Goal: Communication & Community: Answer question/provide support

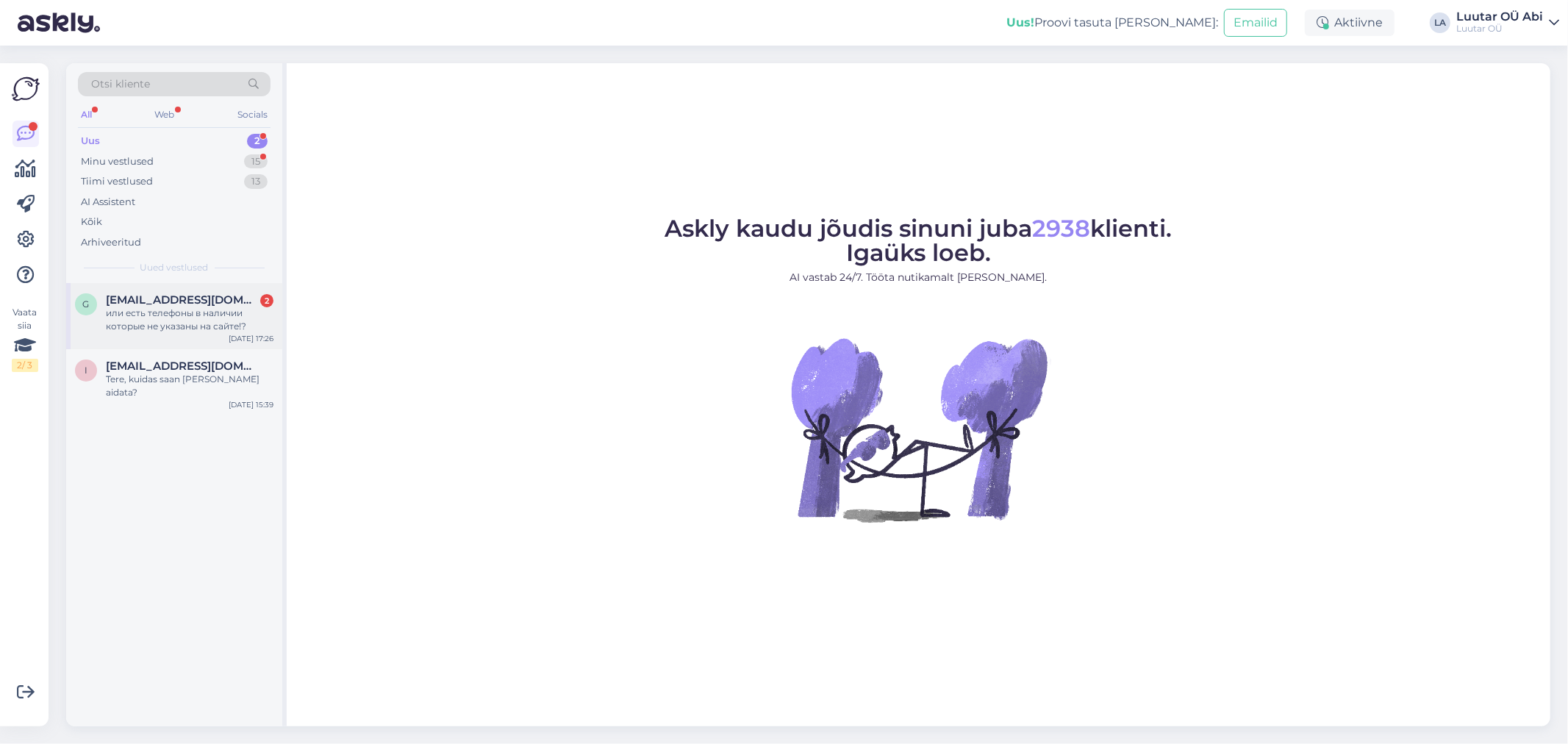
click at [192, 327] on div "или есть телефоны в наличии которые не указаны на сайте!?" at bounding box center [189, 320] width 168 height 26
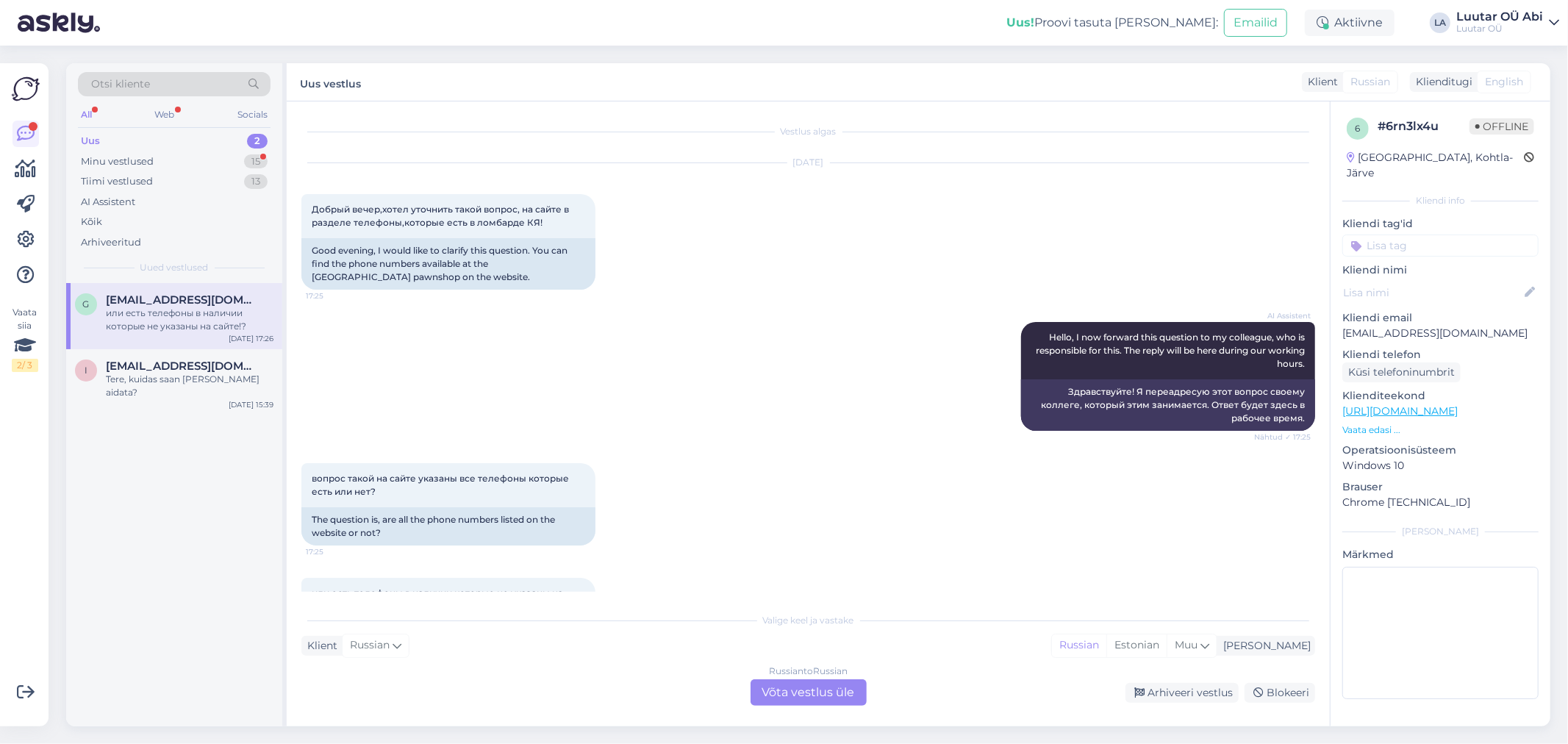
scroll to position [83, 0]
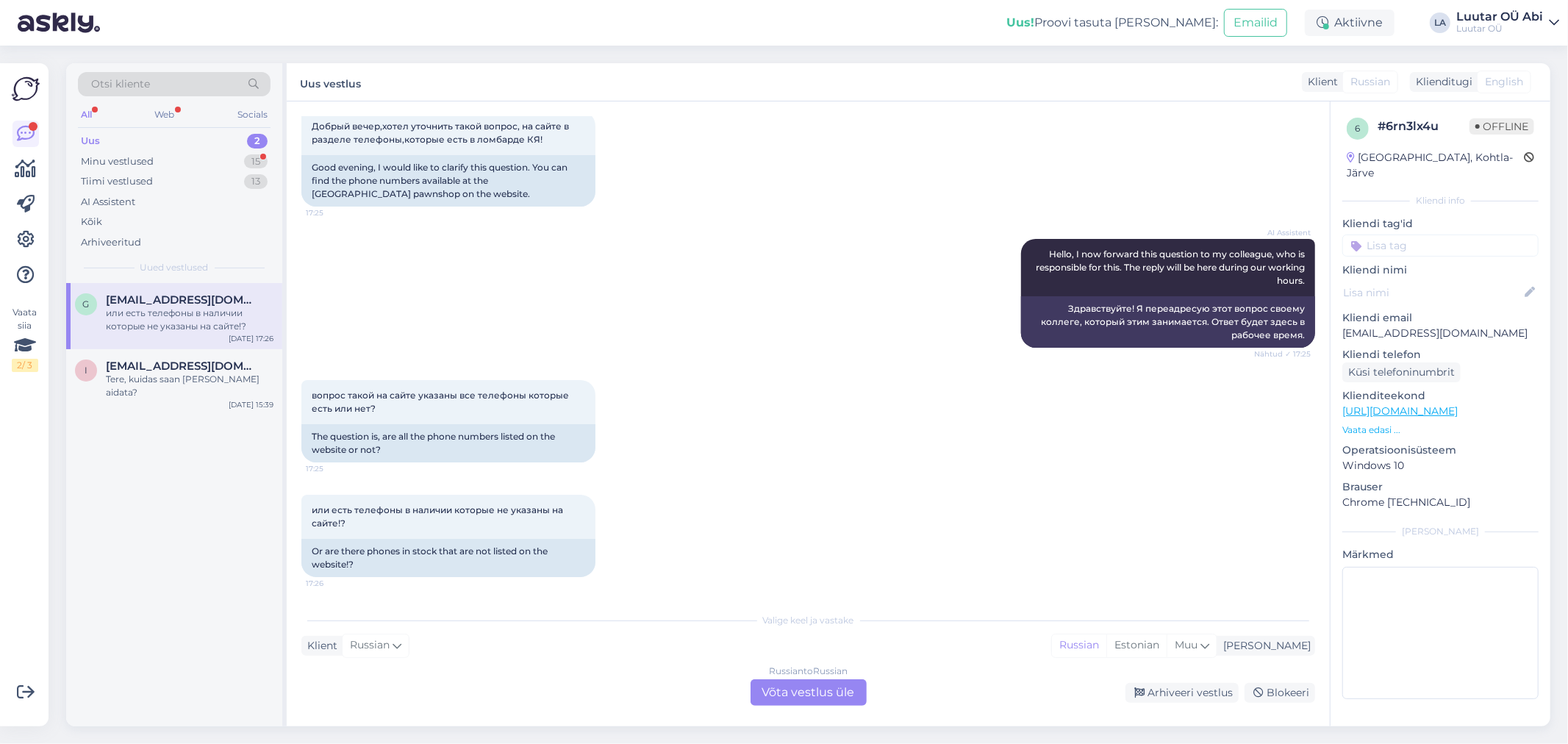
click at [489, 289] on div "AI Assistent Hello, I now forward this question to my colleague, who is respons…" at bounding box center [808, 293] width 1014 height 142
click at [225, 370] on span "[EMAIL_ADDRESS][DOMAIN_NAME]" at bounding box center [182, 366] width 153 height 13
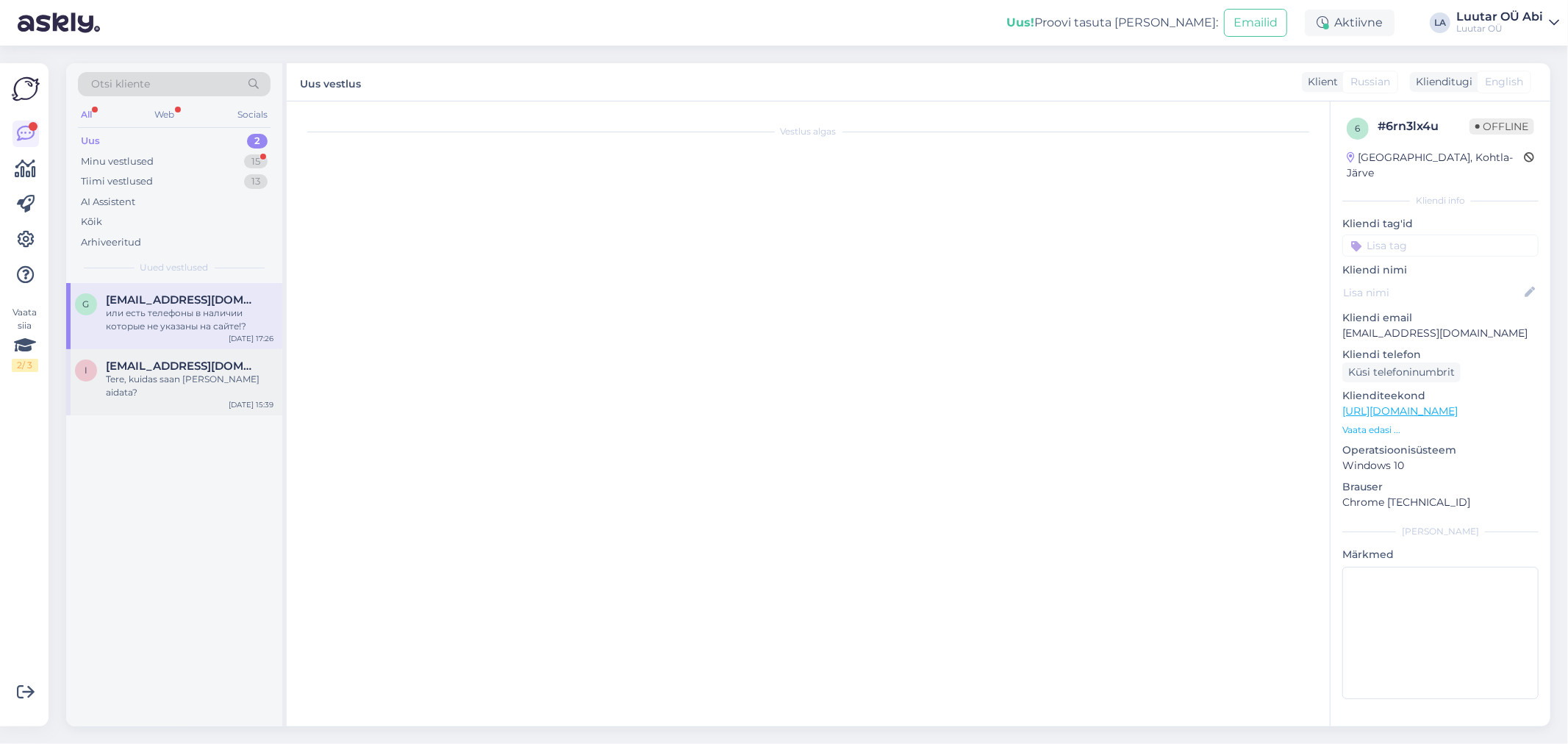
scroll to position [0, 0]
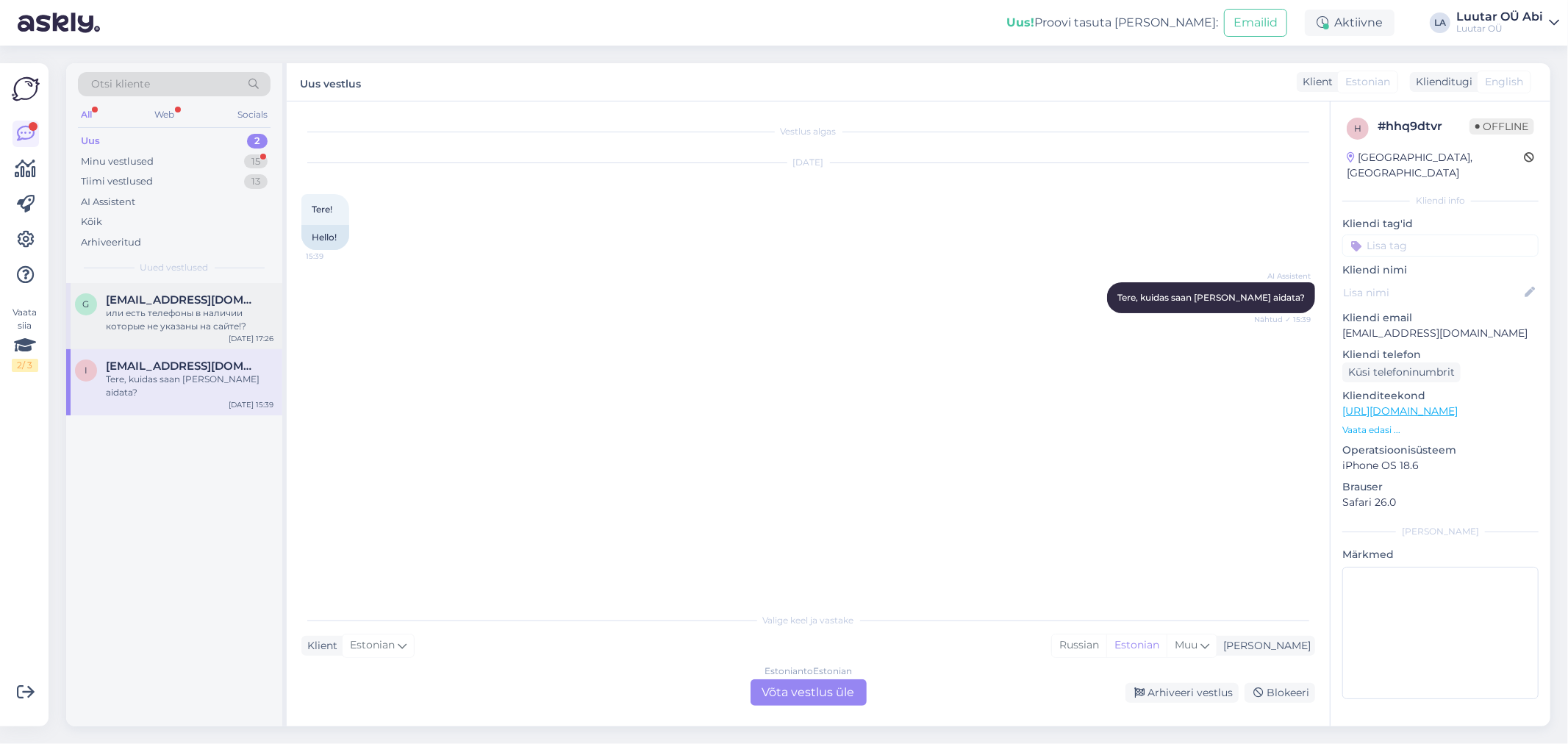
click at [214, 305] on span "[EMAIL_ADDRESS][DOMAIN_NAME]" at bounding box center [182, 300] width 153 height 13
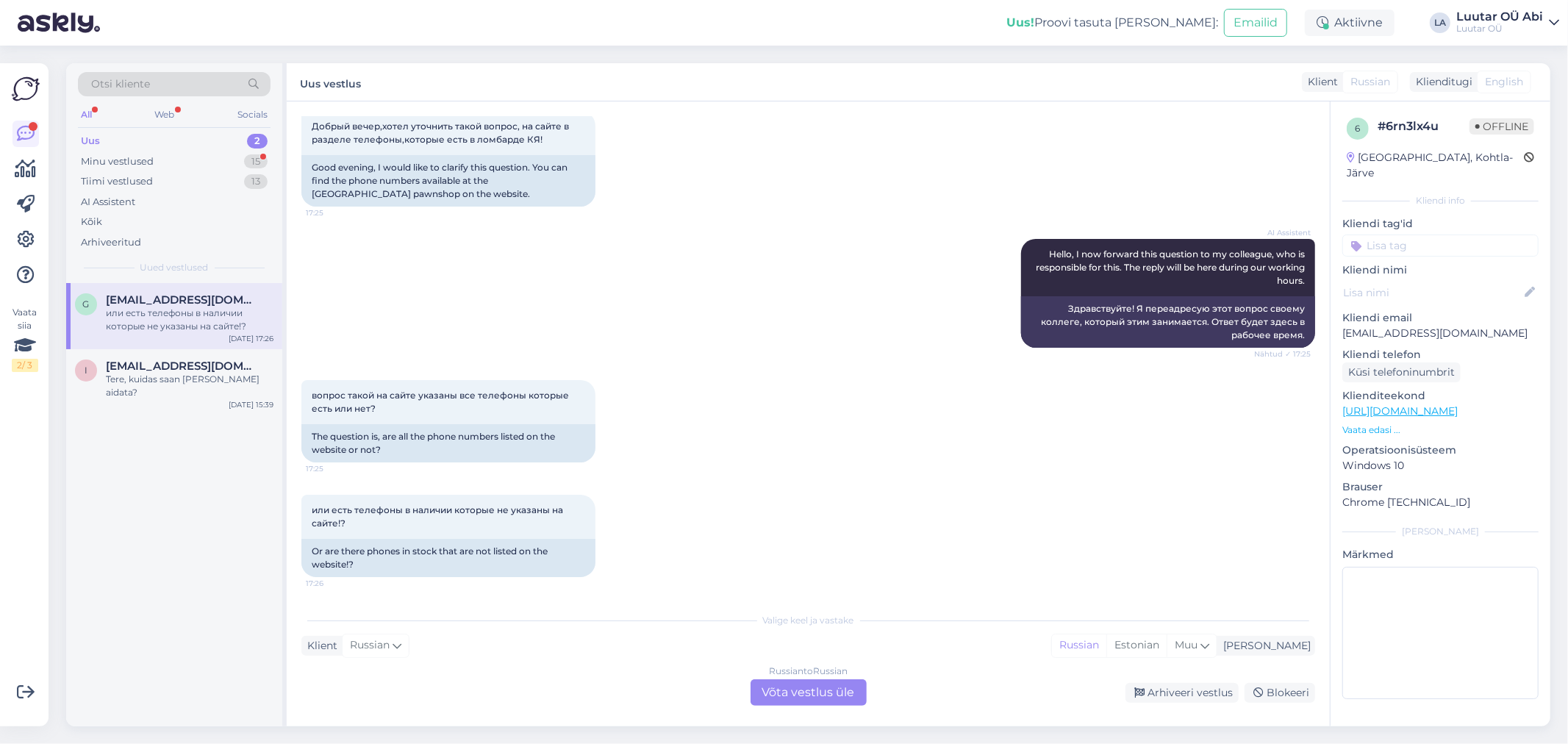
click at [764, 696] on div "Russian to Russian Võta vestlus üle" at bounding box center [809, 692] width 116 height 26
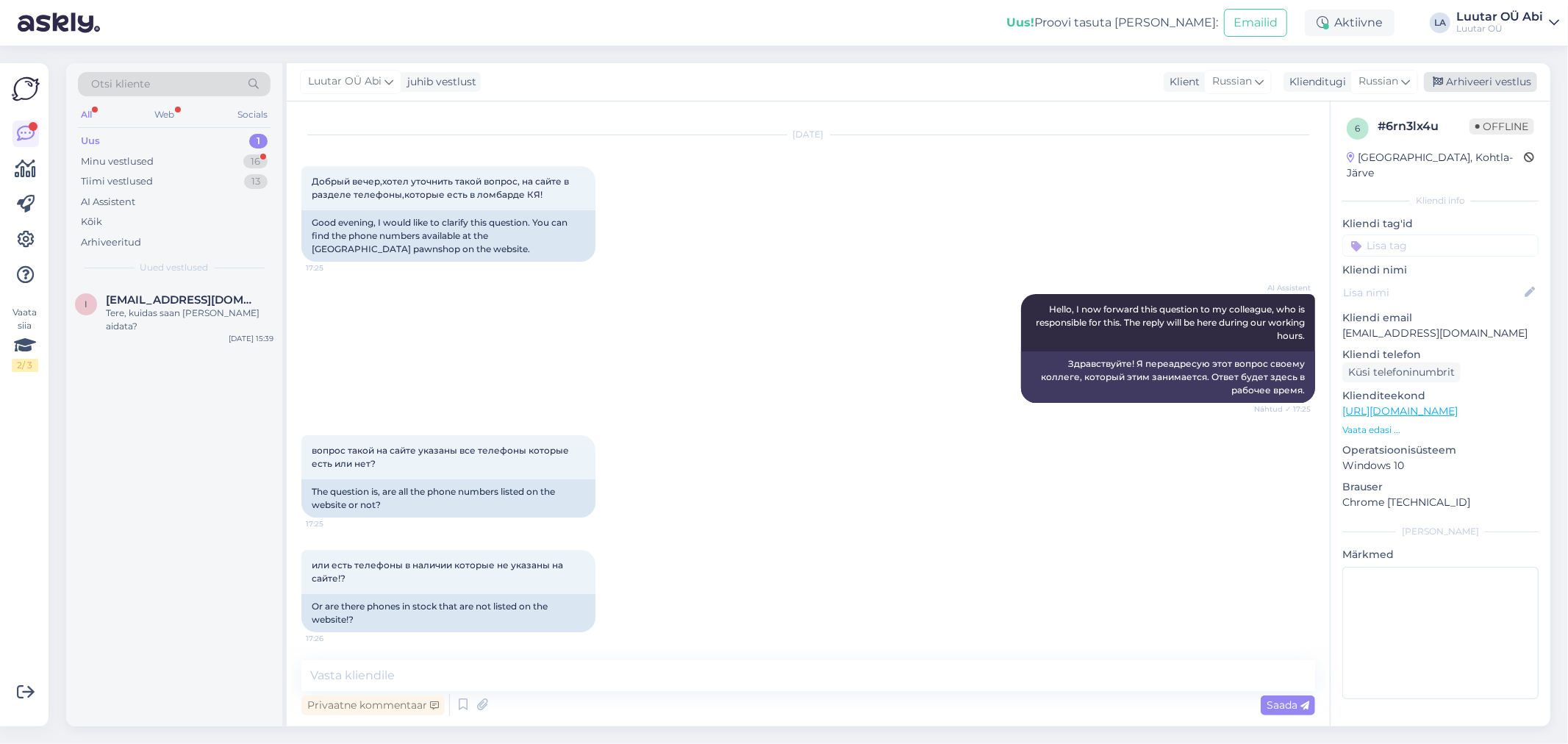
click at [1505, 79] on div "Arhiveeri vestlus" at bounding box center [1480, 82] width 113 height 20
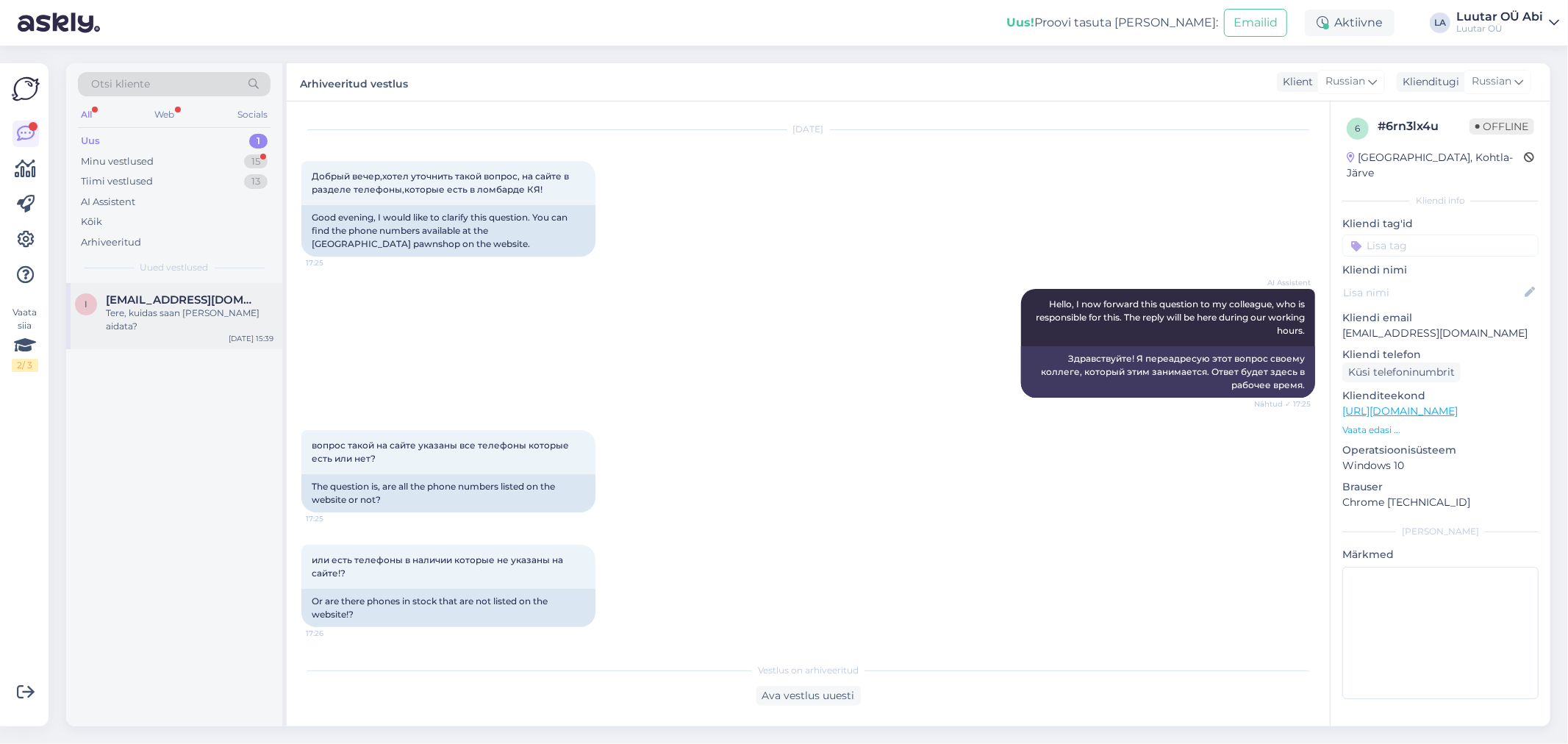
click at [187, 294] on span "[EMAIL_ADDRESS][DOMAIN_NAME]" at bounding box center [182, 300] width 153 height 13
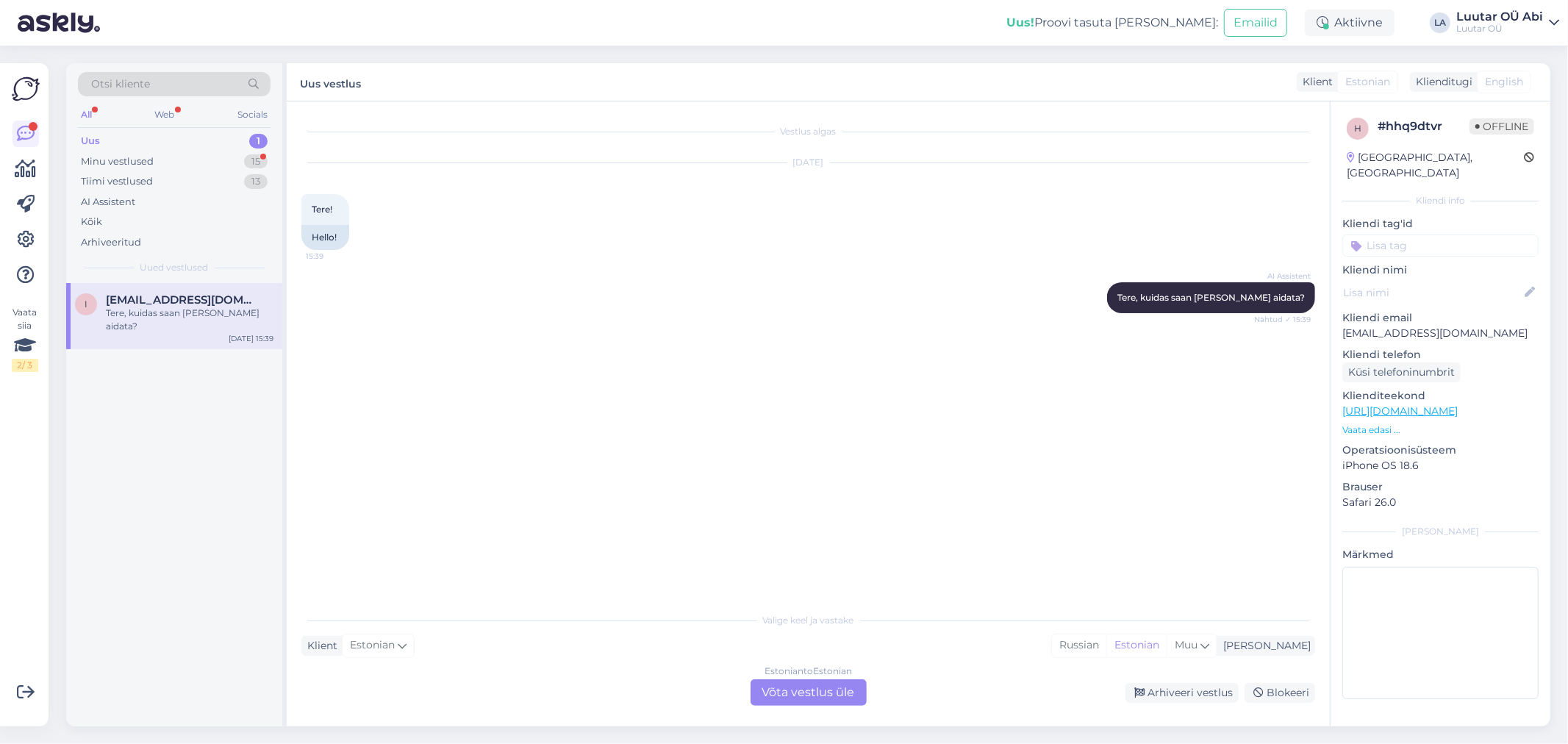
scroll to position [0, 0]
click at [802, 686] on div "Estonian to Estonian Võta vestlus üle" at bounding box center [809, 692] width 116 height 26
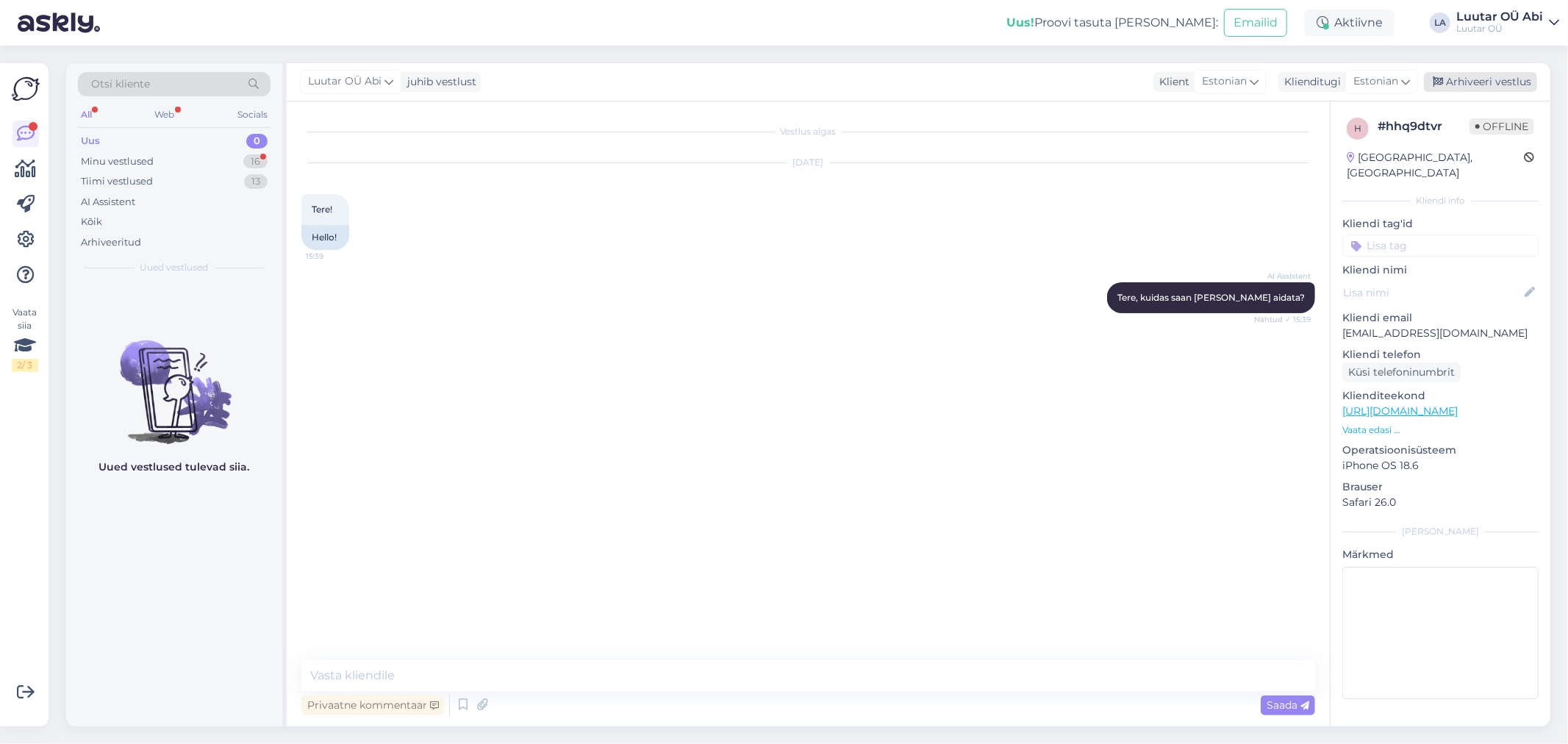
click at [1488, 85] on div "Arhiveeri vestlus" at bounding box center [1480, 82] width 113 height 20
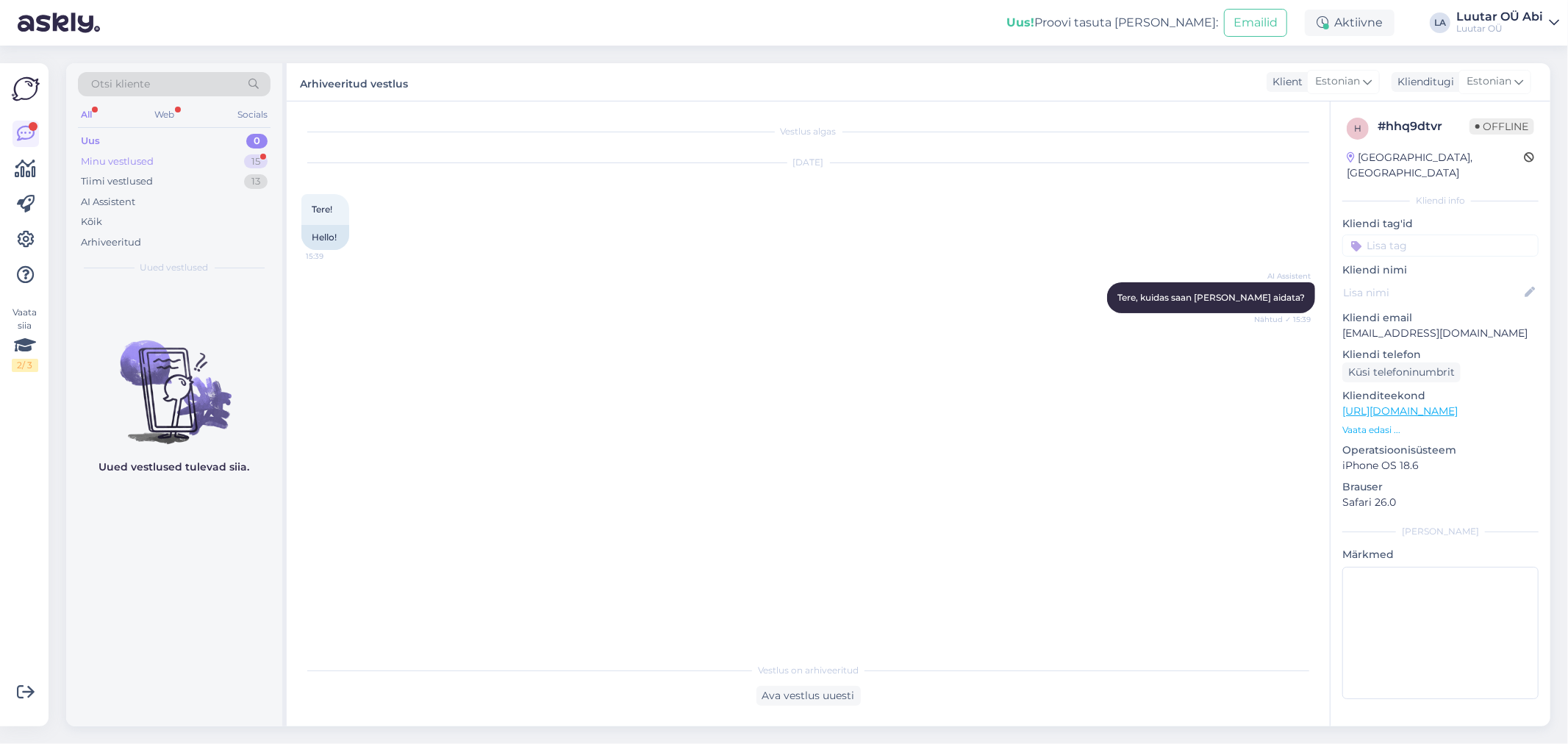
click at [211, 167] on div "Minu vestlused 15" at bounding box center [173, 161] width 192 height 20
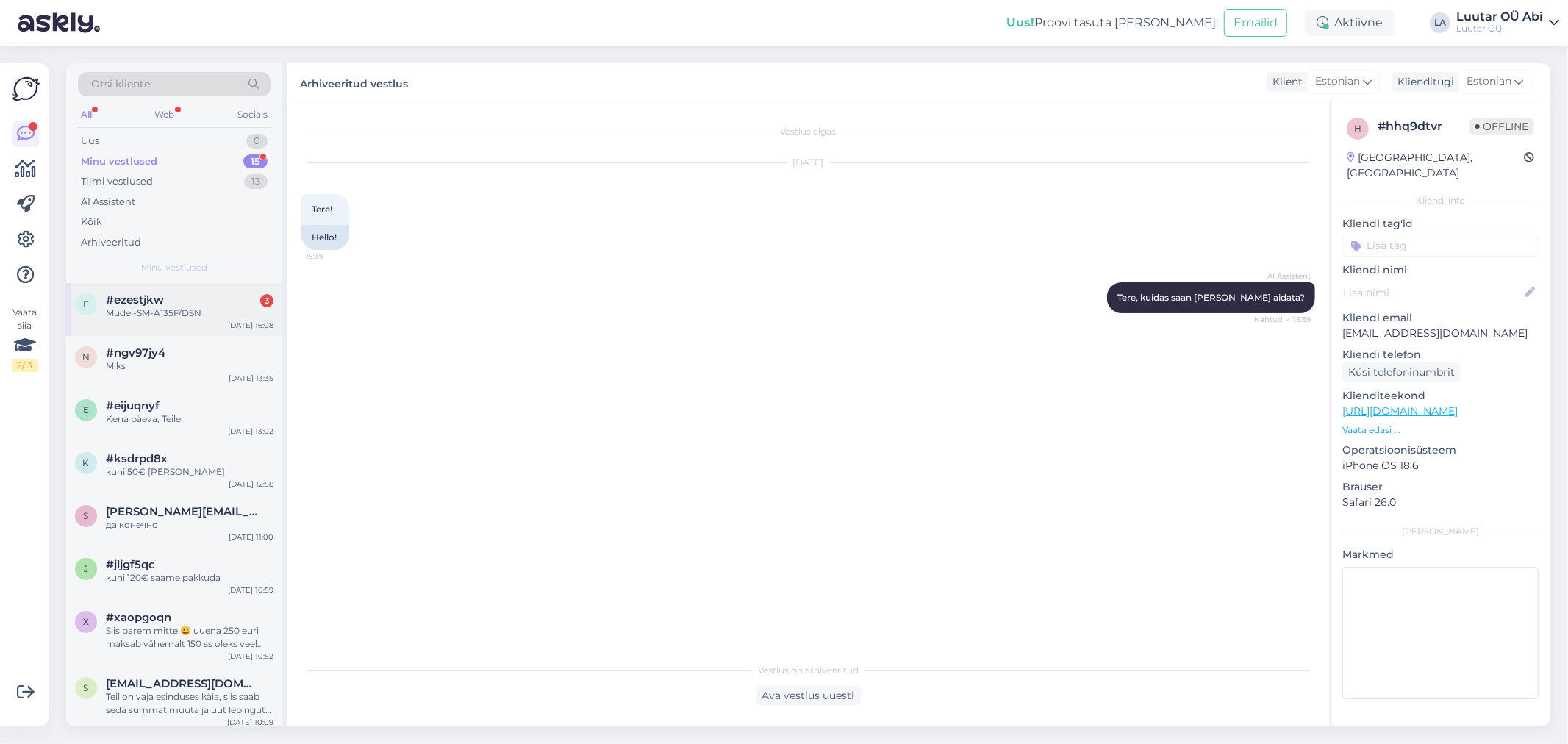
drag, startPoint x: 212, startPoint y: 292, endPoint x: 248, endPoint y: 318, distance: 44.4
click at [212, 292] on div "e #ezestjkw 3 [PERSON_NAME]-SM-A135F/DSN [DATE] 16:08" at bounding box center [174, 309] width 216 height 53
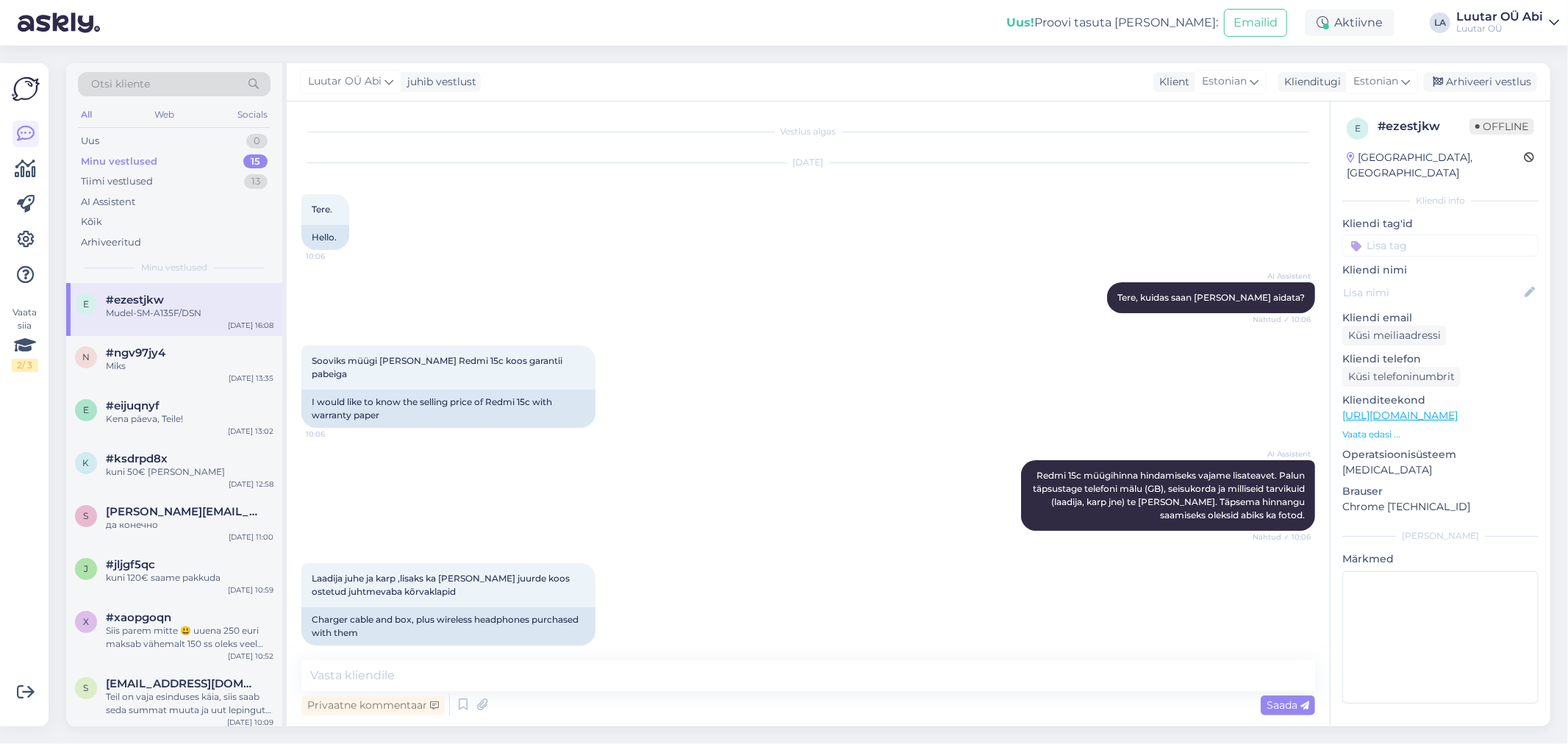
scroll to position [525, 0]
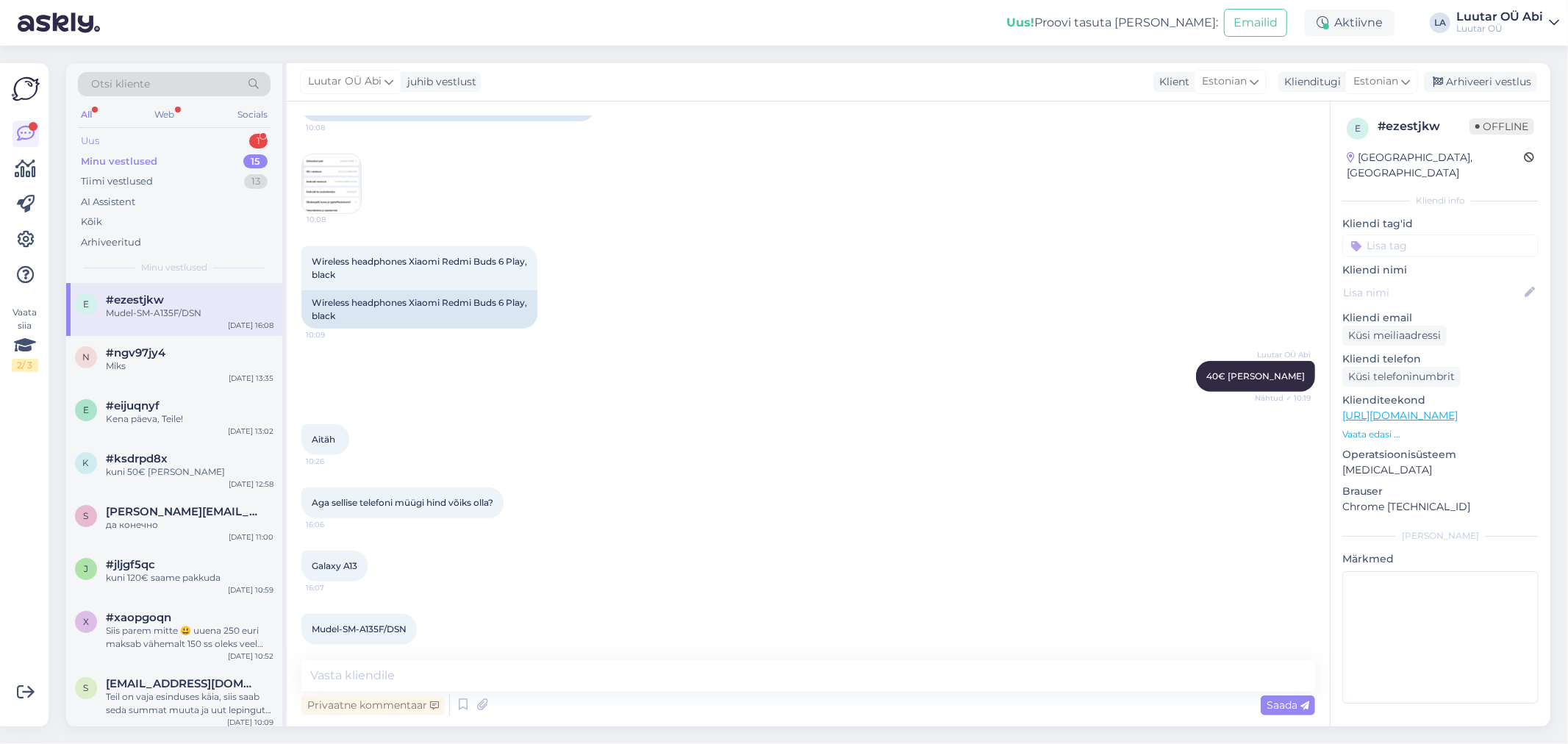
click at [160, 141] on div "Uus 1" at bounding box center [173, 141] width 192 height 20
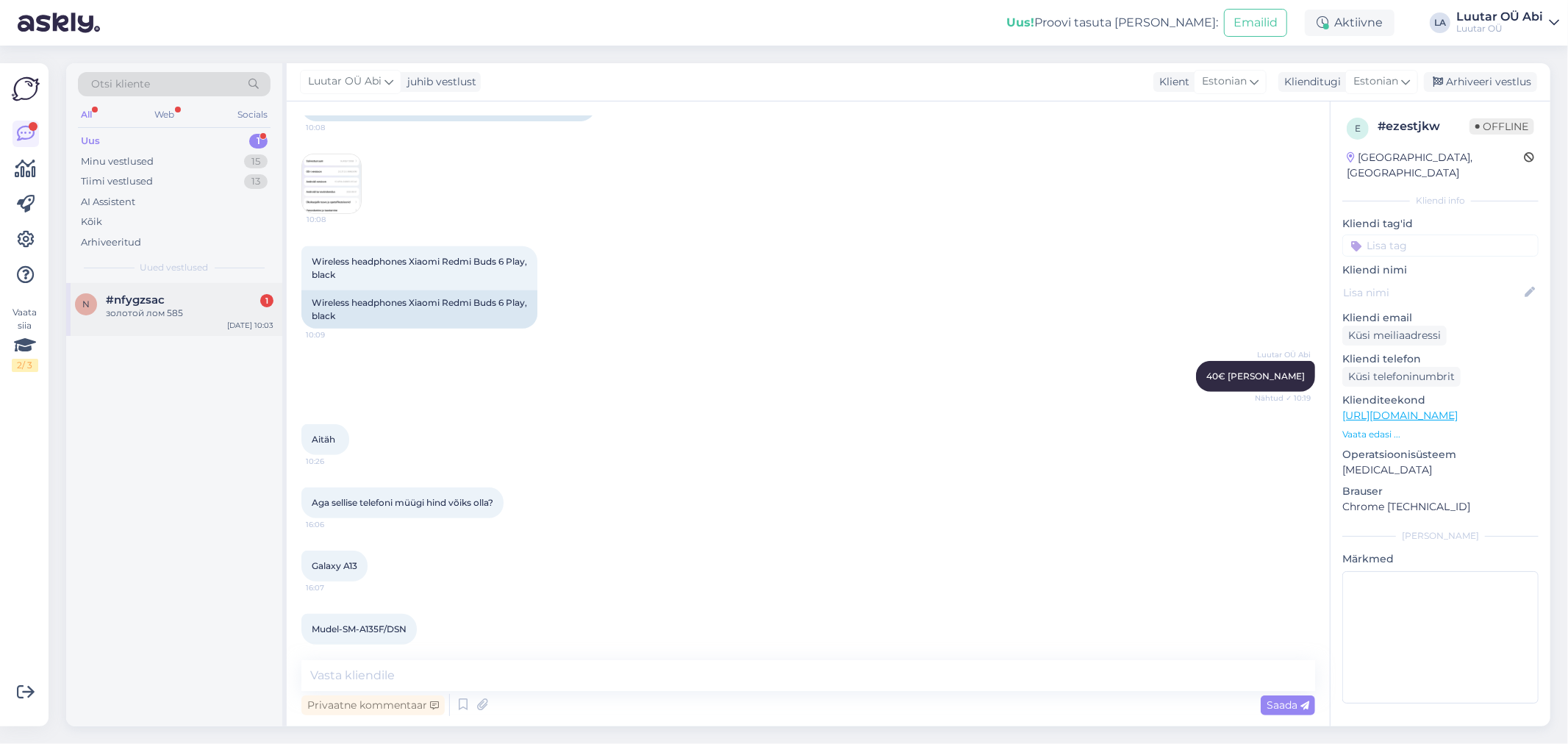
click at [146, 298] on span "#nfygzsac" at bounding box center [135, 300] width 59 height 13
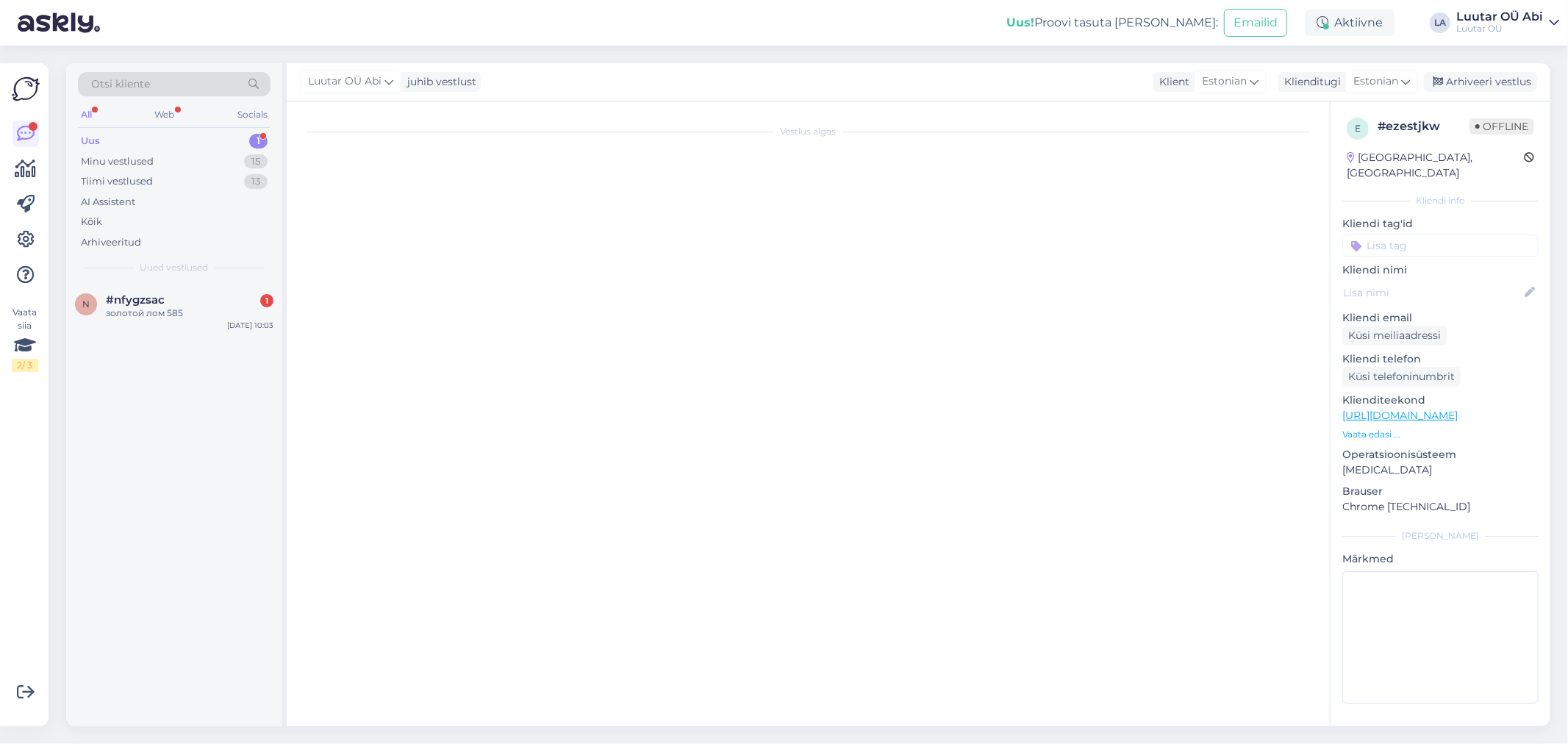
scroll to position [160, 0]
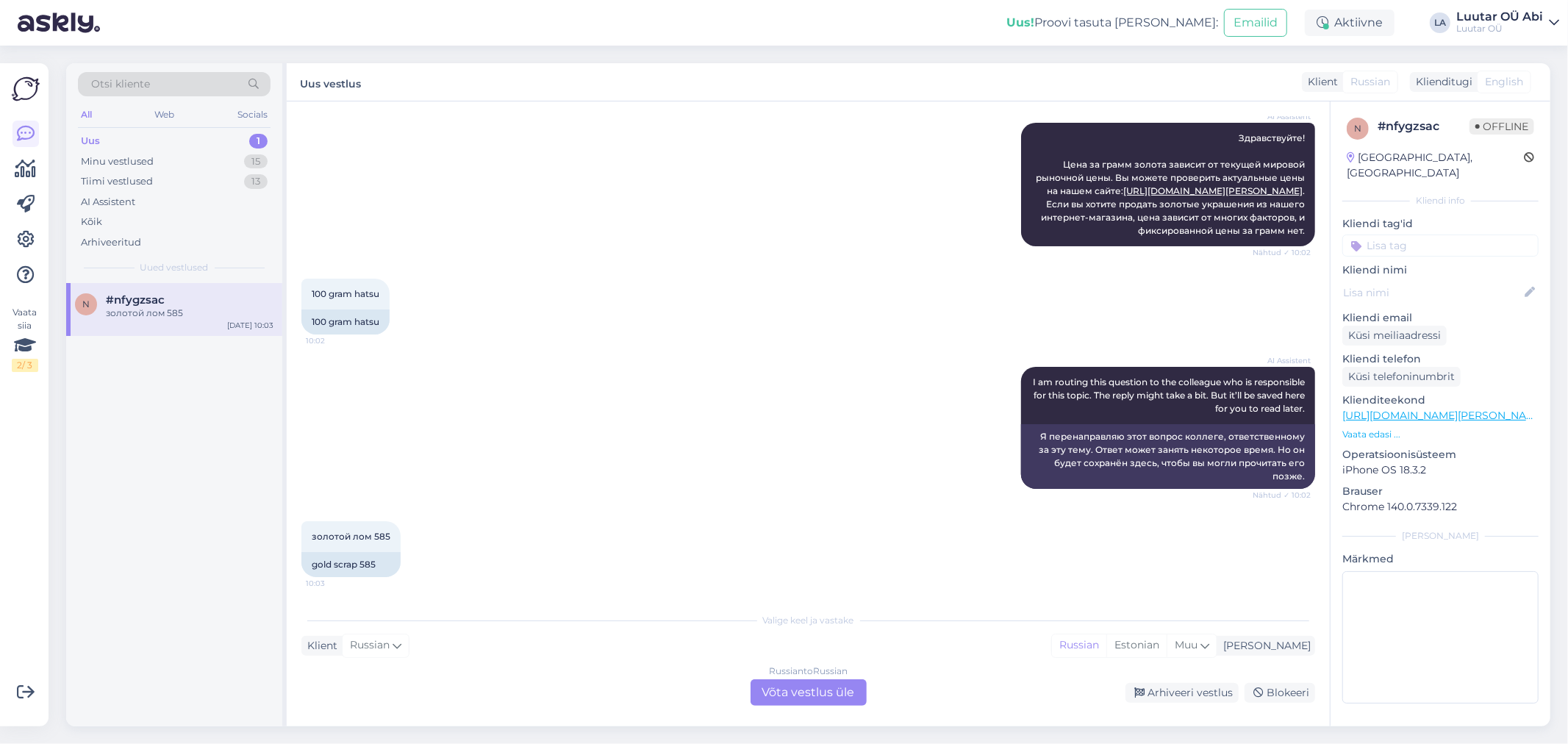
click at [793, 695] on div "Russian to Russian Võta vestlus üle" at bounding box center [809, 692] width 116 height 26
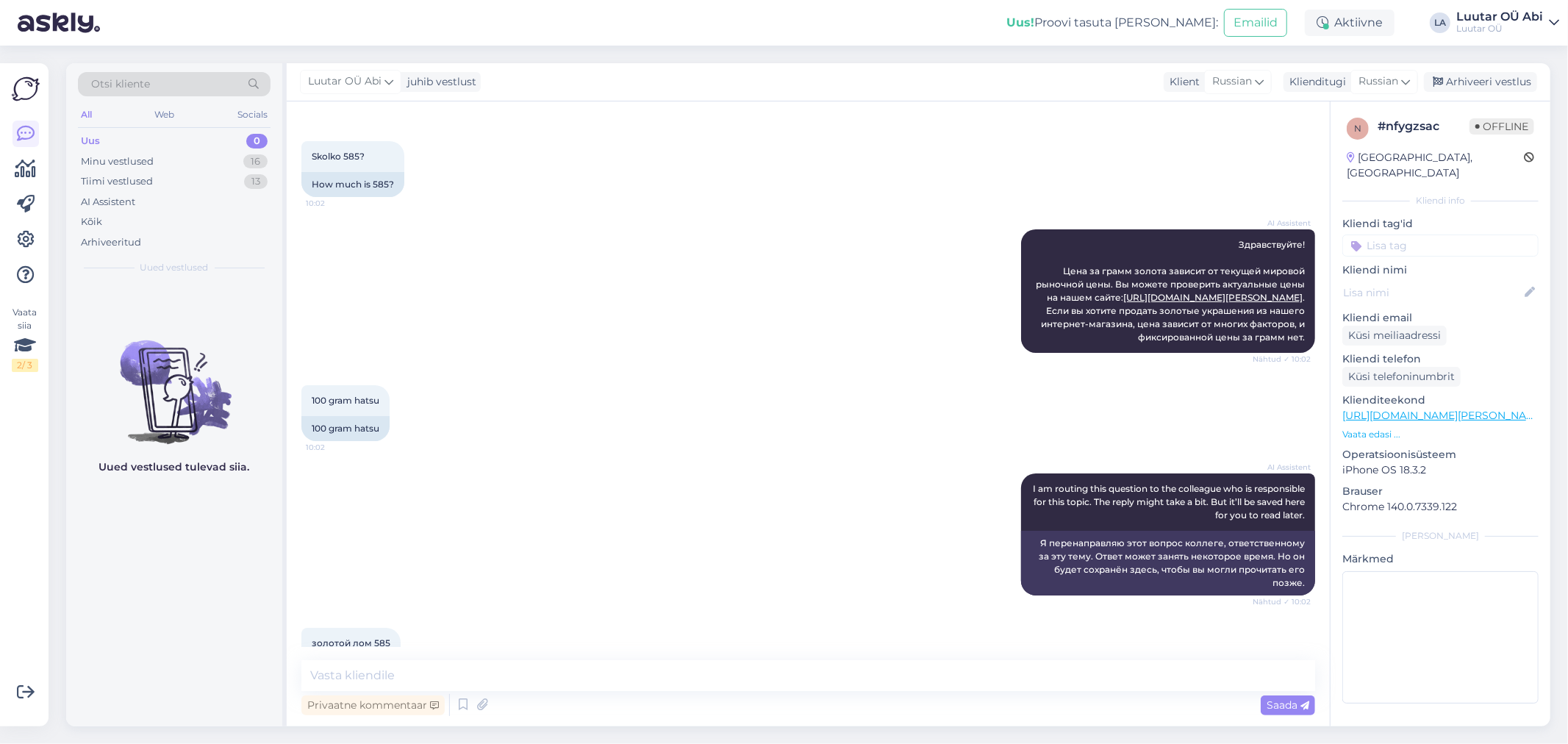
scroll to position [105, 0]
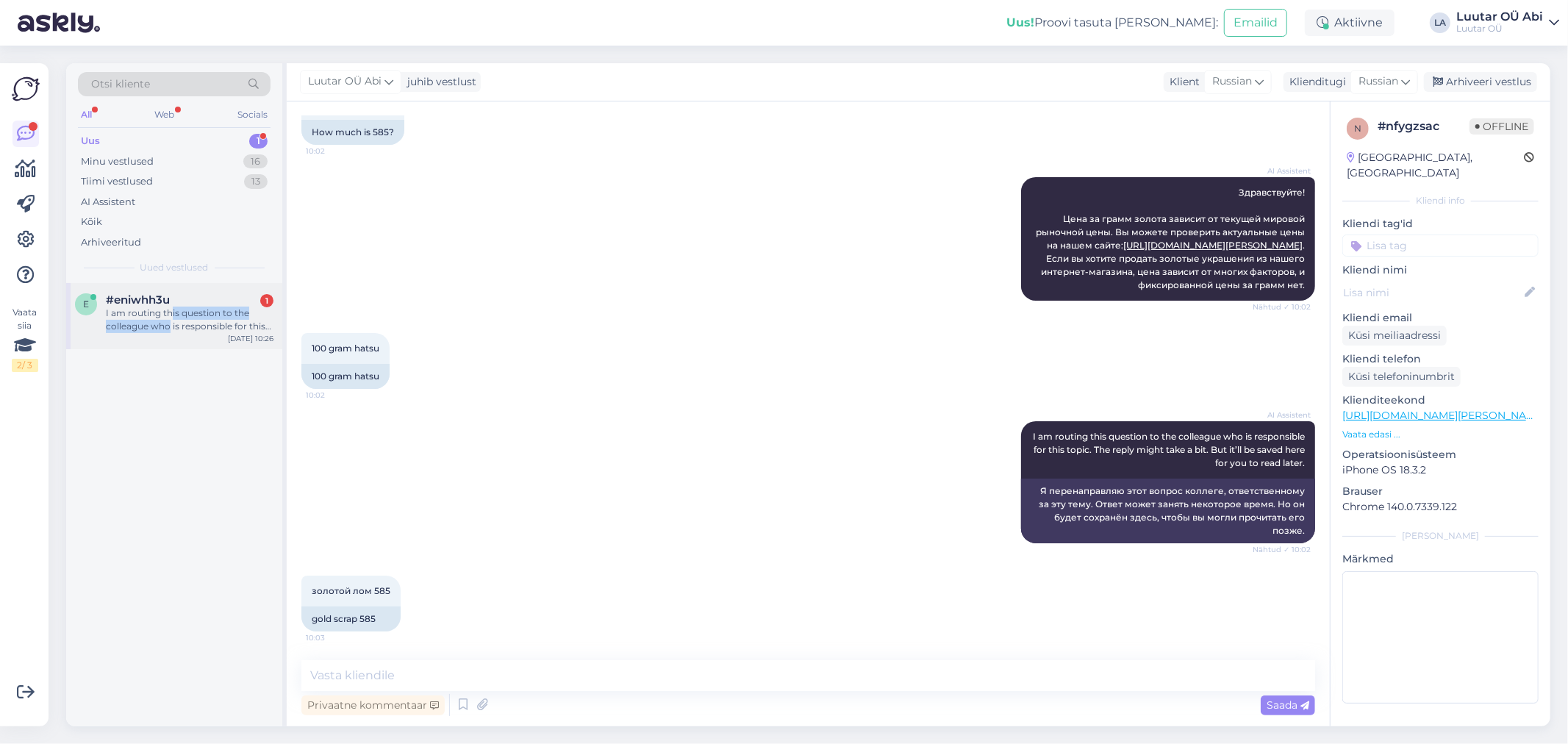
click at [170, 319] on div "I am routing this question to the colleague who is responsible for this topic. …" at bounding box center [189, 320] width 168 height 26
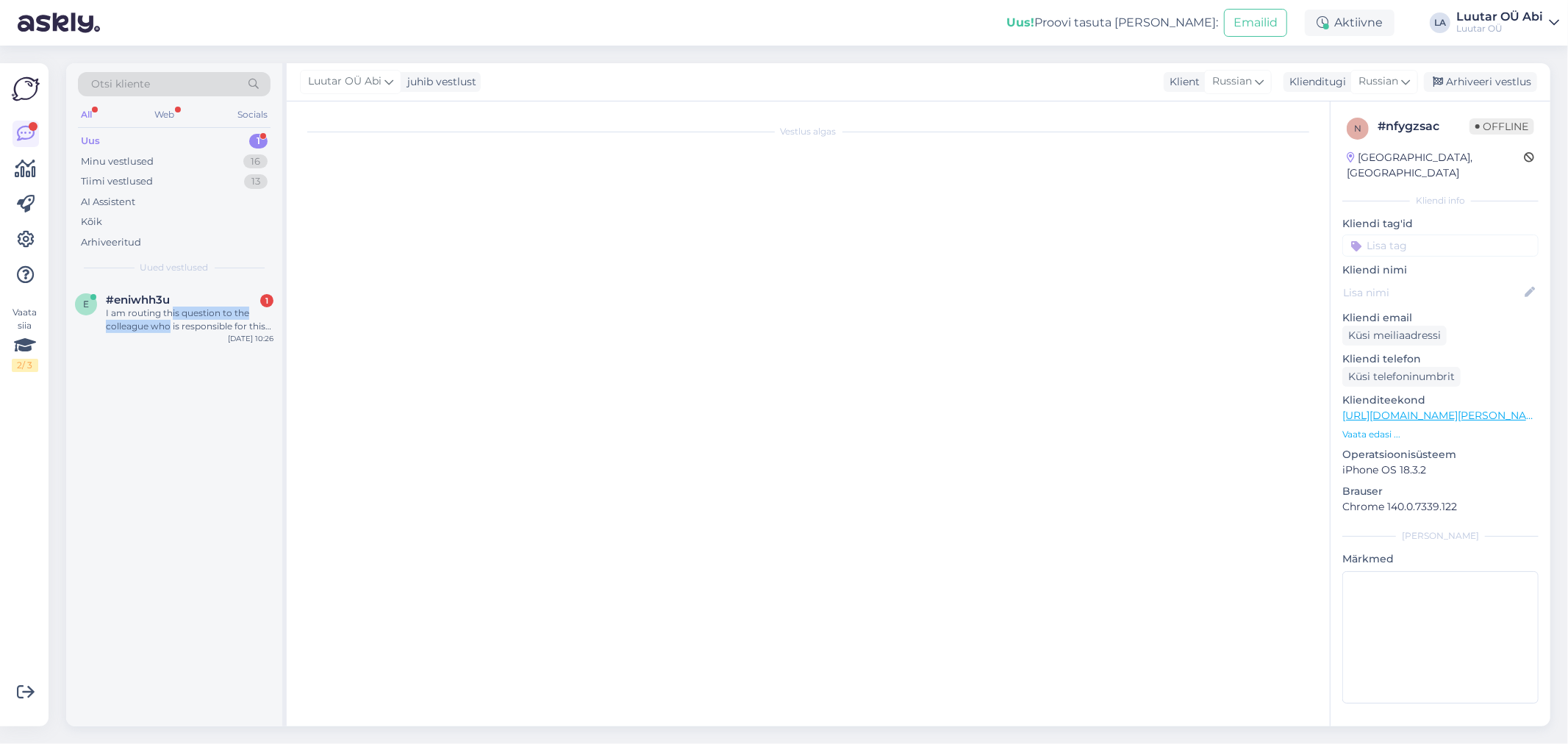
scroll to position [129, 0]
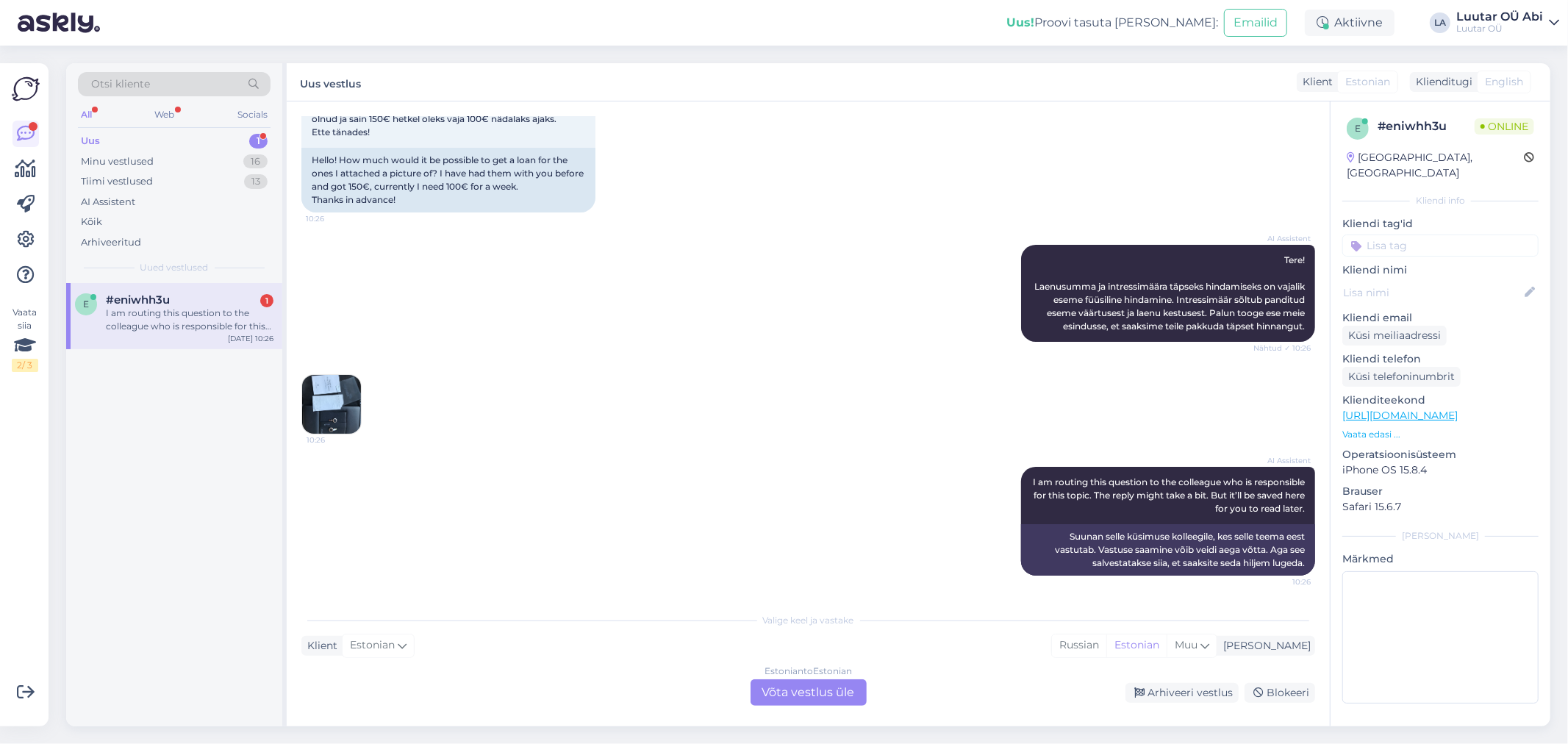
click at [612, 371] on div "10:26" at bounding box center [808, 404] width 1014 height 92
click at [331, 404] on img at bounding box center [331, 404] width 59 height 59
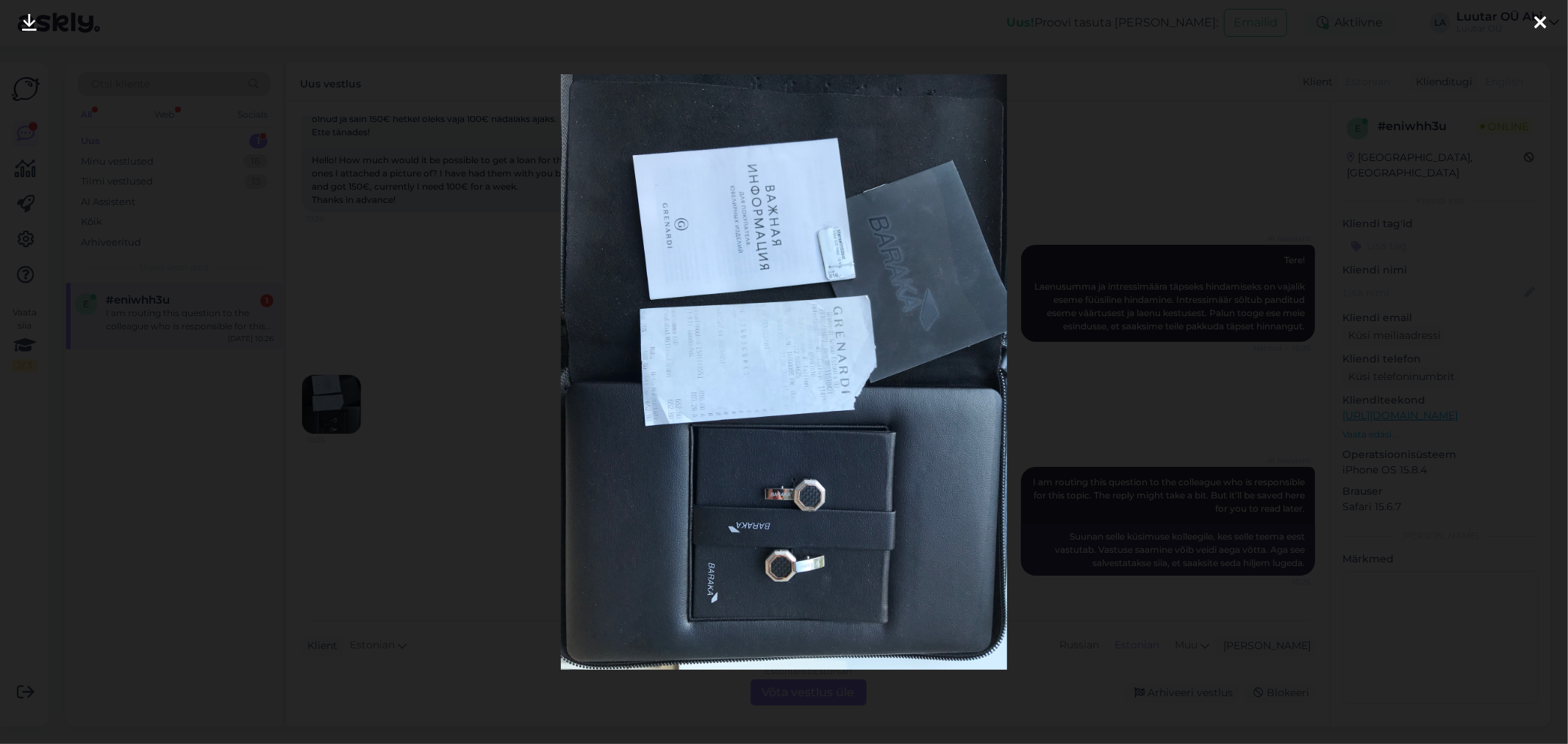
click at [29, 31] on icon at bounding box center [29, 23] width 15 height 19
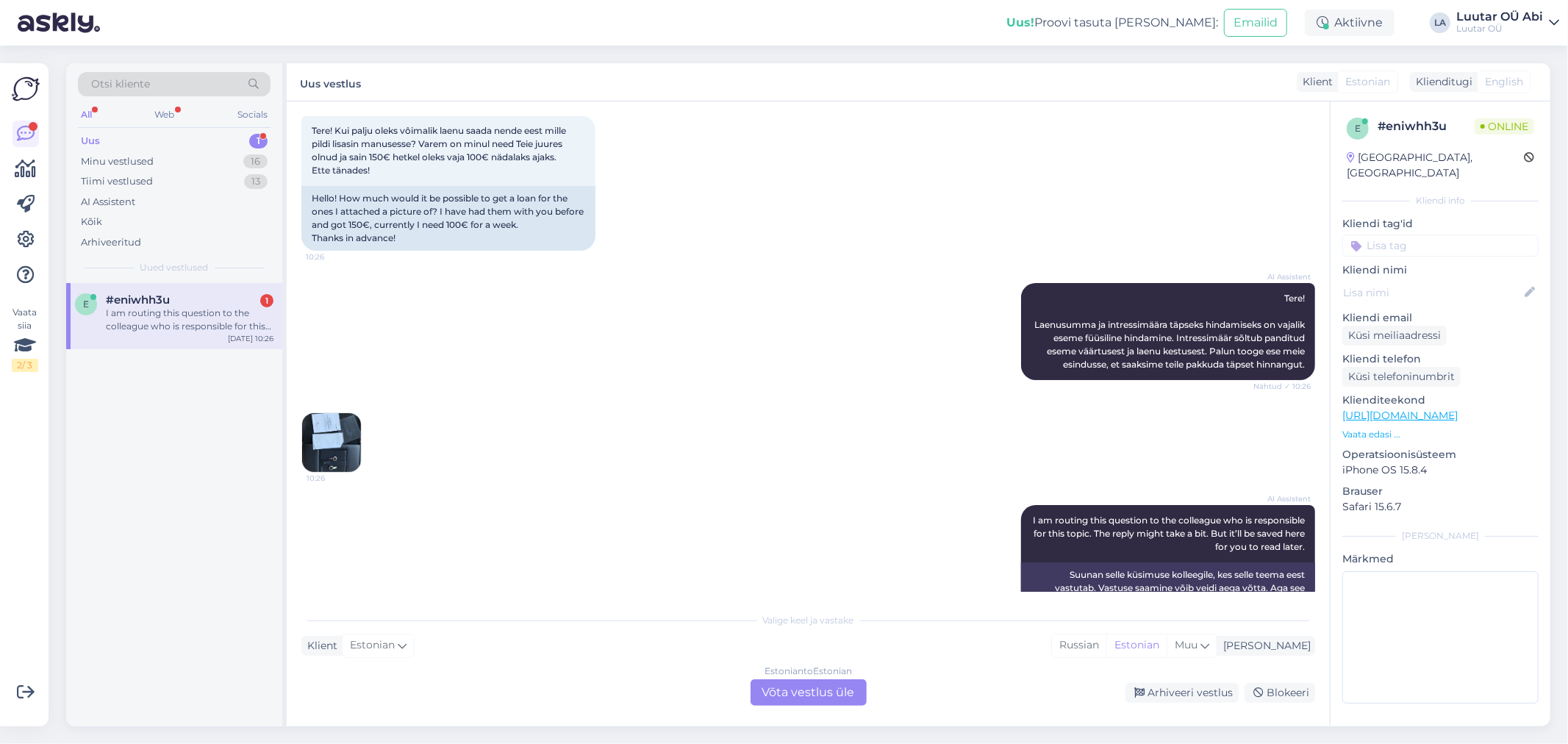
scroll to position [0, 0]
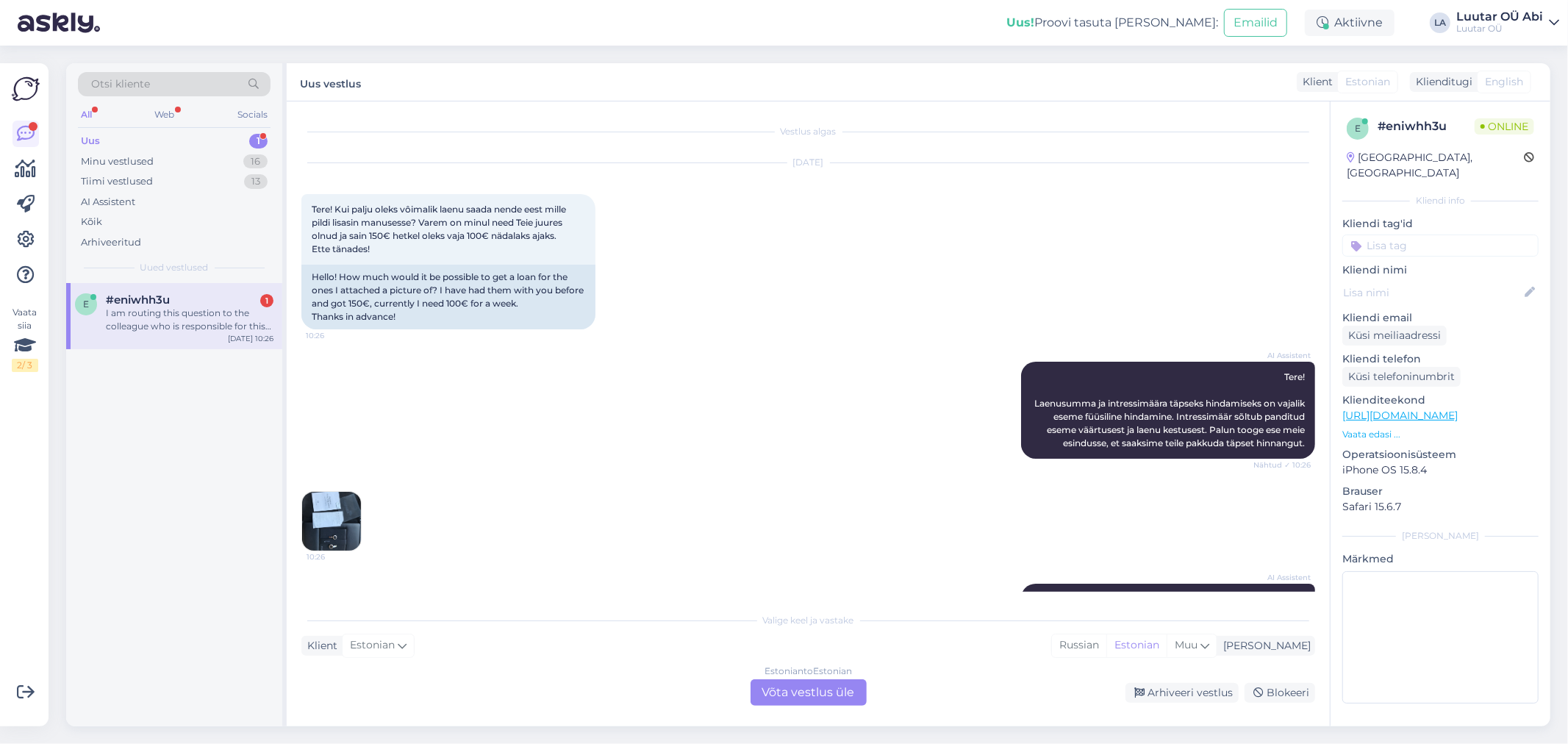
click at [777, 687] on div "Estonian to Estonian Võta vestlus üle" at bounding box center [809, 692] width 116 height 26
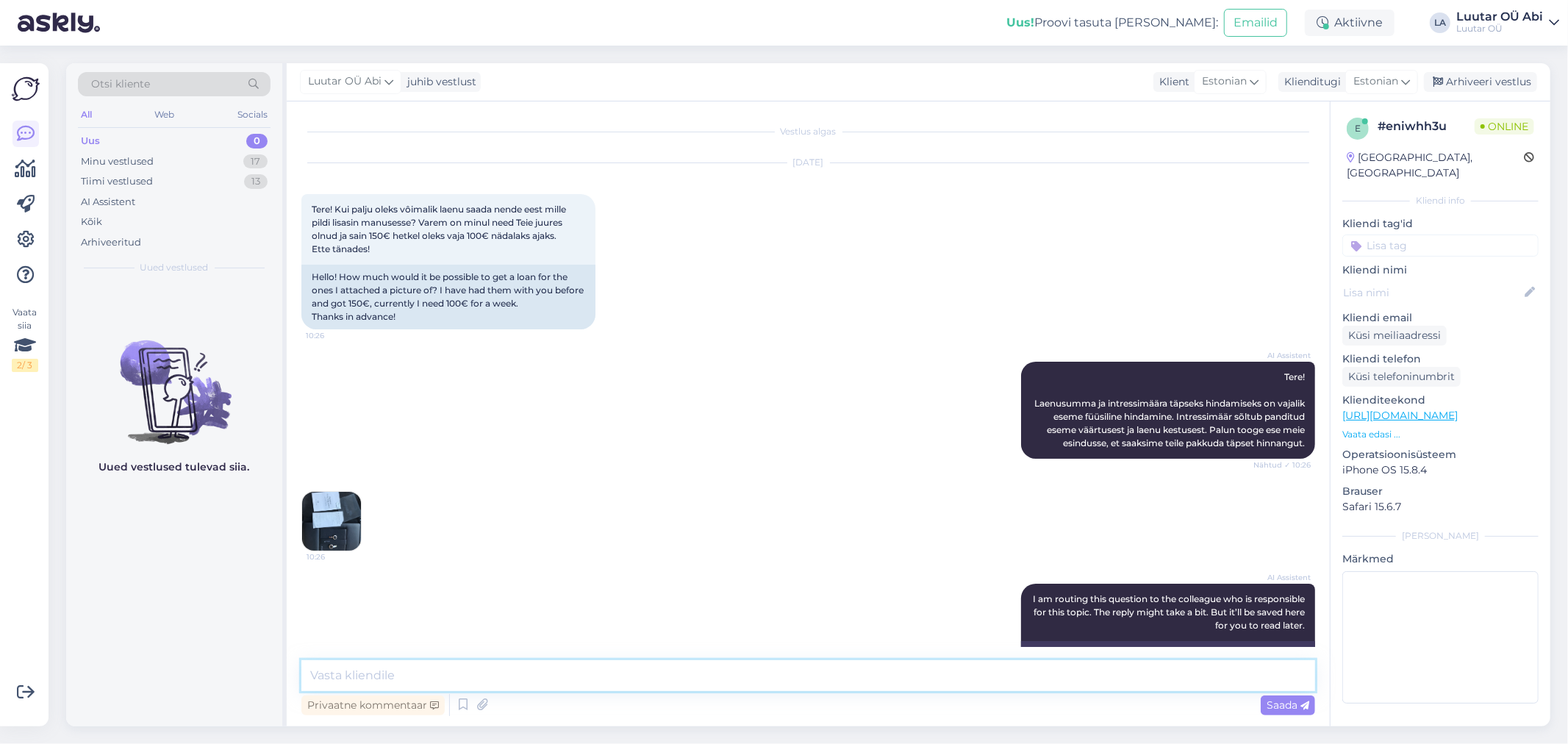
click at [759, 673] on textarea at bounding box center [808, 676] width 1014 height 31
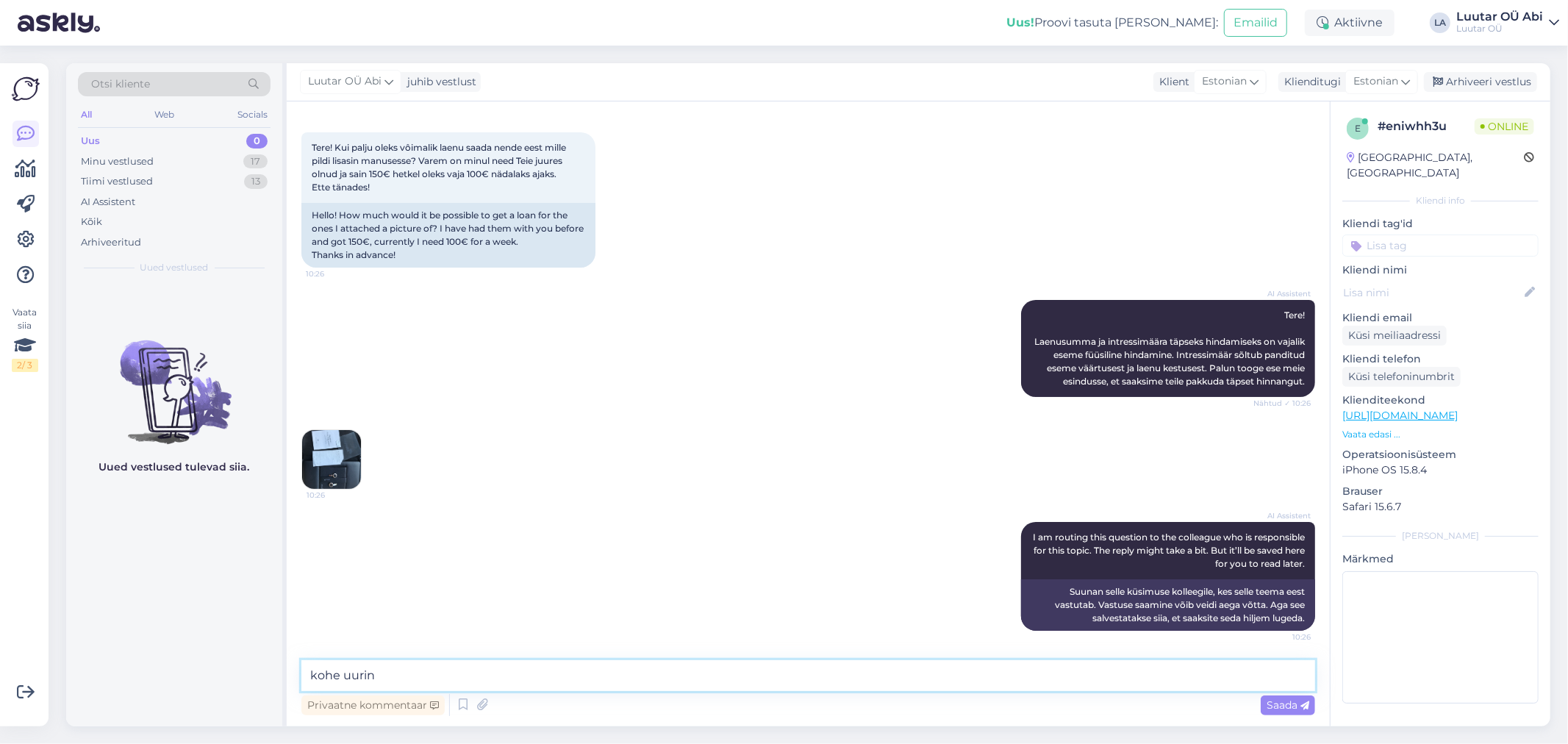
type textarea "kohe uurin"
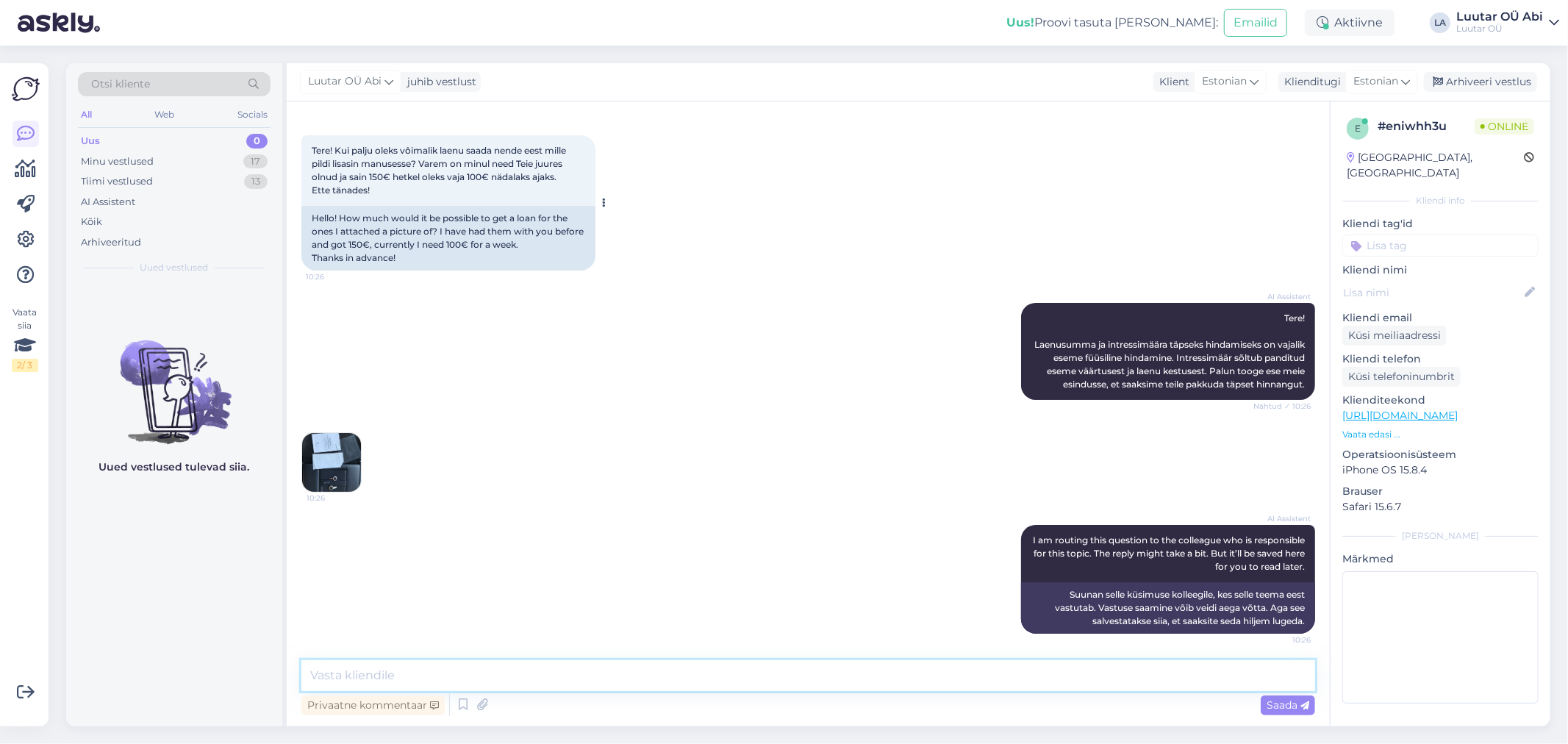
scroll to position [0, 0]
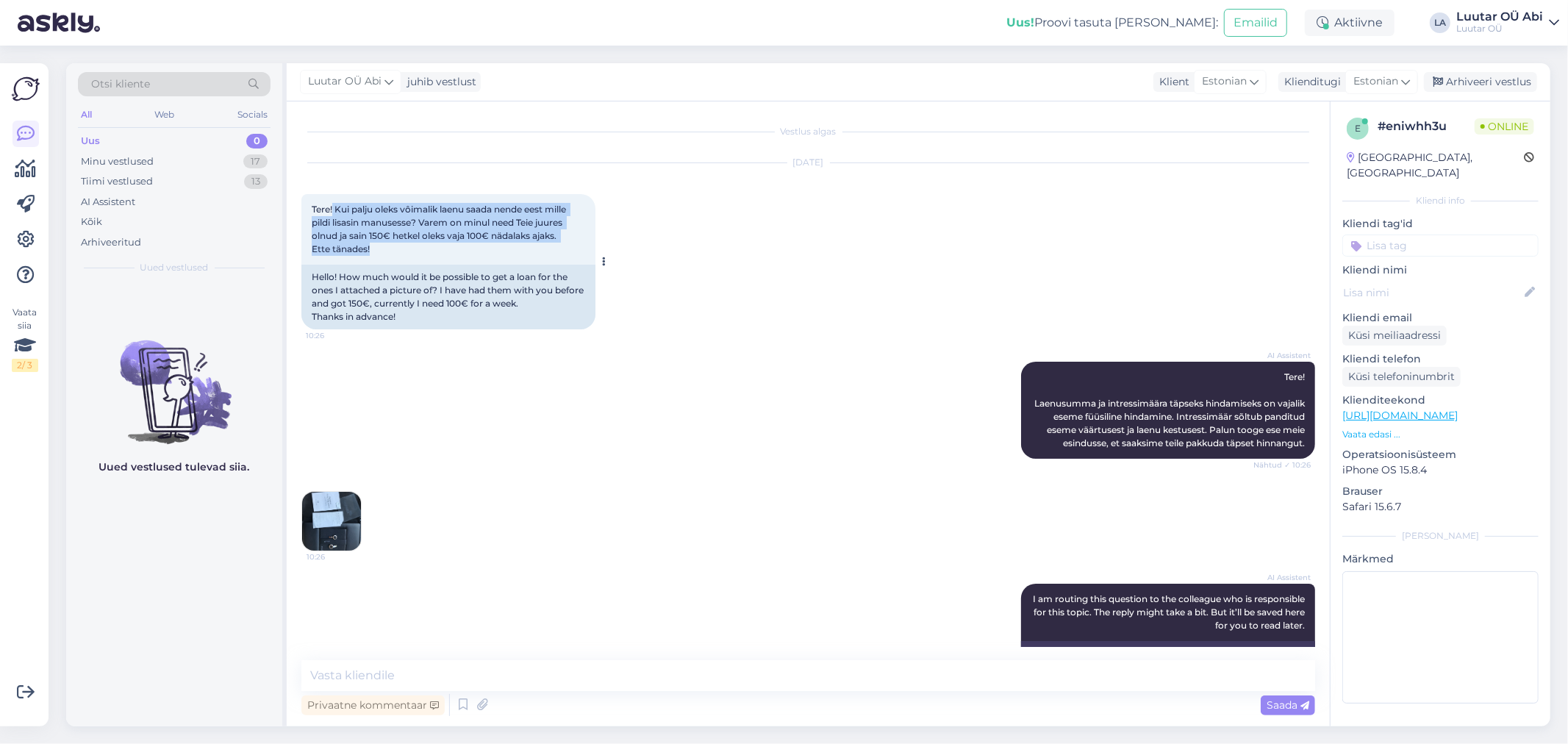
drag, startPoint x: 334, startPoint y: 206, endPoint x: 539, endPoint y: 246, distance: 208.9
click at [539, 246] on div "Tere! Kui palju oleks vôimalik laenu saada nende eest mille pildi lisasin manus…" at bounding box center [448, 229] width 294 height 70
copy span "Kui palju oleks vôimalik laenu saada nende eest mille pildi lisasin manusesse? …"
click at [561, 427] on div "AI Assistent Tere! Laenusumma ja intressimäära täpseks hindamiseks on vajalik e…" at bounding box center [808, 410] width 1014 height 129
click at [556, 677] on textarea at bounding box center [808, 676] width 1014 height 31
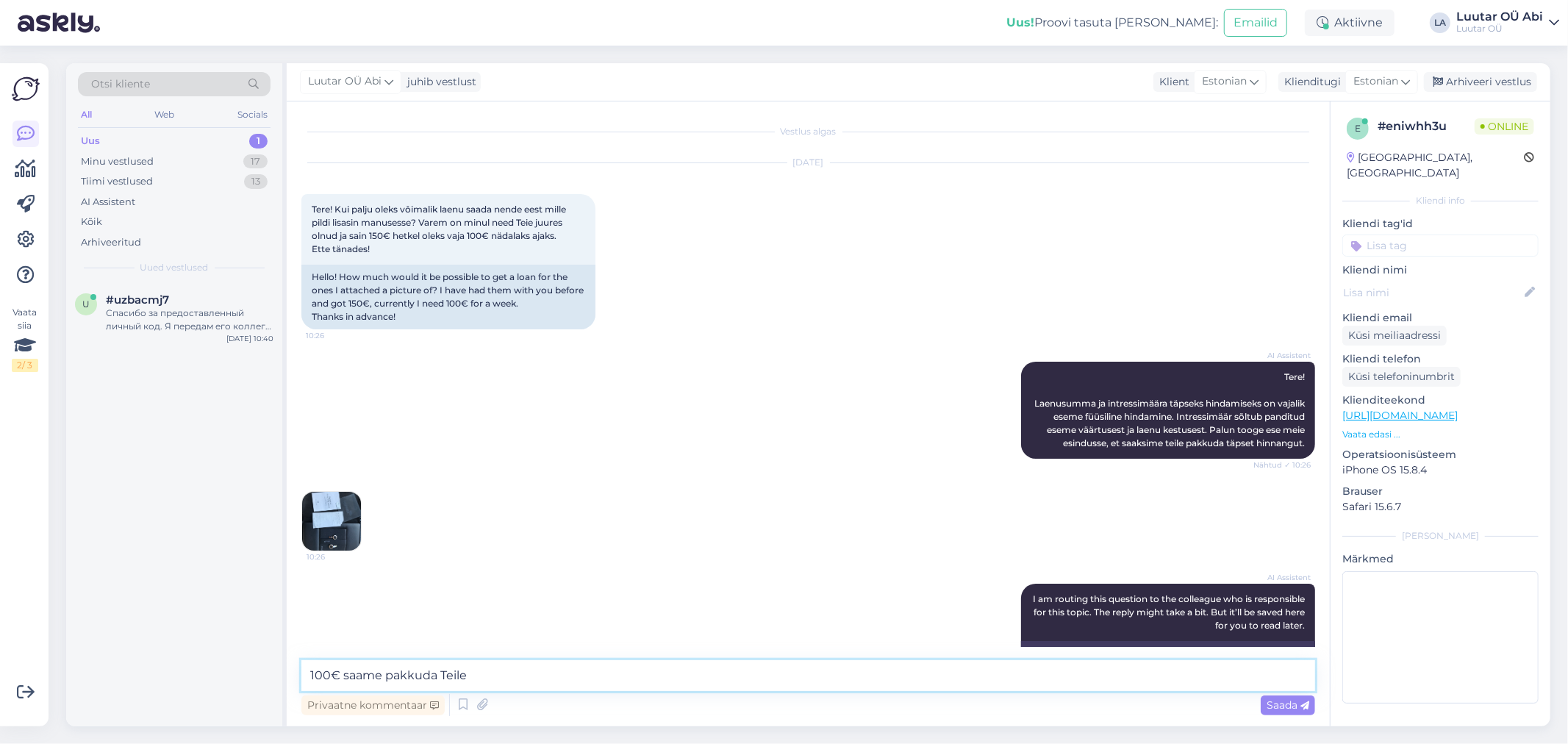
type textarea "100€ saame pakkuda Teile"
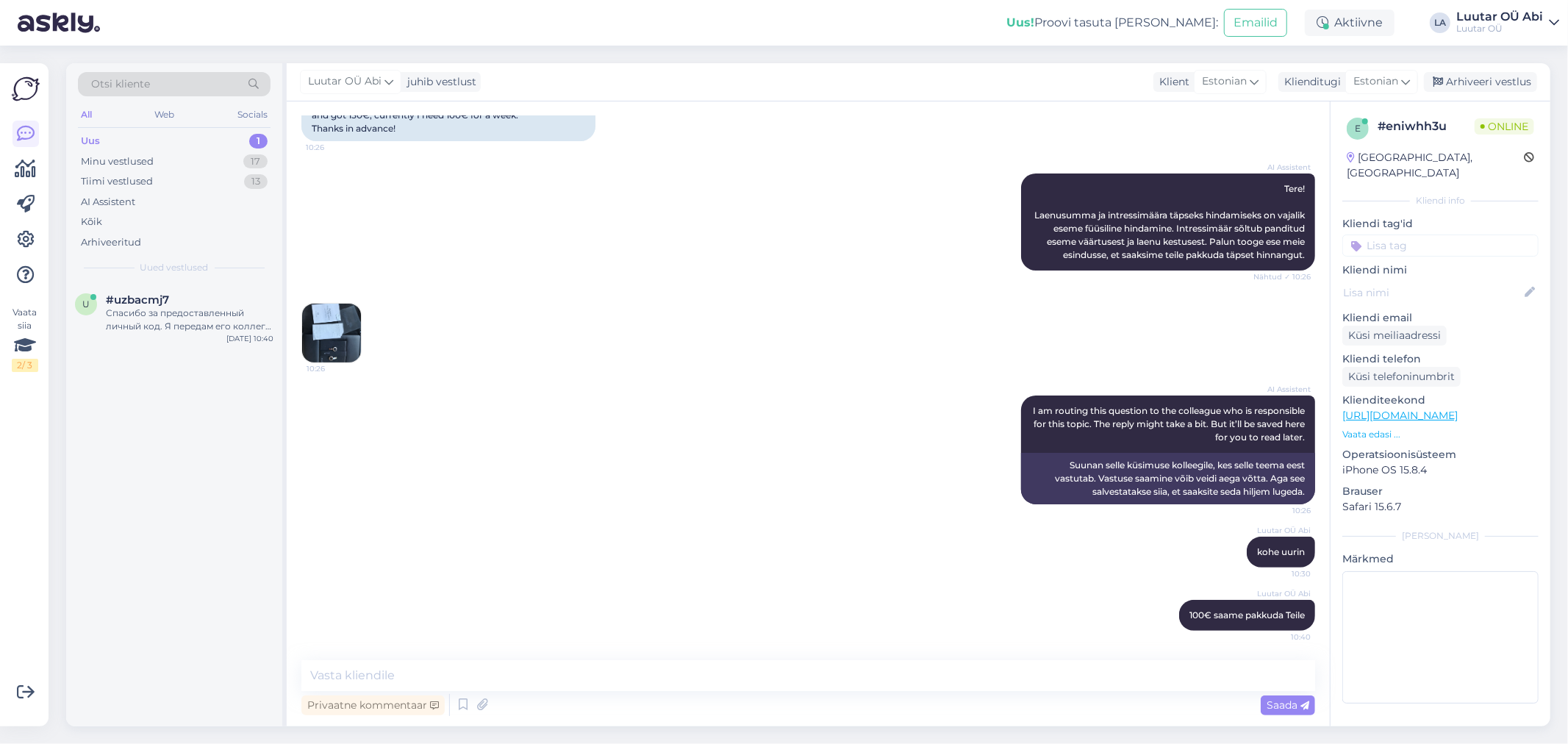
drag, startPoint x: 190, startPoint y: 127, endPoint x: 190, endPoint y: 134, distance: 7.0
click at [190, 126] on div "All Web Socials" at bounding box center [173, 116] width 192 height 23
click at [190, 135] on div "Uus 1" at bounding box center [173, 141] width 192 height 20
click at [196, 329] on div "Спасибо за предоставленный личный код. Я передам его коллеге, чтобы он проверил…" at bounding box center [189, 320] width 168 height 26
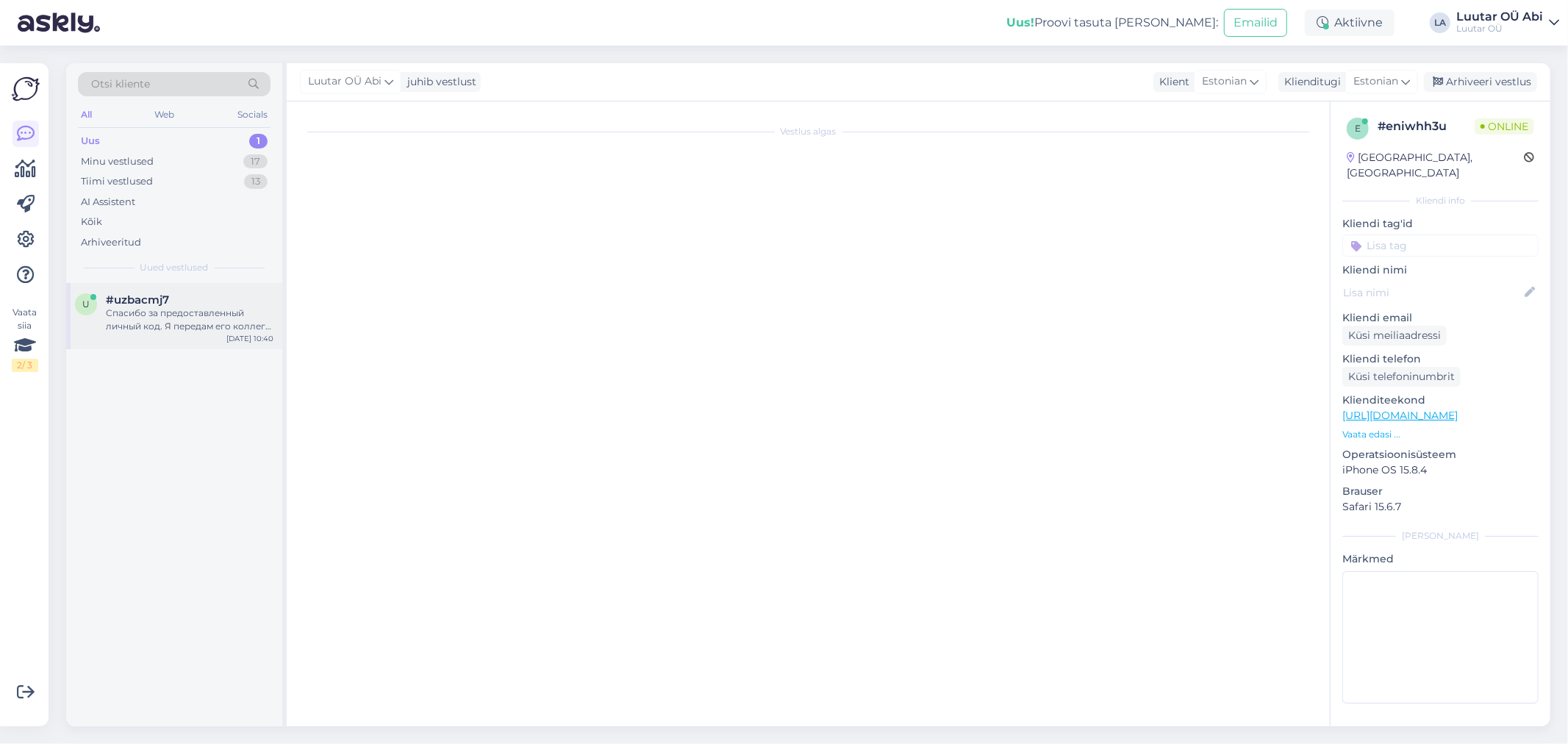
scroll to position [165, 0]
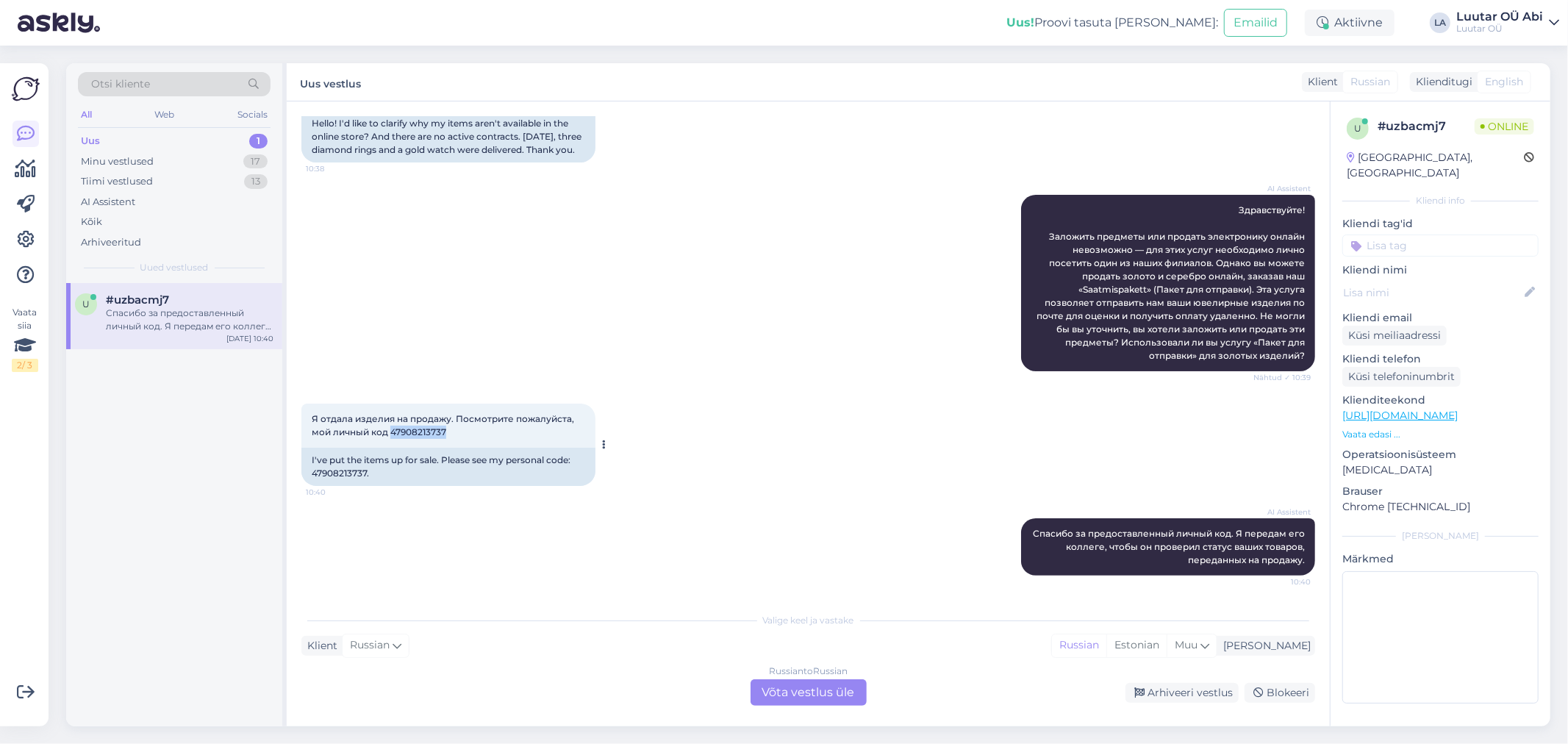
drag, startPoint x: 391, startPoint y: 435, endPoint x: 445, endPoint y: 435, distance: 54.0
click at [445, 435] on span "Я отдала изделия на продажу. Посмотрите пожалуйста, мой личный код 47908213737" at bounding box center [444, 426] width 264 height 25
copy span "47908213737"
click at [417, 434] on span "Я отдала изделия на продажу. Посмотрите пожалуйста, мой личный код 47908213737" at bounding box center [444, 426] width 264 height 25
click at [831, 699] on div "Russian to Russian Võta vestlus üle" at bounding box center [809, 692] width 116 height 26
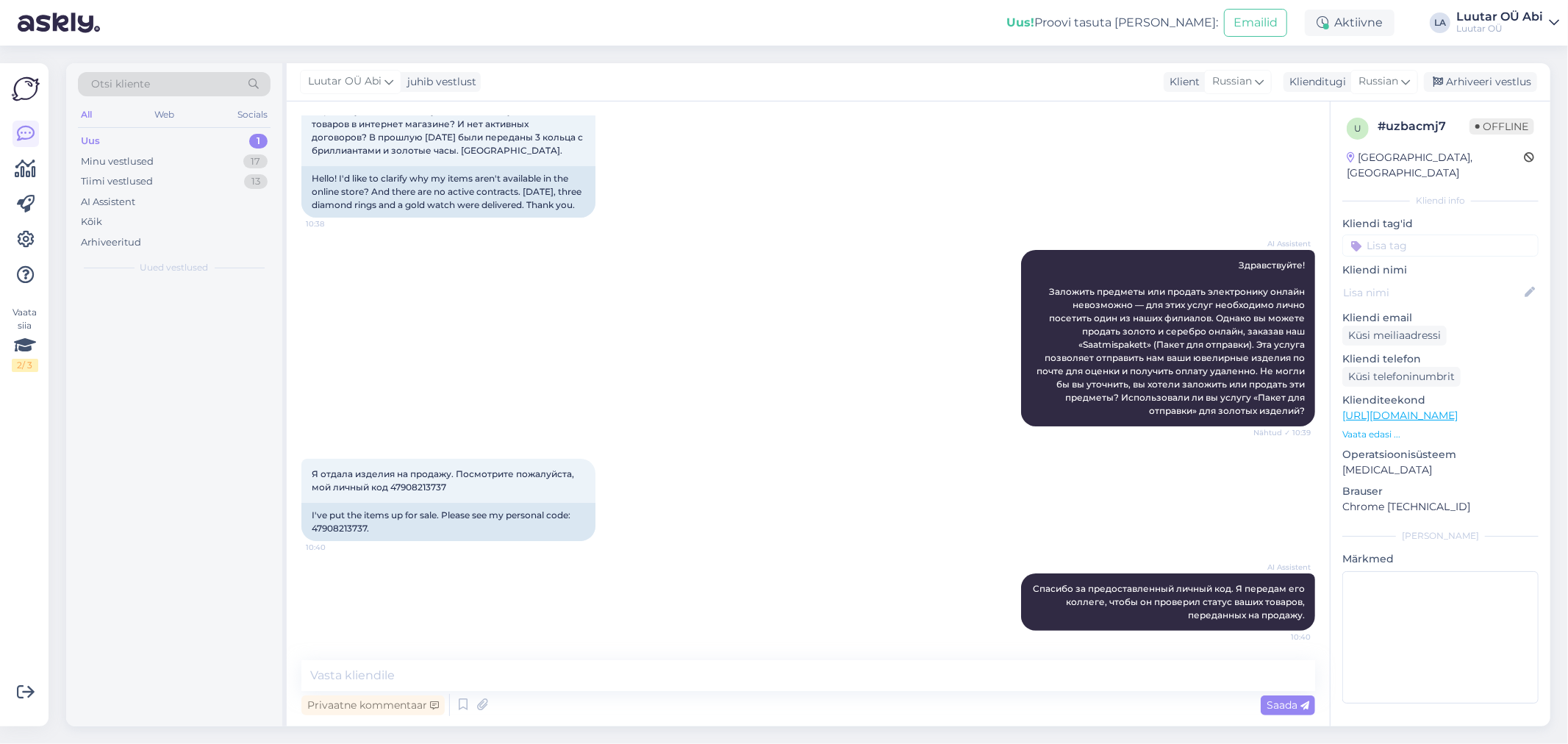
scroll to position [111, 0]
click at [748, 692] on div "Privaatne kommentaar Saada" at bounding box center [808, 706] width 1014 height 28
click at [724, 677] on textarea at bounding box center [808, 676] width 1014 height 31
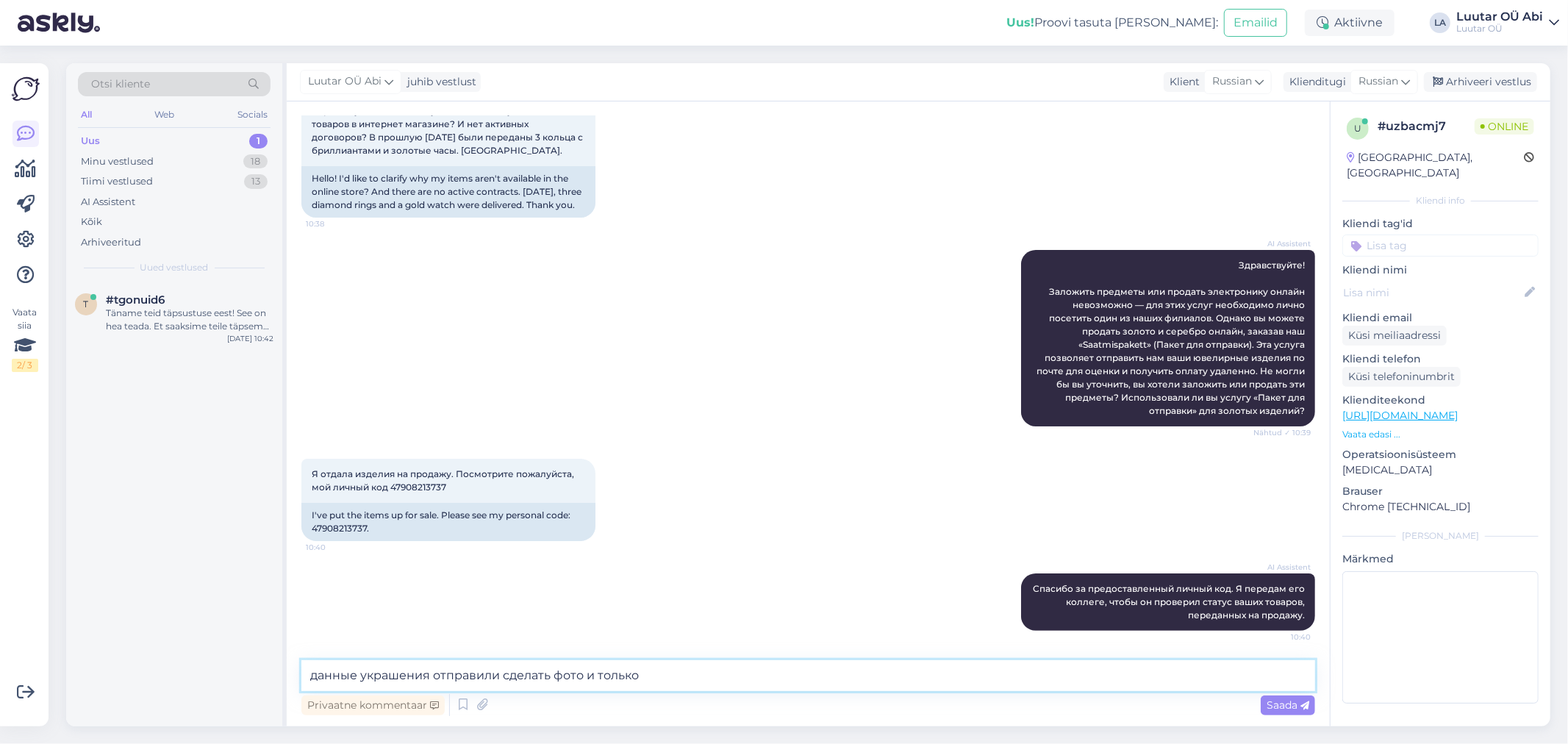
click at [583, 677] on textarea "данные украшения отправили сделать фото и только" at bounding box center [808, 676] width 1014 height 31
click at [757, 675] on textarea "данные украшения отправили сделать фотографии и только" at bounding box center [808, 676] width 1014 height 31
type textarea "данные украшения отправили сделать фотографии и только после этого их выставят …"
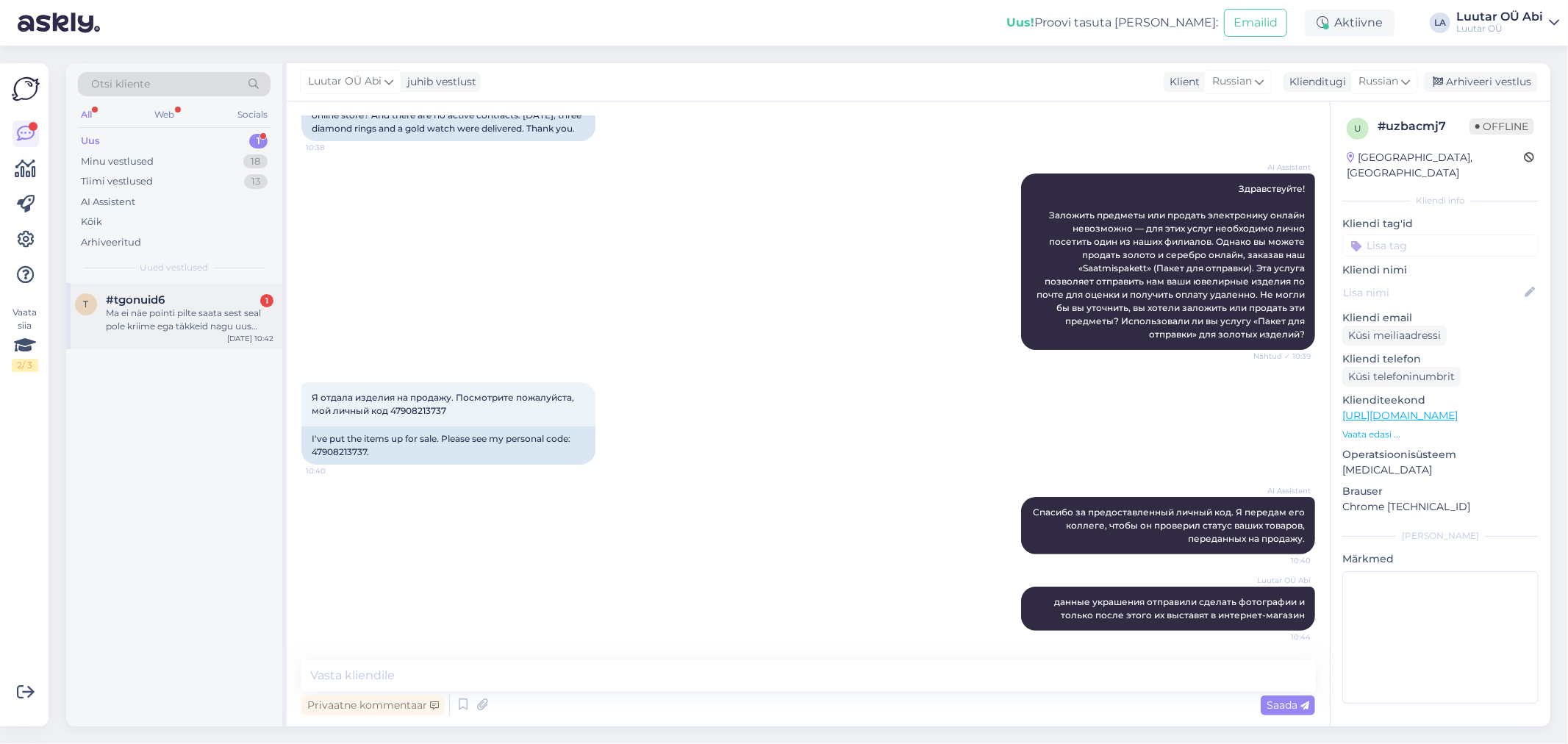
click at [127, 311] on div "Ma ei näe pointi pilte saata sest seal pole kriime ega täkkeid nagu uus karbist…" at bounding box center [189, 320] width 168 height 26
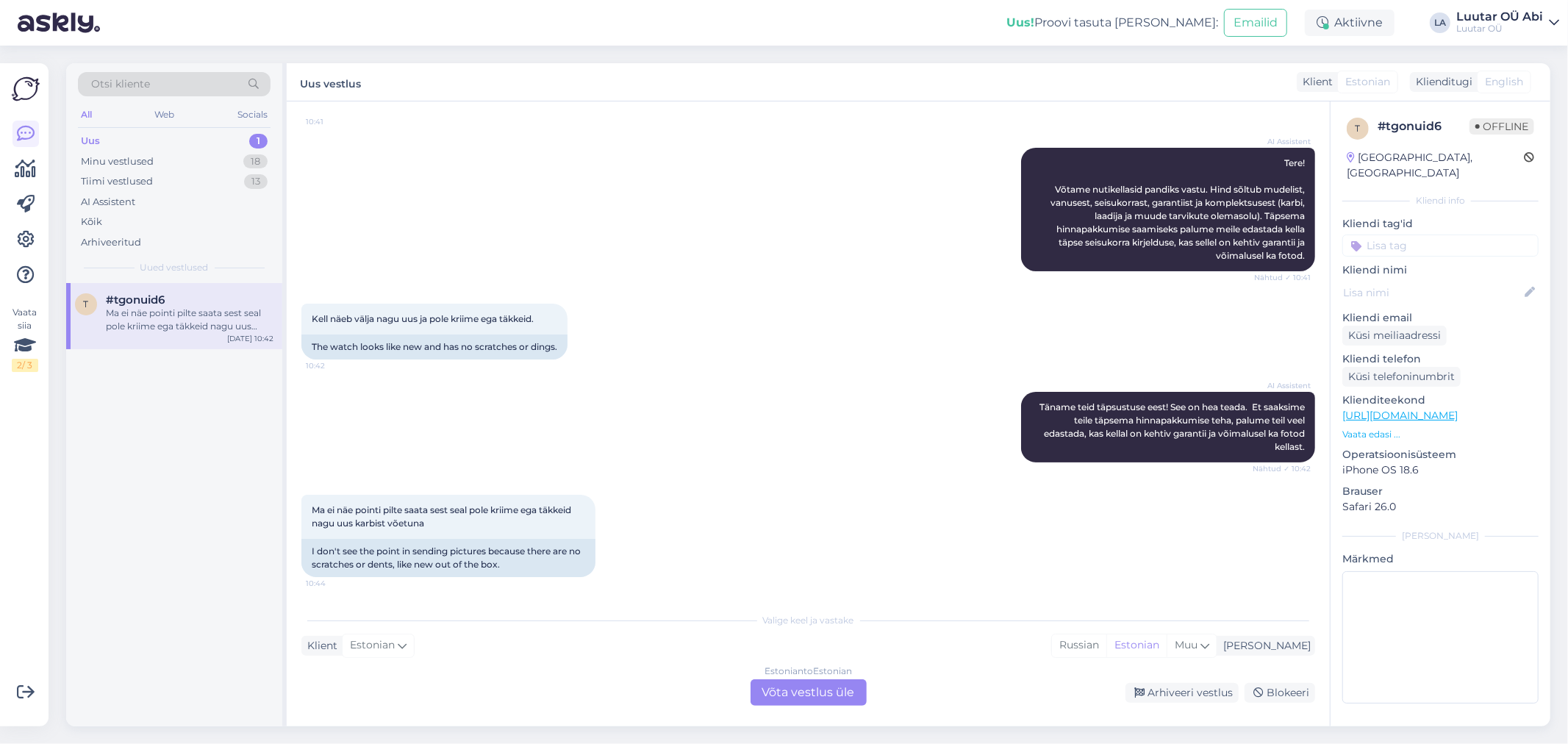
click at [880, 354] on div "Kell näeb välja nagu uus ja pole kriime ega täkkeid. 10:42 The watch looks like…" at bounding box center [808, 331] width 1014 height 88
click at [717, 192] on div "AI Assistent Tere! Võtame nutikellasid pandiks vastu. Hind sõltub mudelist, van…" at bounding box center [808, 210] width 1014 height 156
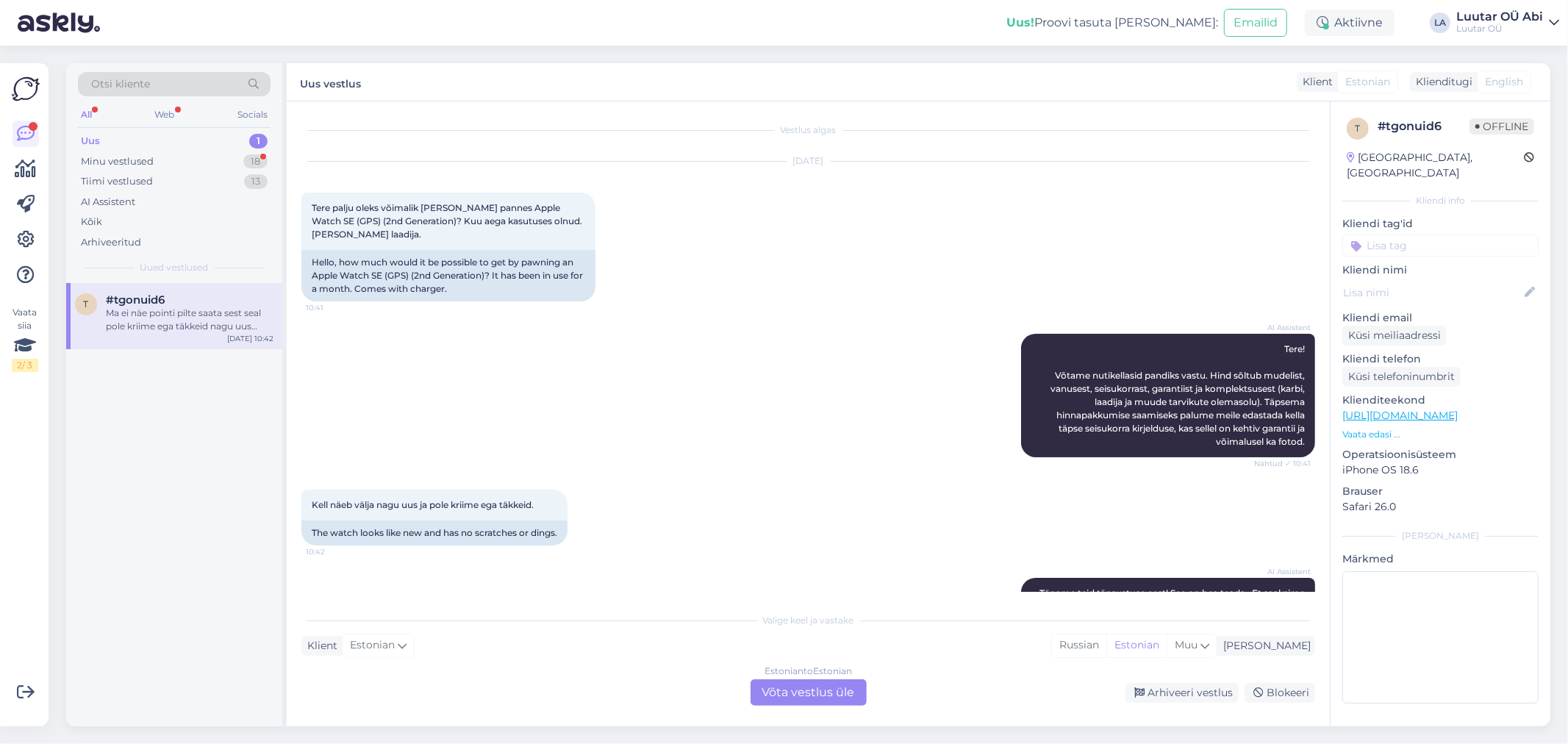
scroll to position [0, 0]
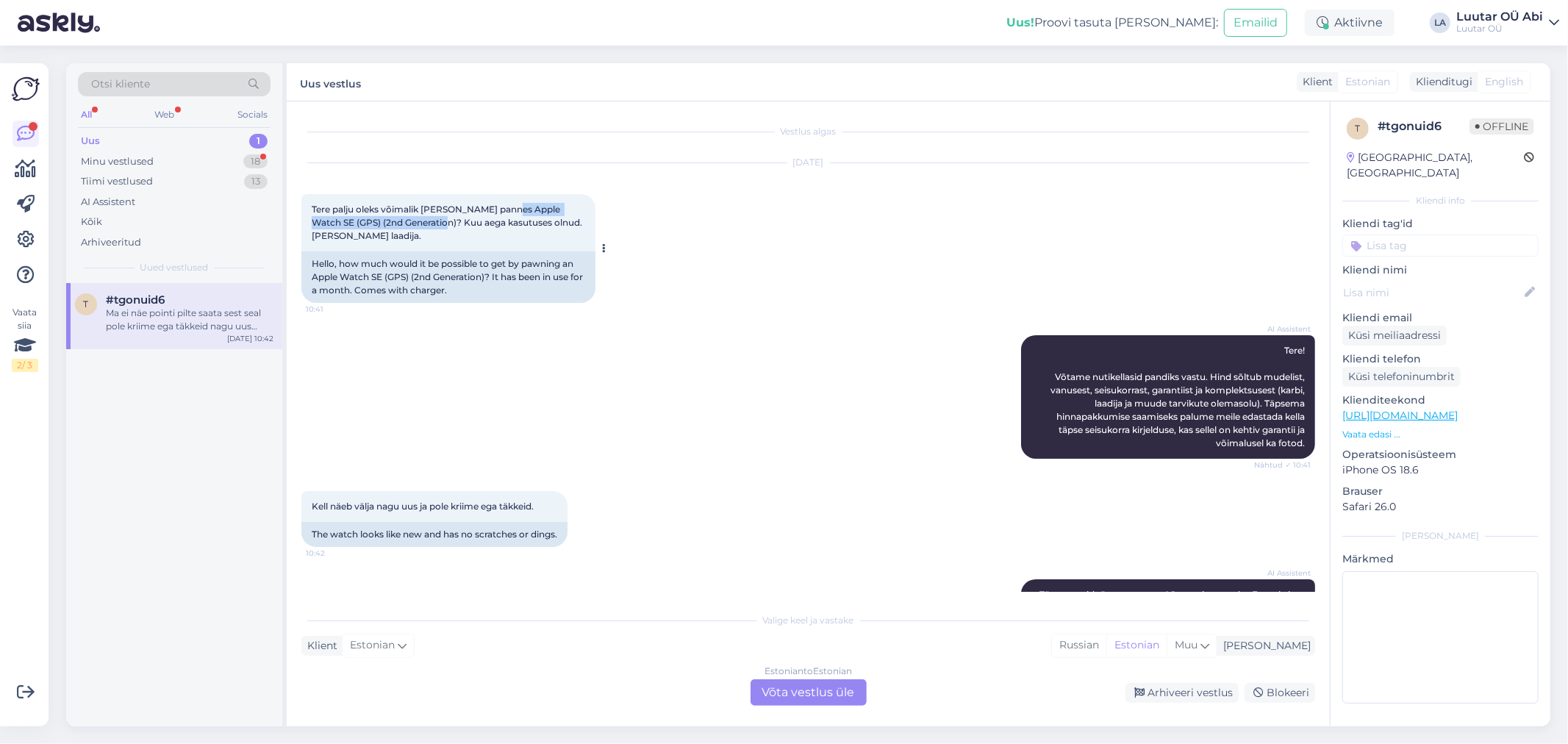
drag, startPoint x: 511, startPoint y: 206, endPoint x: 414, endPoint y: 223, distance: 98.5
click at [414, 223] on span "Tere palju oleks võimalik [PERSON_NAME] pannes Apple Watch SE (GPS) (2nd Genera…" at bounding box center [448, 223] width 273 height 38
copy span "Apple Watch SE (GPS) (2nd Generation)"
click at [624, 407] on div "AI Assistent Tere! Võtame nutikellasid pandiks vastu. Hind sõltub mudelist, van…" at bounding box center [808, 397] width 1014 height 156
drag, startPoint x: 190, startPoint y: 318, endPoint x: 225, endPoint y: 348, distance: 46.1
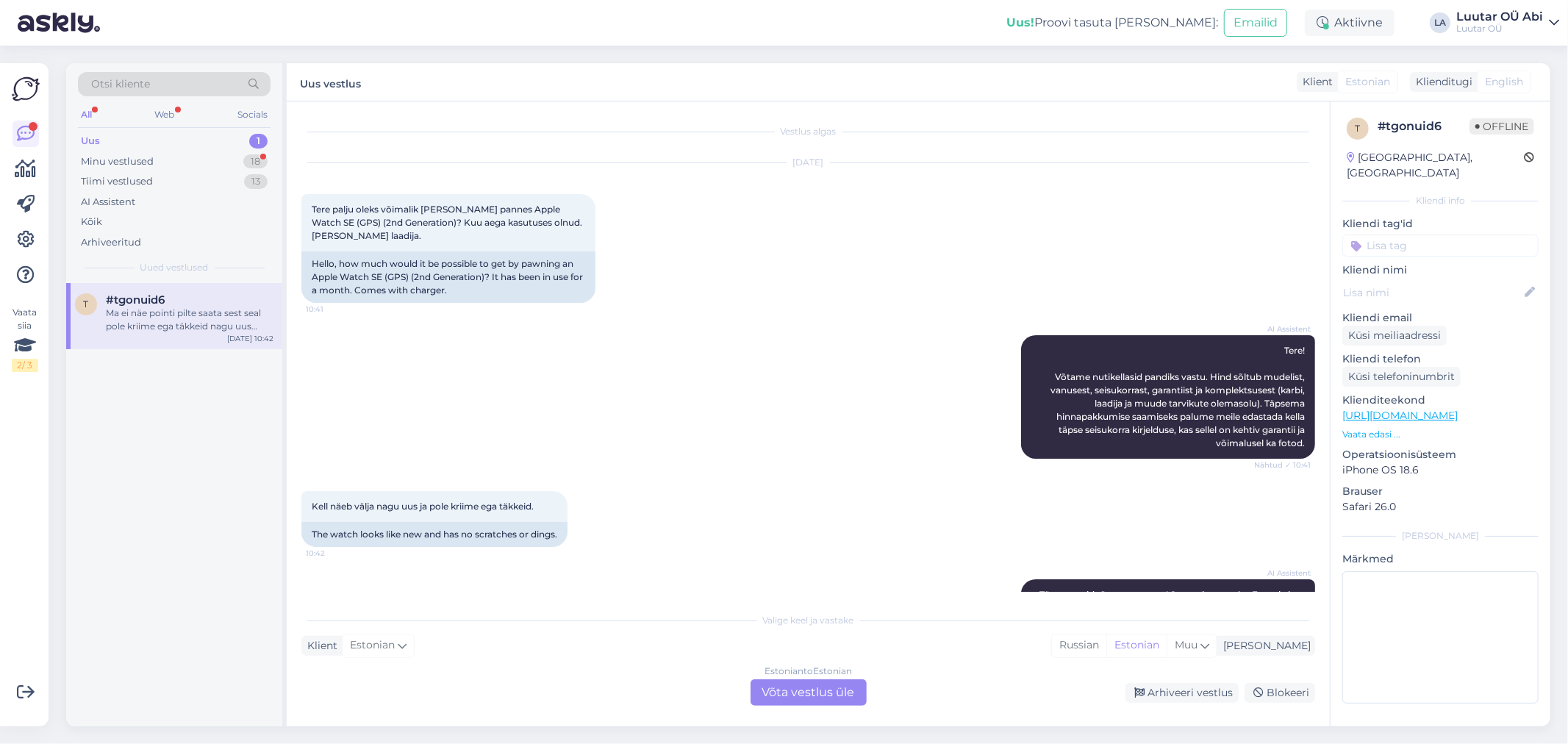
click at [190, 317] on div "Ma ei näe pointi pilte saata sest seal pole kriime ega täkkeid nagu uus karbist…" at bounding box center [189, 320] width 168 height 26
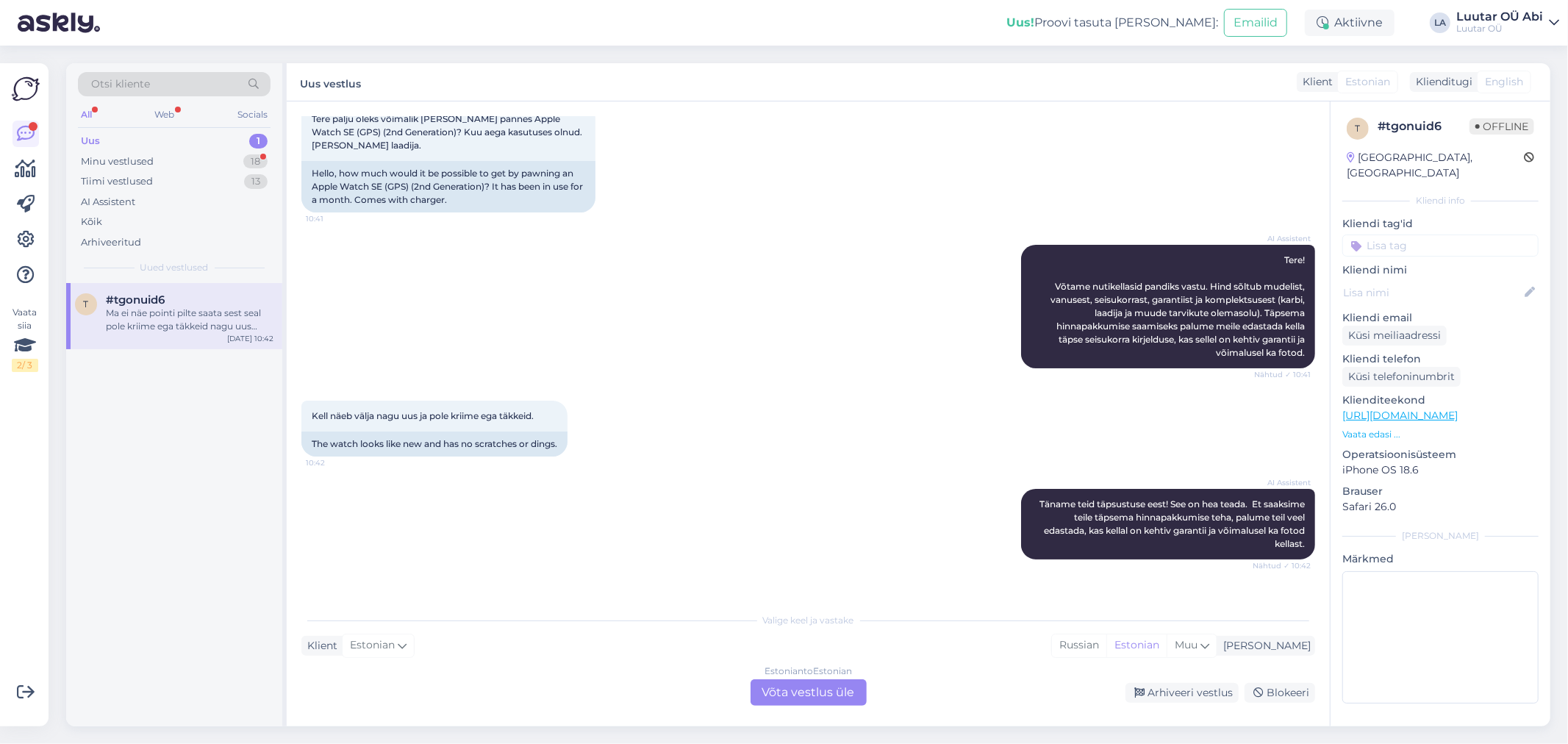
scroll to position [187, 0]
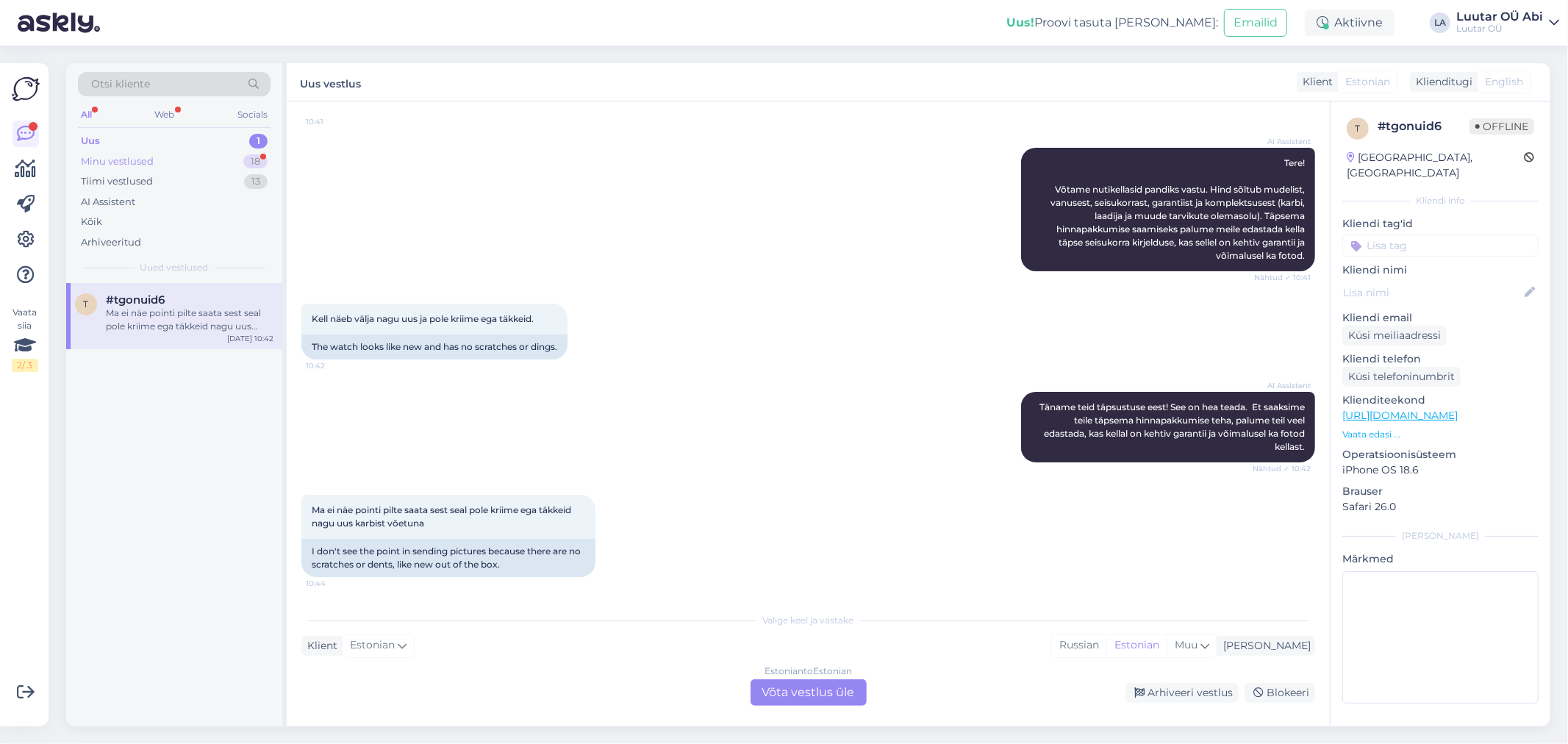
click at [155, 158] on div "Minu vestlused 18" at bounding box center [173, 161] width 192 height 20
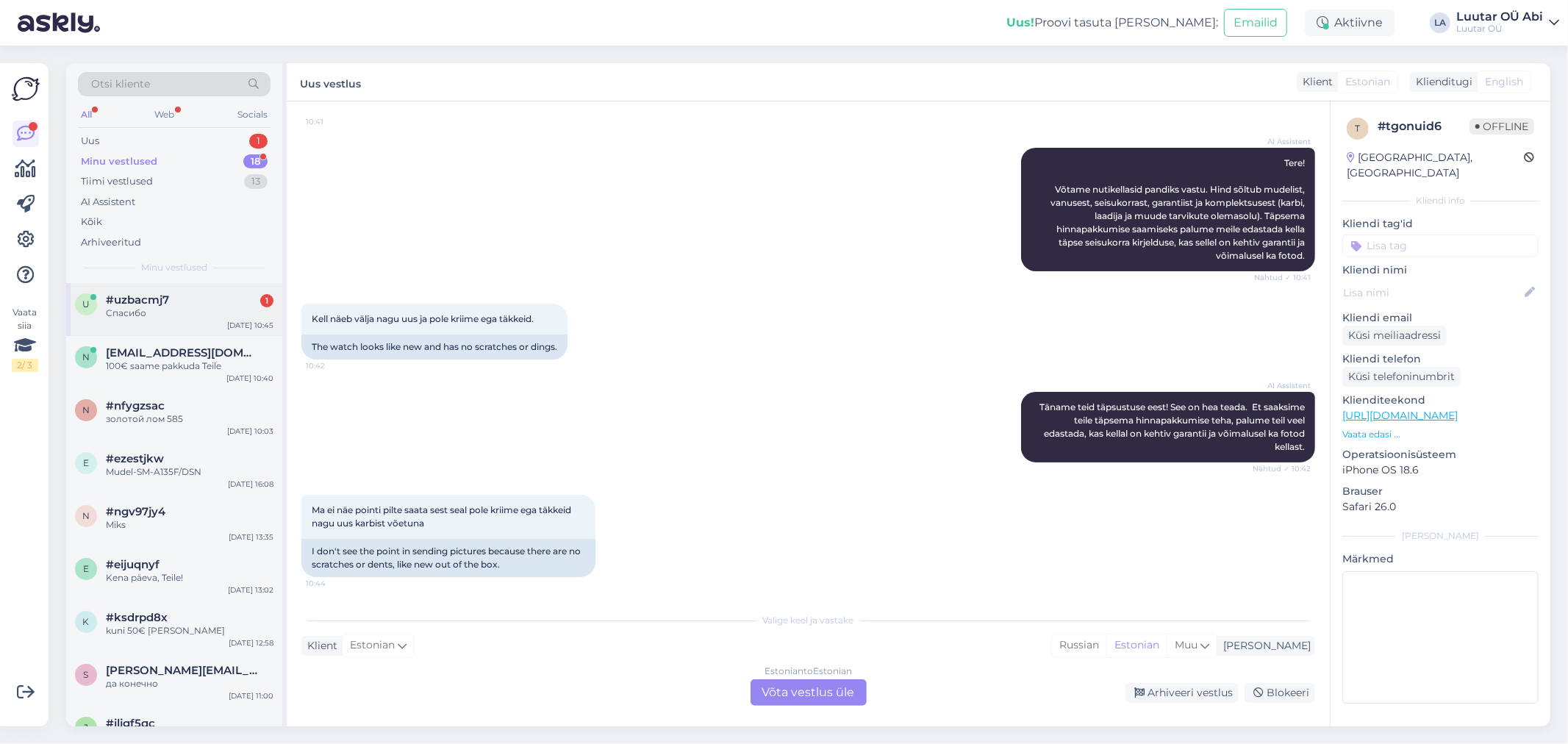
click at [185, 305] on div "#uzbacmj7 1" at bounding box center [189, 300] width 168 height 13
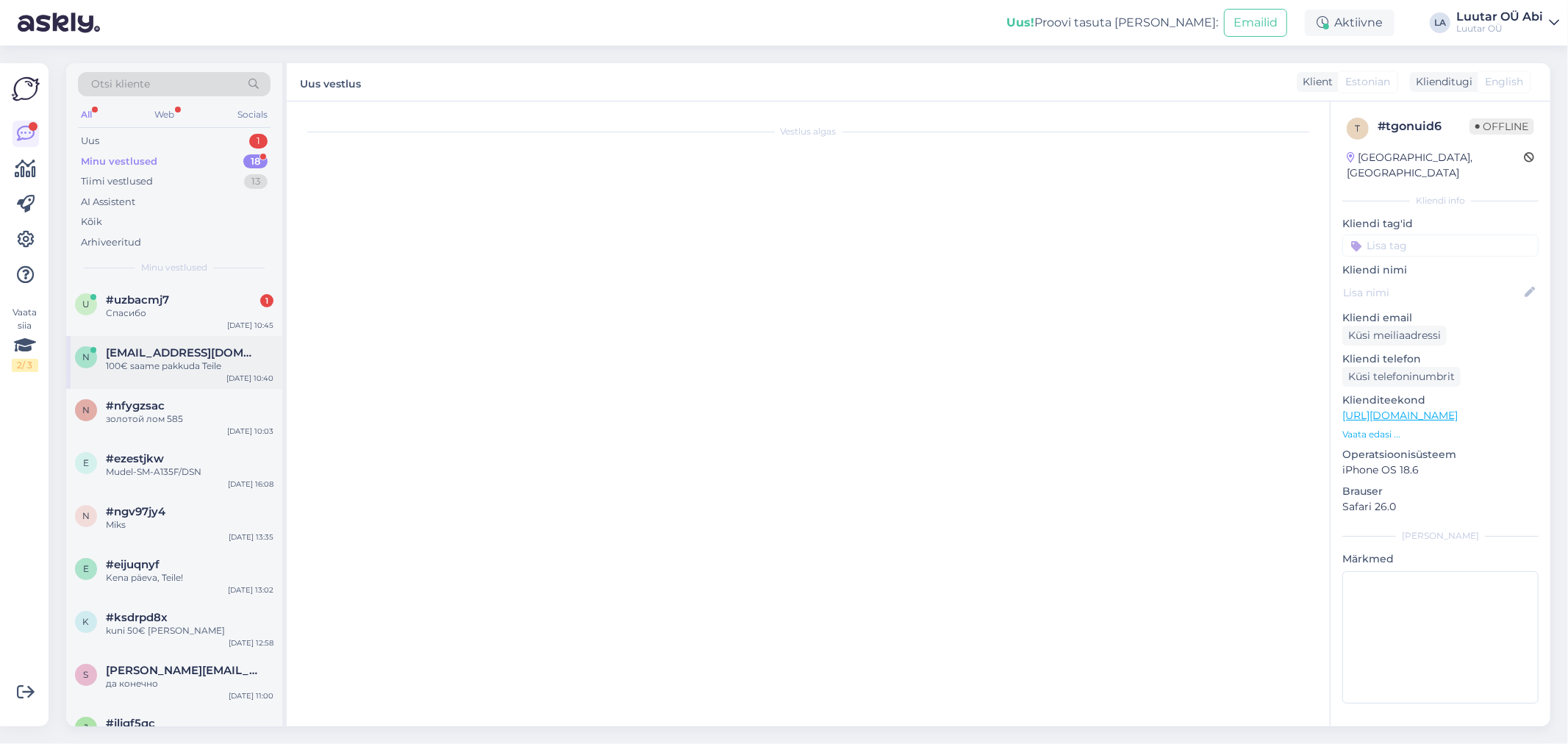
scroll to position [250, 0]
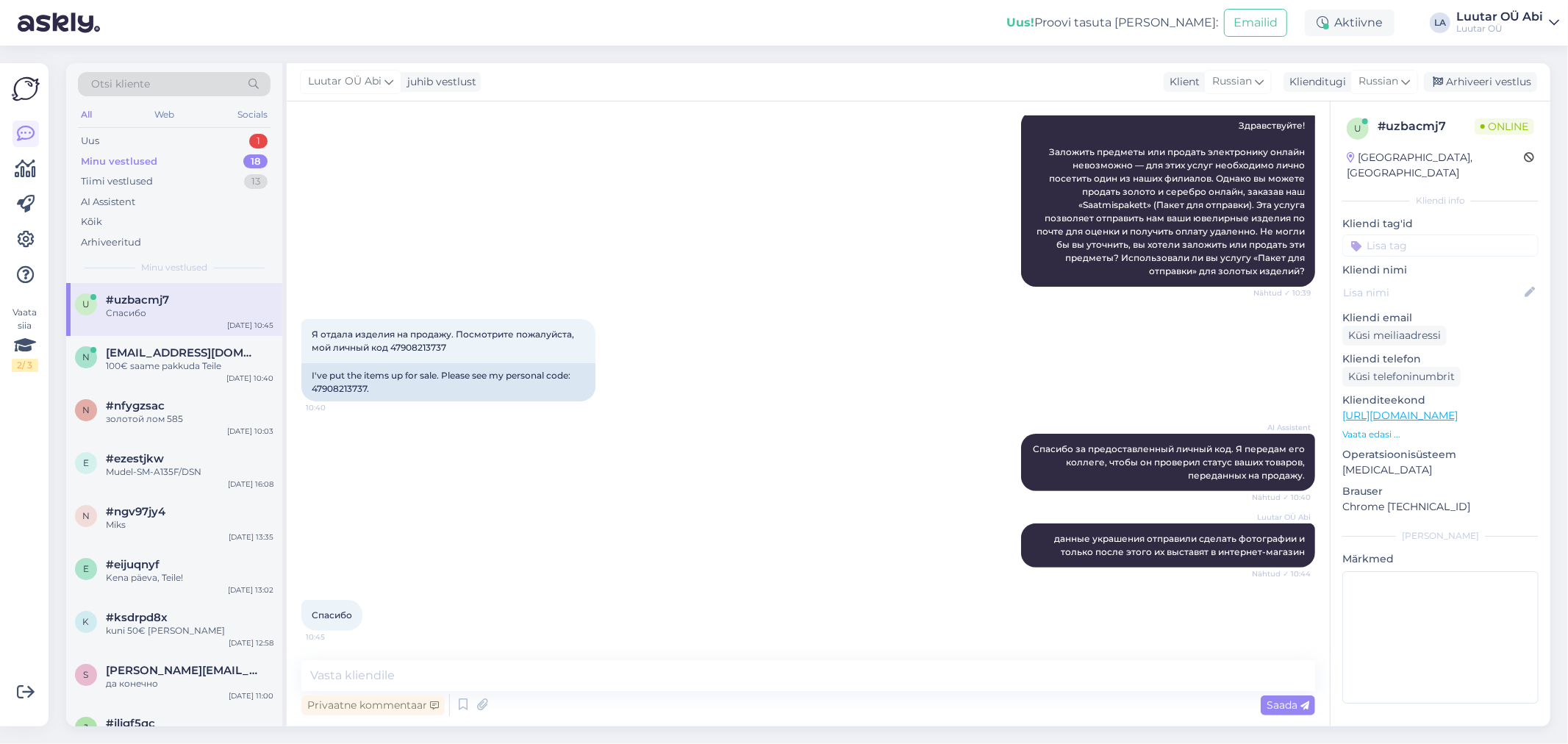
click at [666, 495] on div "AI Assistent [PERSON_NAME] за предоставленный личный код. Я передам его коллеге…" at bounding box center [808, 462] width 1014 height 90
click at [412, 674] on textarea at bounding box center [808, 676] width 1014 height 31
type textarea "Хорошего дня!"
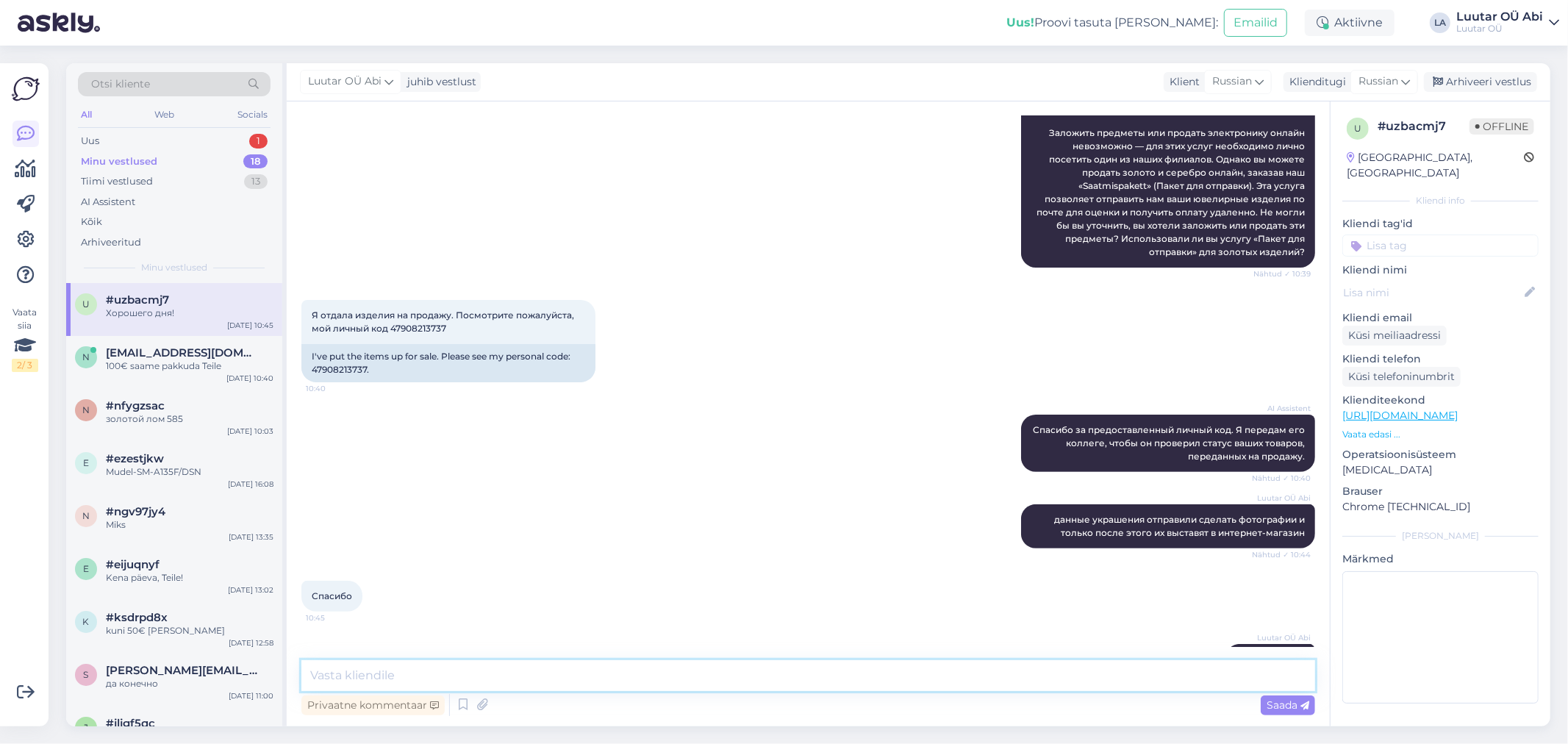
scroll to position [232, 0]
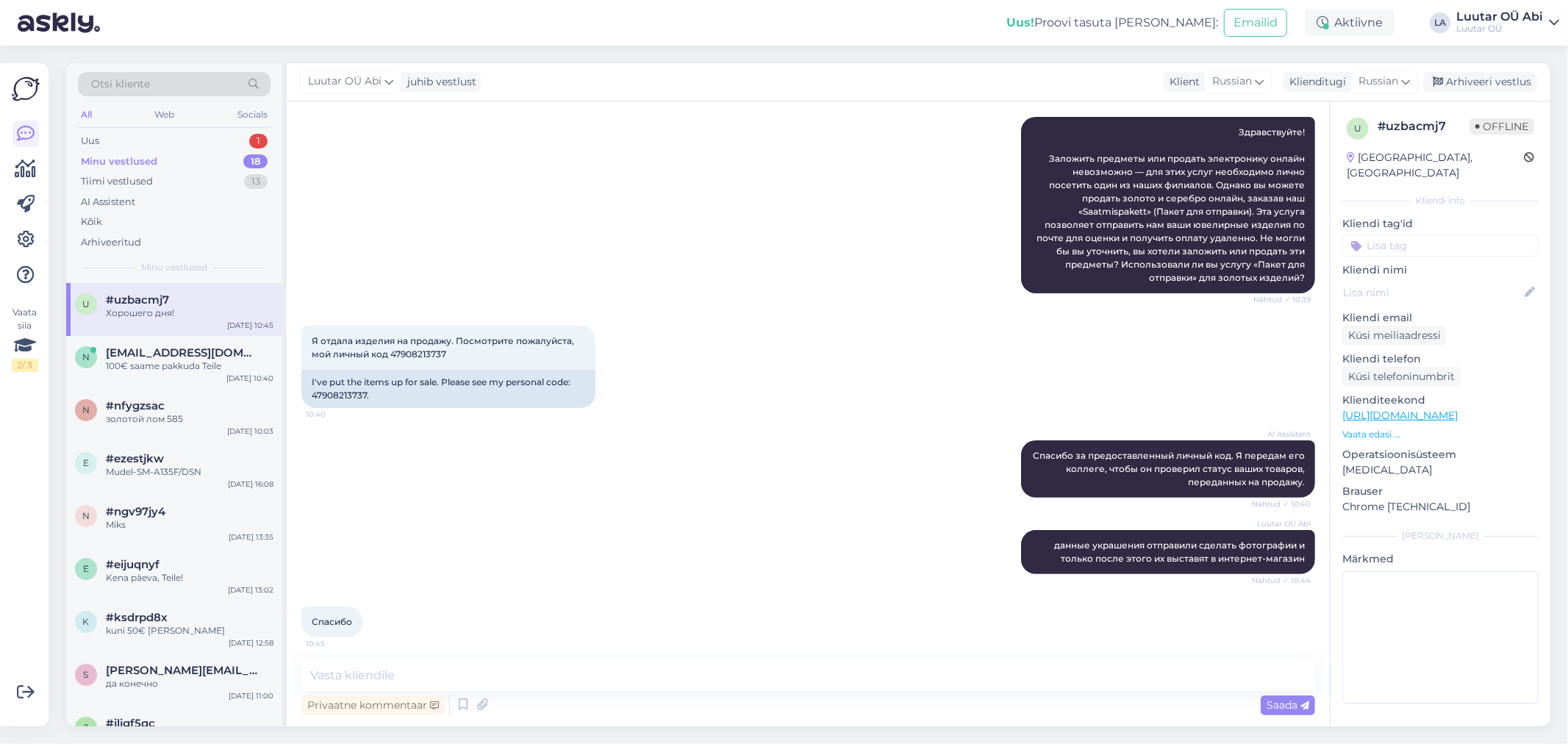
click at [163, 128] on div "Otsi kliente All Web Socials Uus 1 Minu vestlused 18 Tiimi vestlused 13 AI Assi…" at bounding box center [174, 173] width 216 height 220
click at [163, 138] on div "Uus 1" at bounding box center [173, 141] width 192 height 20
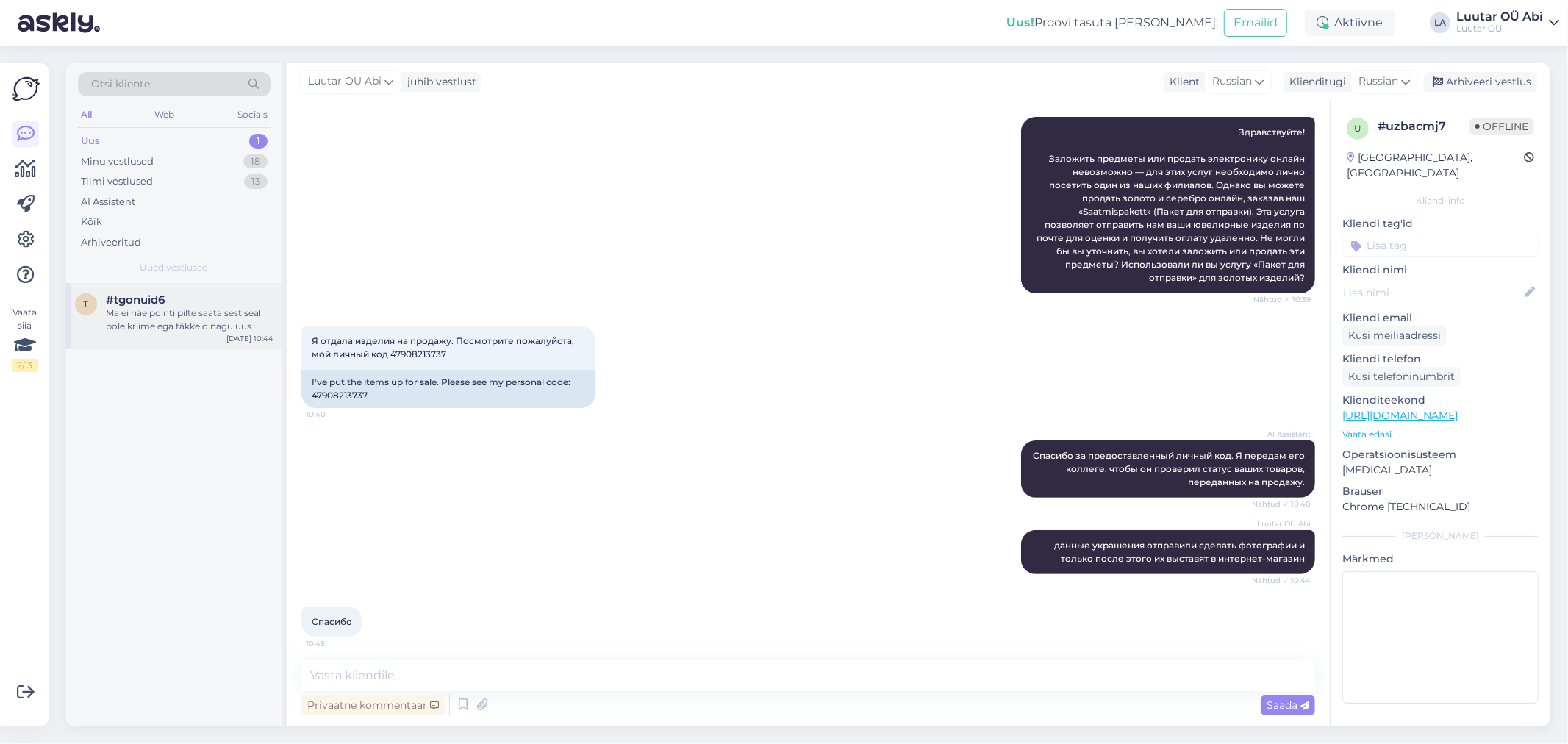
click at [179, 317] on div "Ma ei näe pointi pilte saata sest seal pole kriime ega täkkeid nagu uus karbist…" at bounding box center [189, 320] width 168 height 26
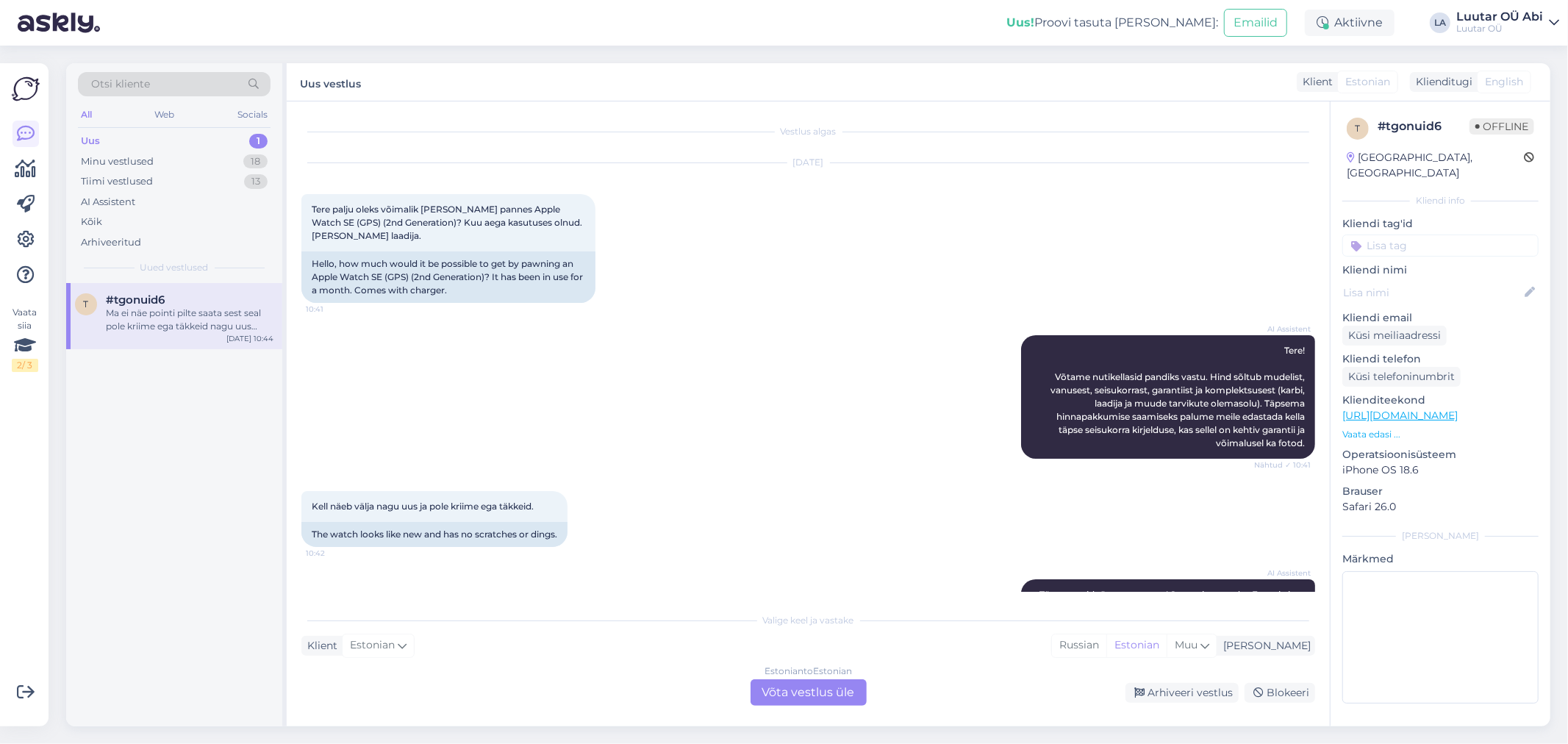
scroll to position [187, 0]
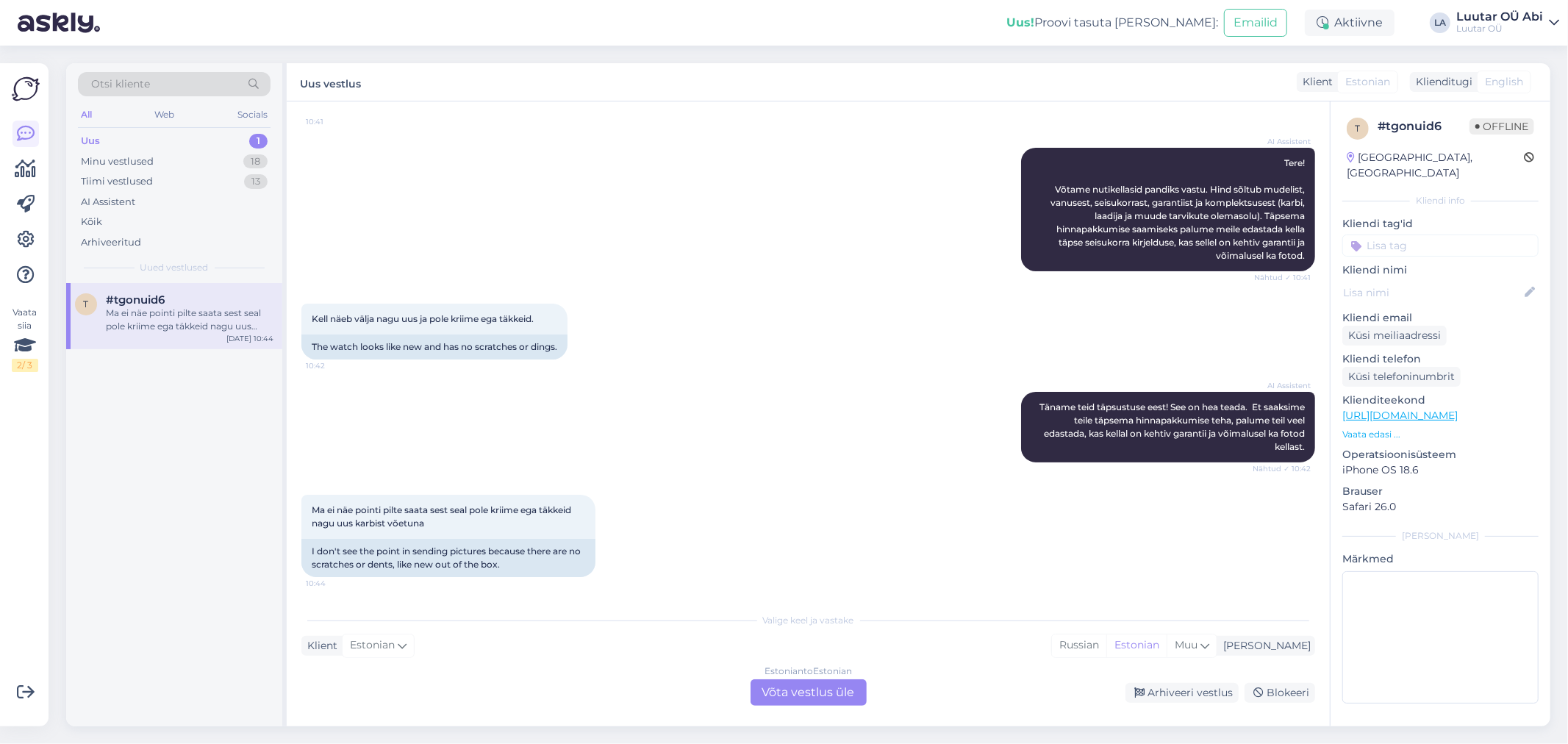
click at [823, 696] on div "Estonian to Estonian Võta vestlus üle" at bounding box center [809, 692] width 116 height 26
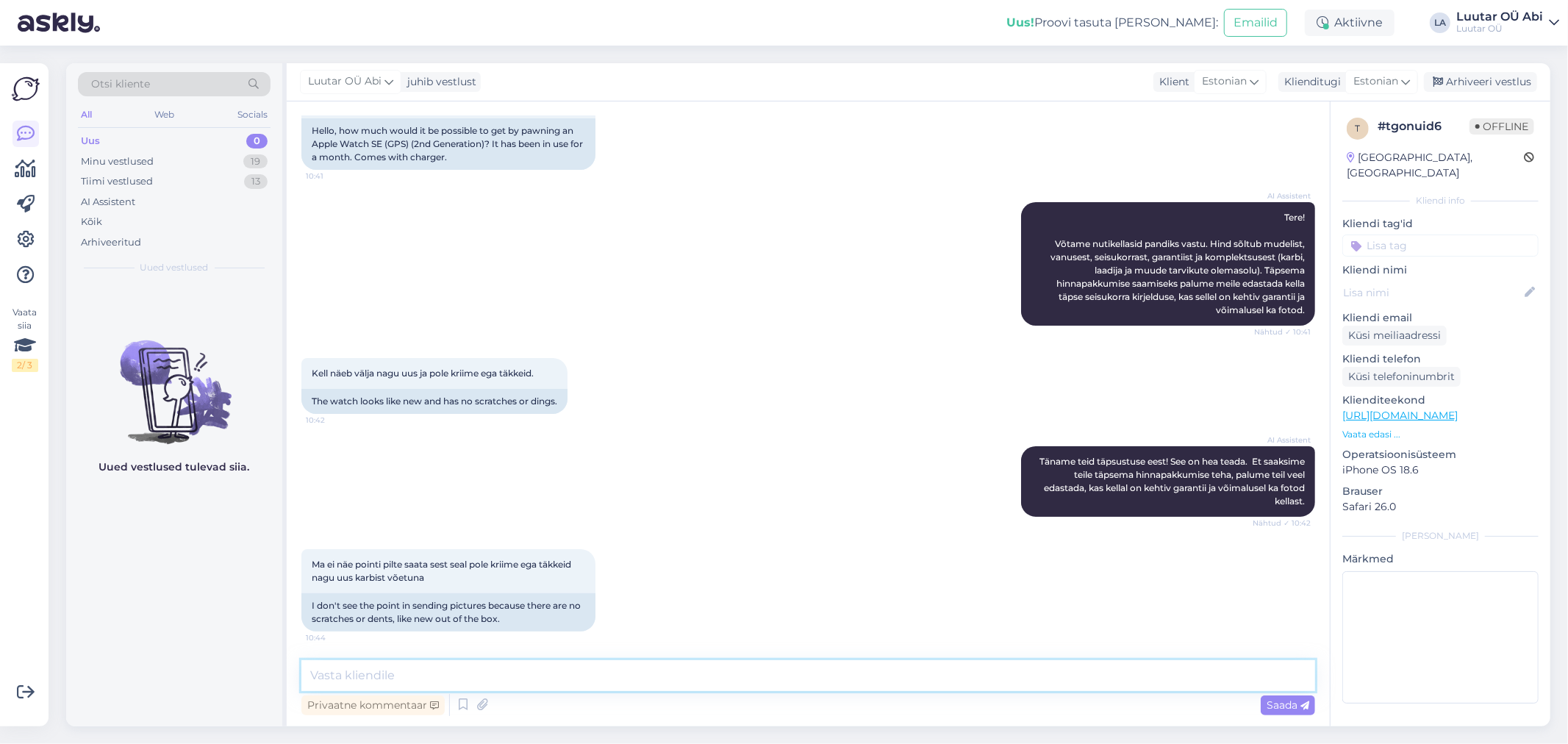
click at [701, 689] on textarea at bounding box center [808, 676] width 1014 height 31
type textarea "л"
type textarea "K"
type textarea "kuni 70€ [PERSON_NAME]"
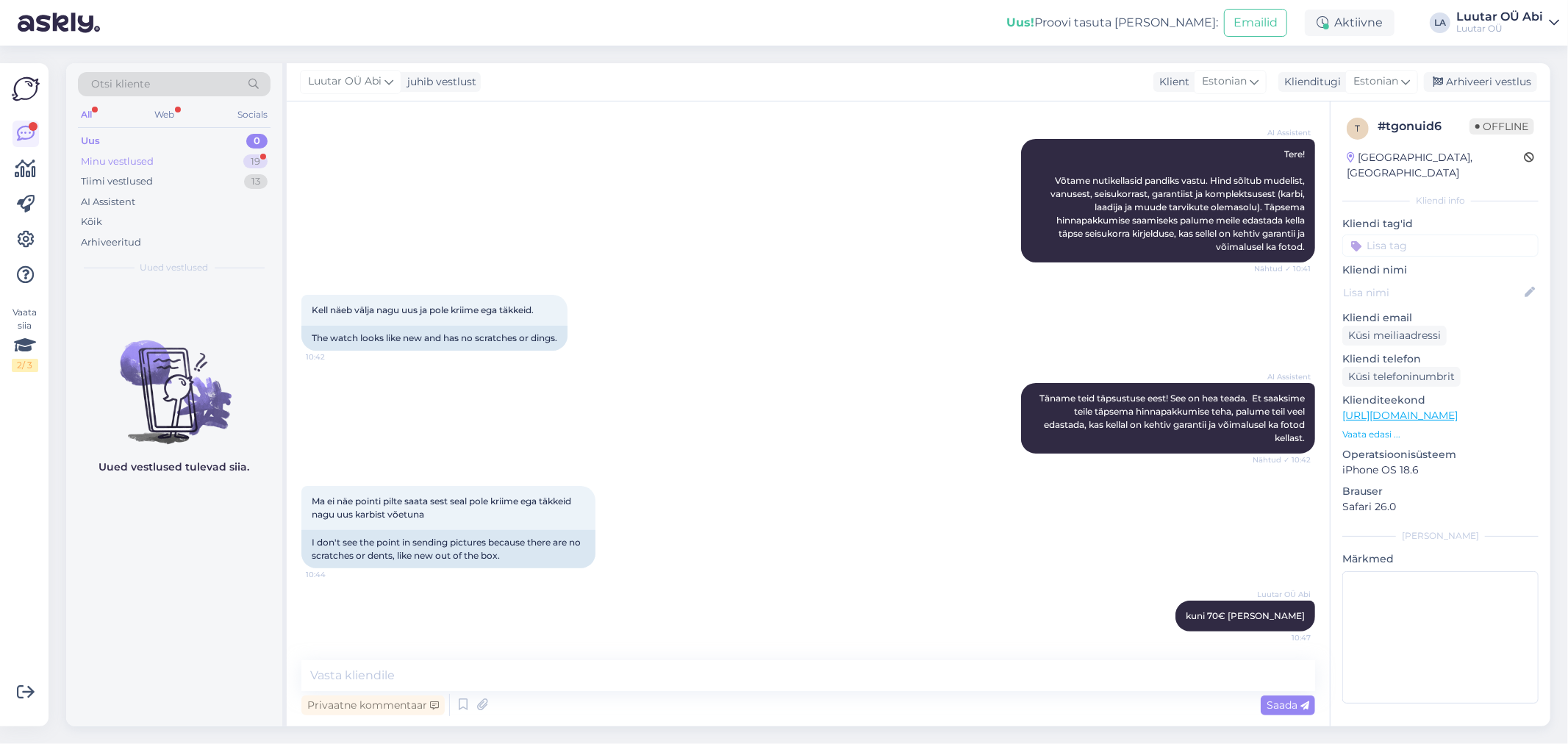
click at [186, 160] on div "Minu vestlused 19" at bounding box center [173, 161] width 192 height 20
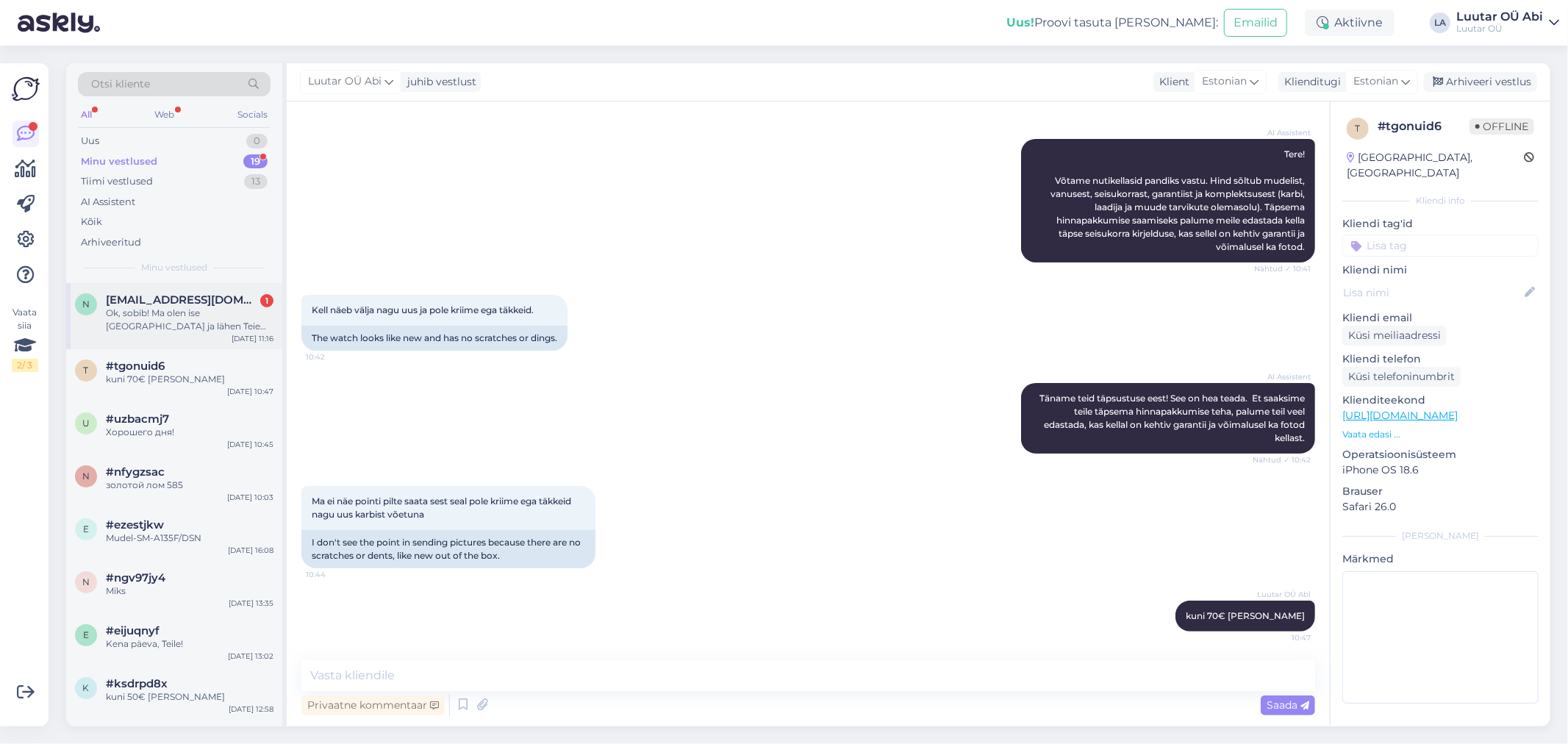
click at [184, 300] on span "[EMAIL_ADDRESS][DOMAIN_NAME]" at bounding box center [182, 300] width 153 height 13
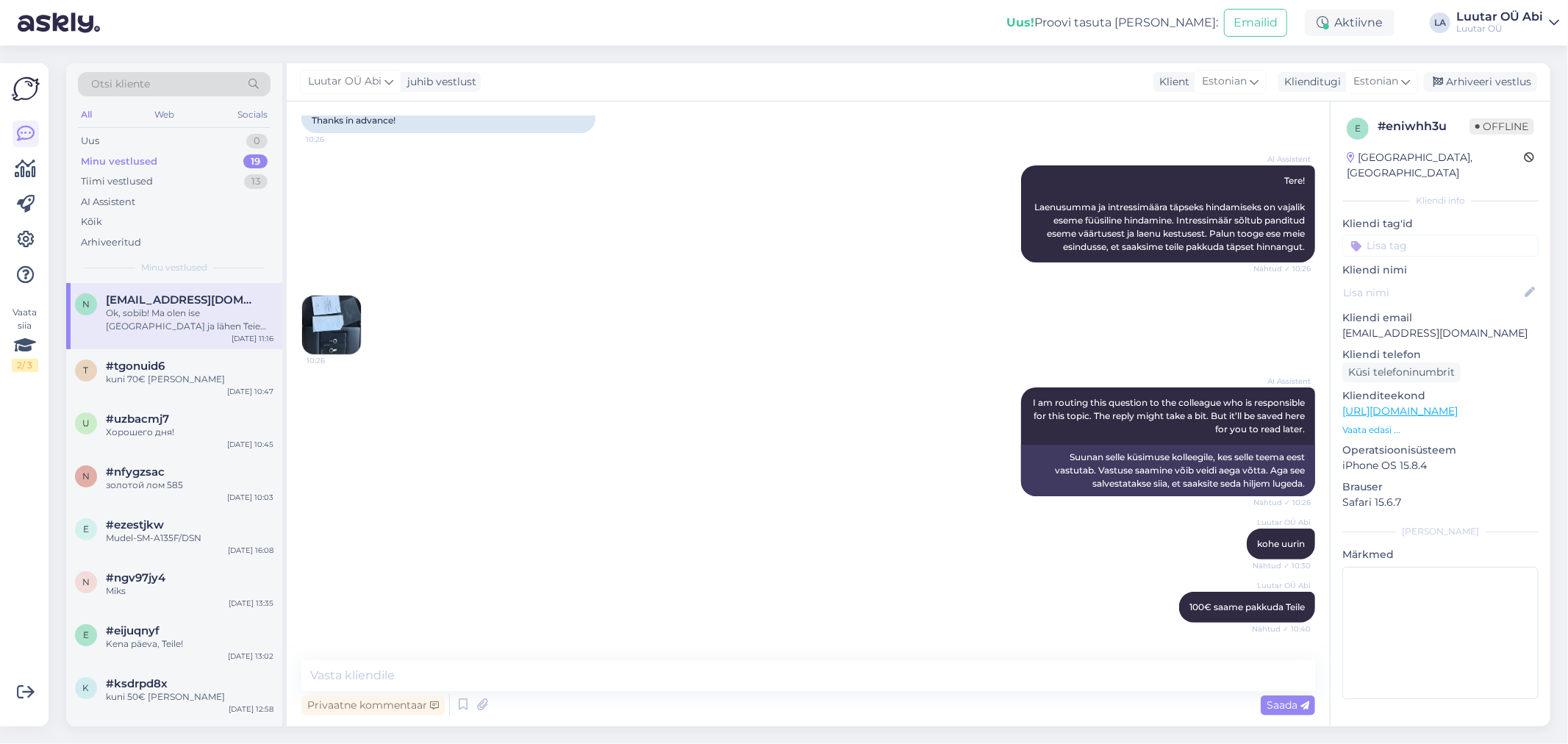
scroll to position [277, 0]
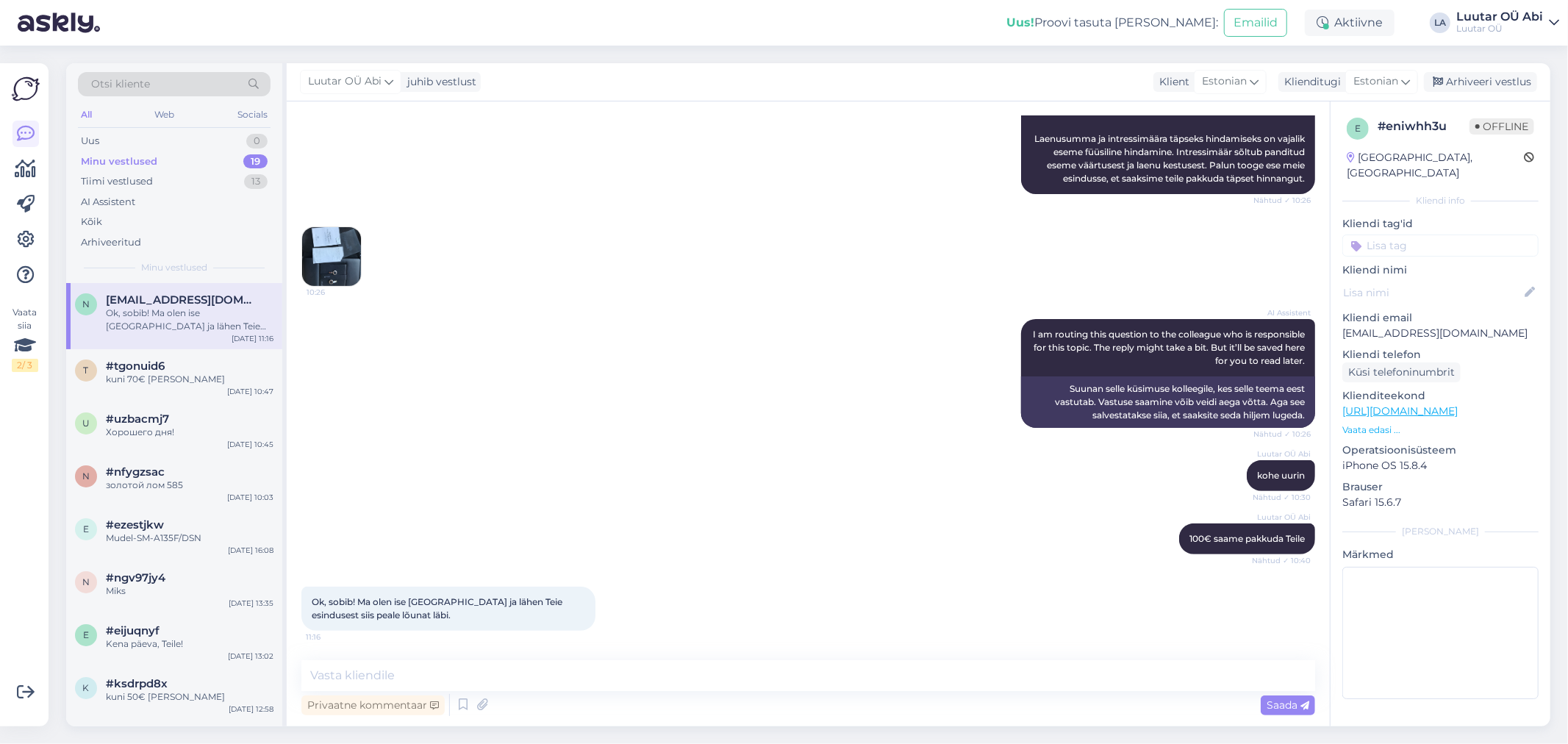
click at [648, 408] on div "AI Assistent I am routing this question to the colleague who is responsible for…" at bounding box center [808, 373] width 1014 height 142
click at [197, 483] on div "?" at bounding box center [189, 485] width 168 height 13
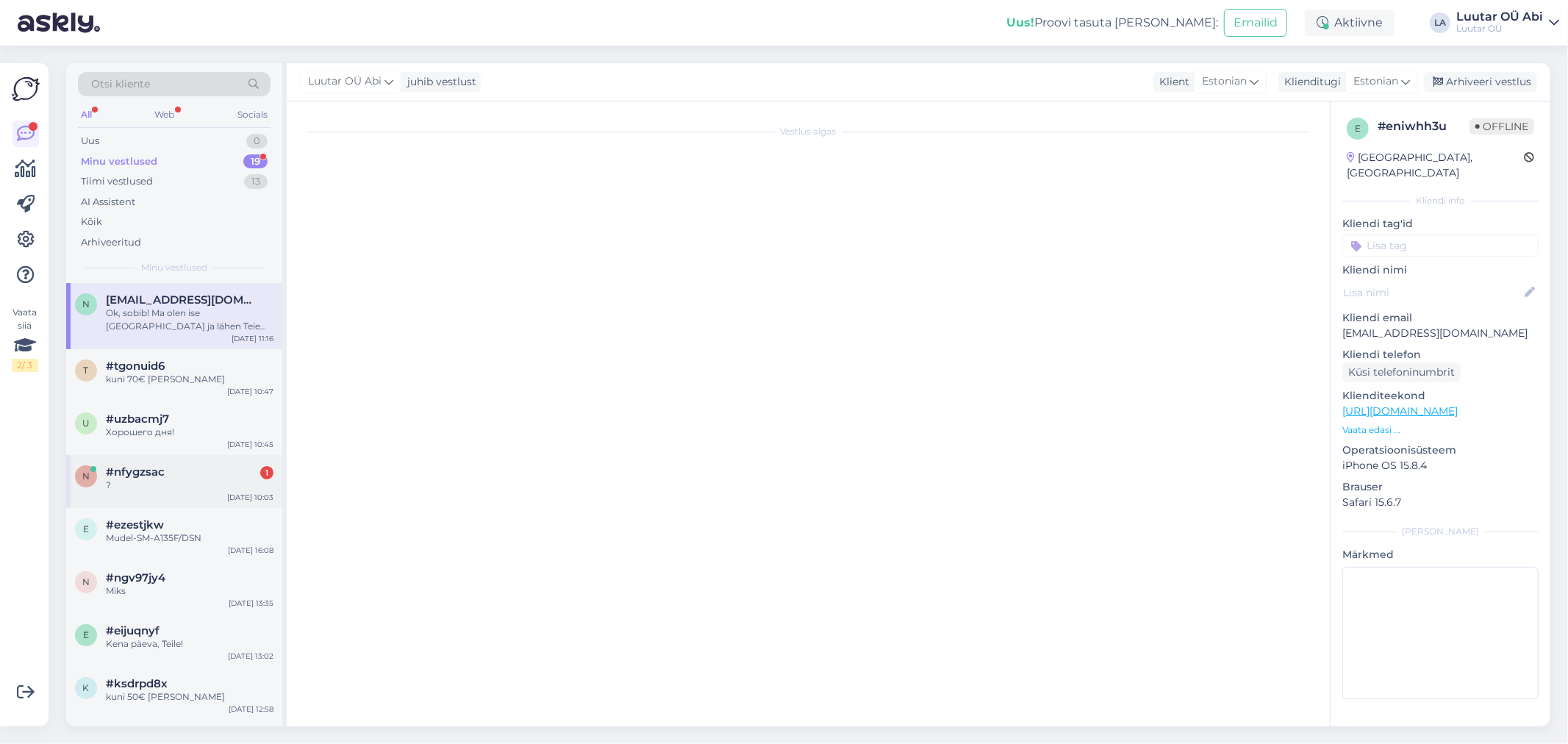
scroll to position [168, 0]
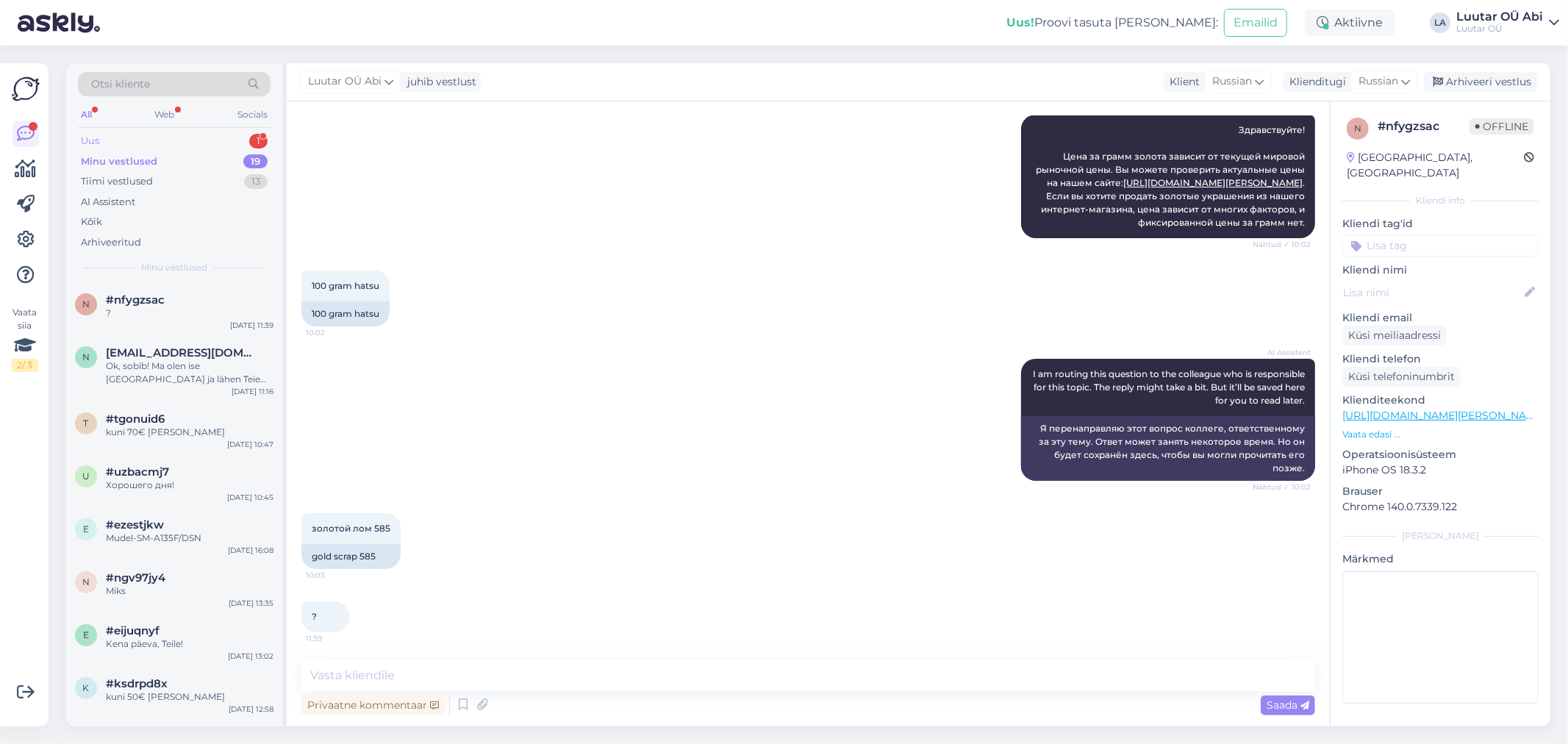
click at [208, 140] on div "Uus 1" at bounding box center [173, 141] width 192 height 20
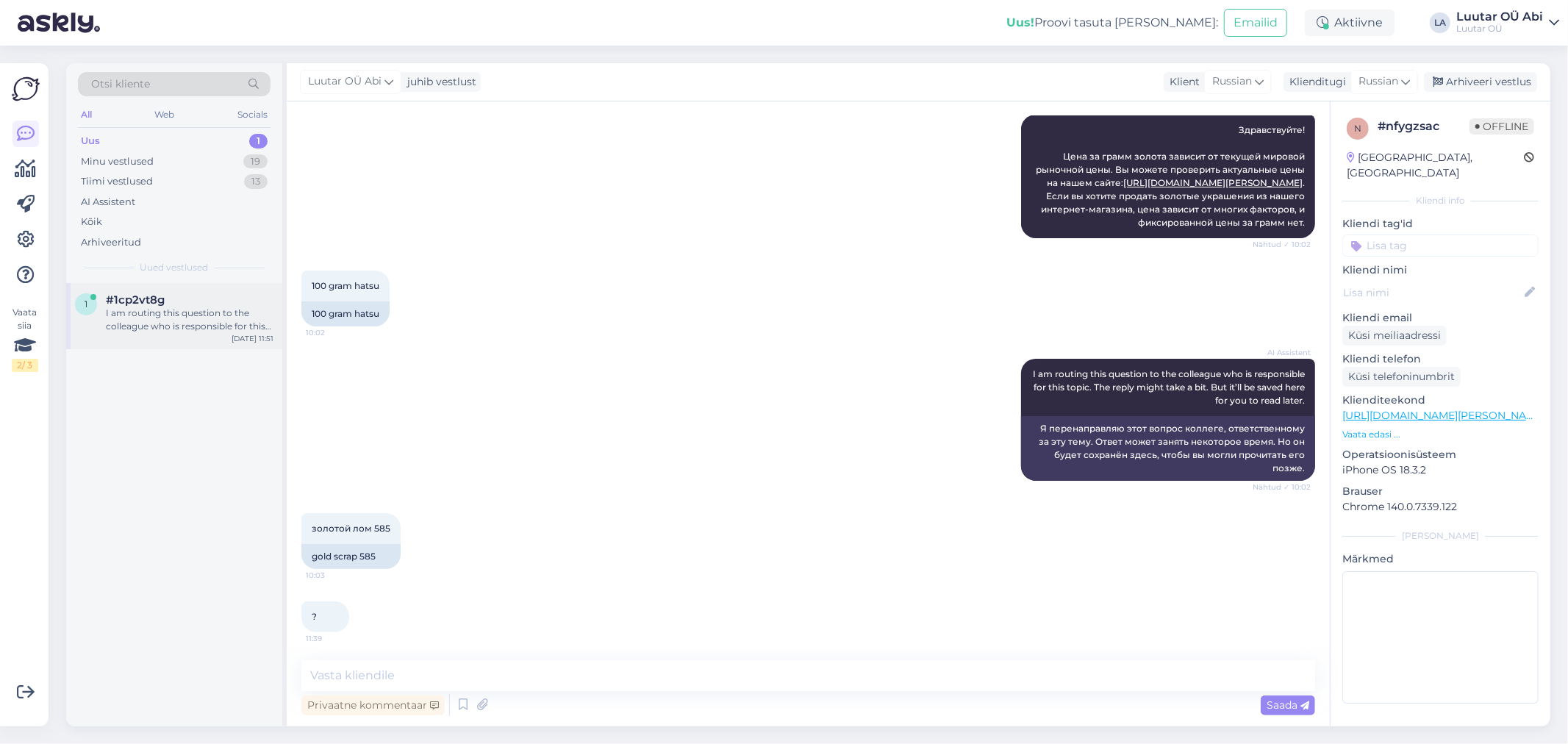
click at [206, 322] on div "I am routing this question to the colleague who is responsible for this topic. …" at bounding box center [189, 320] width 168 height 26
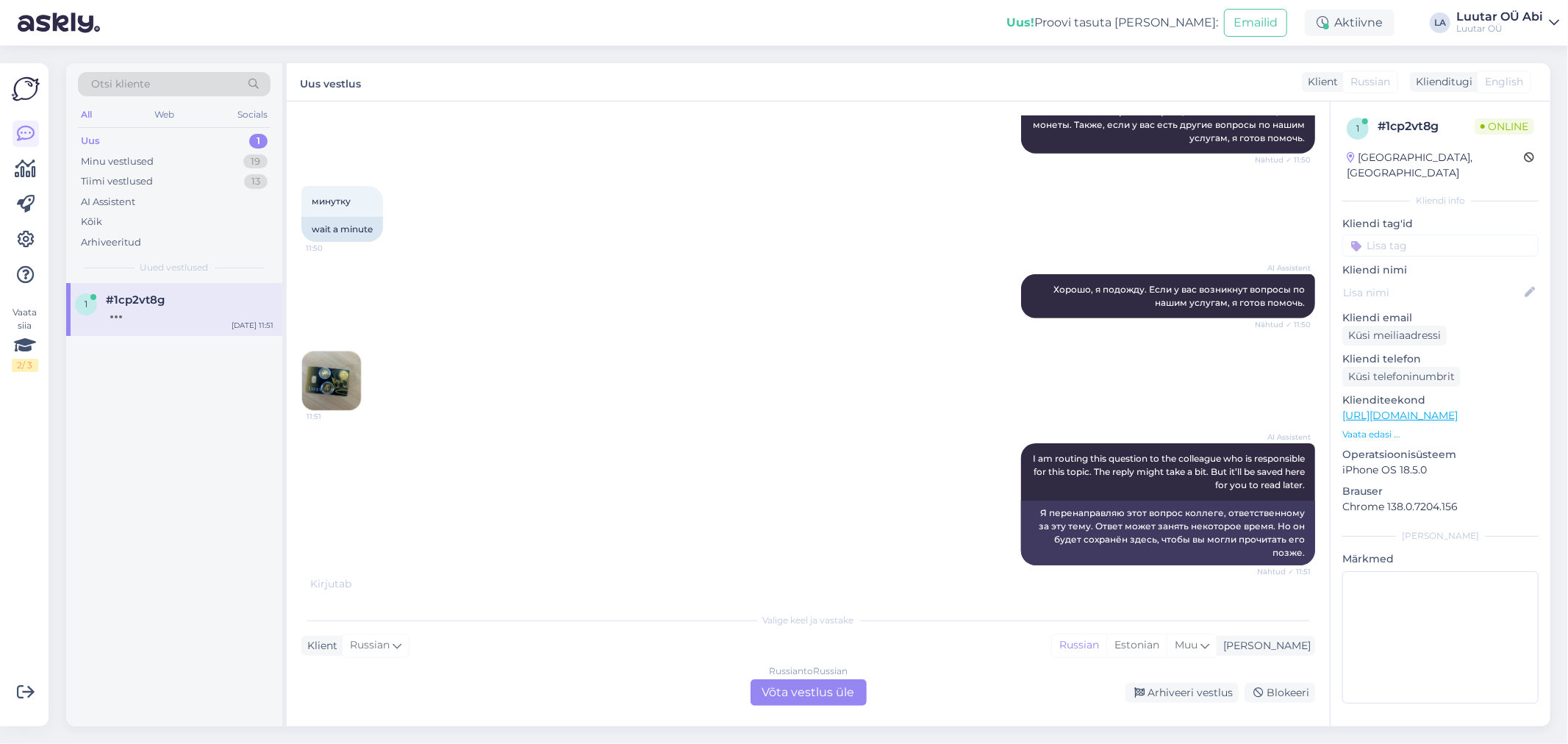
scroll to position [572, 0]
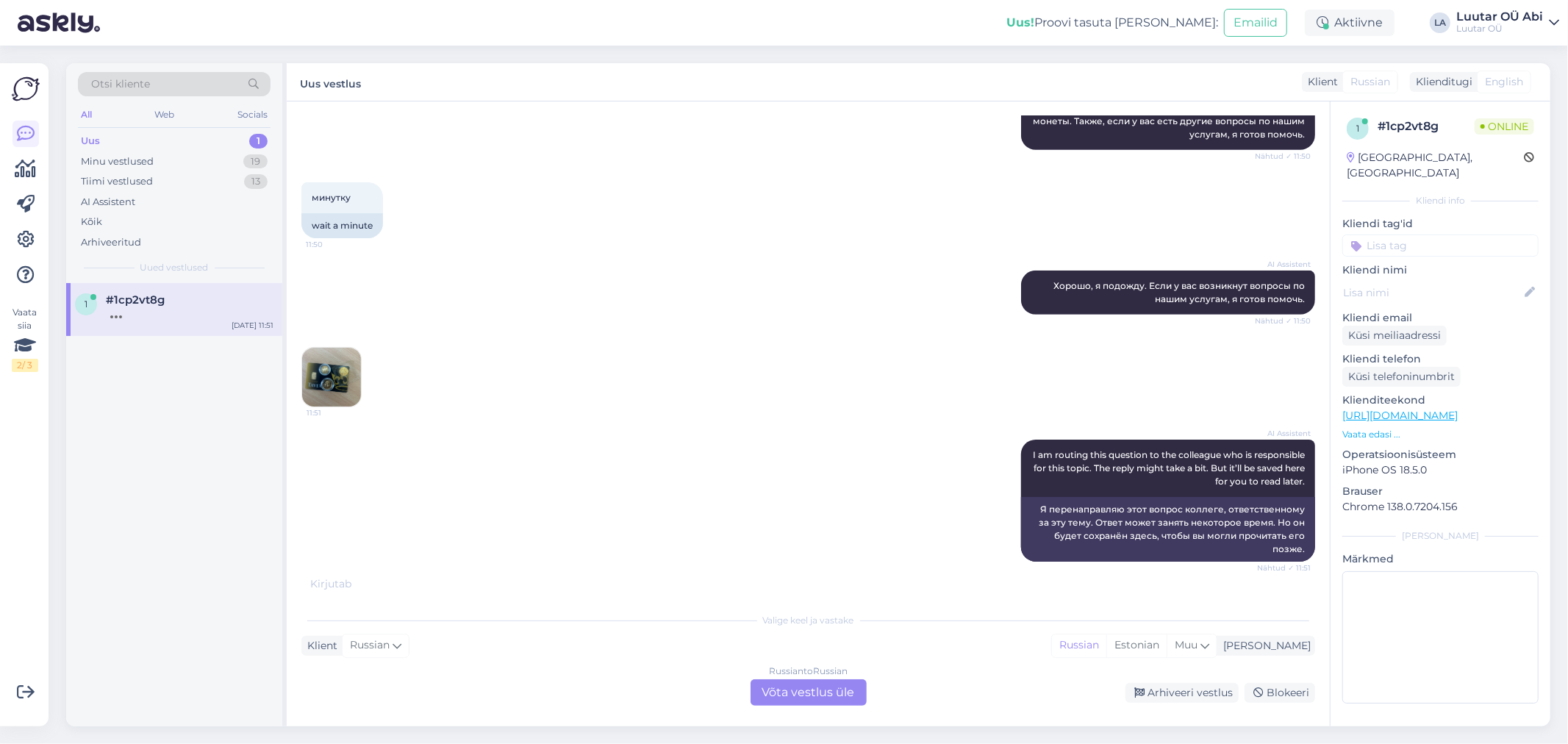
click at [327, 382] on img at bounding box center [331, 377] width 59 height 59
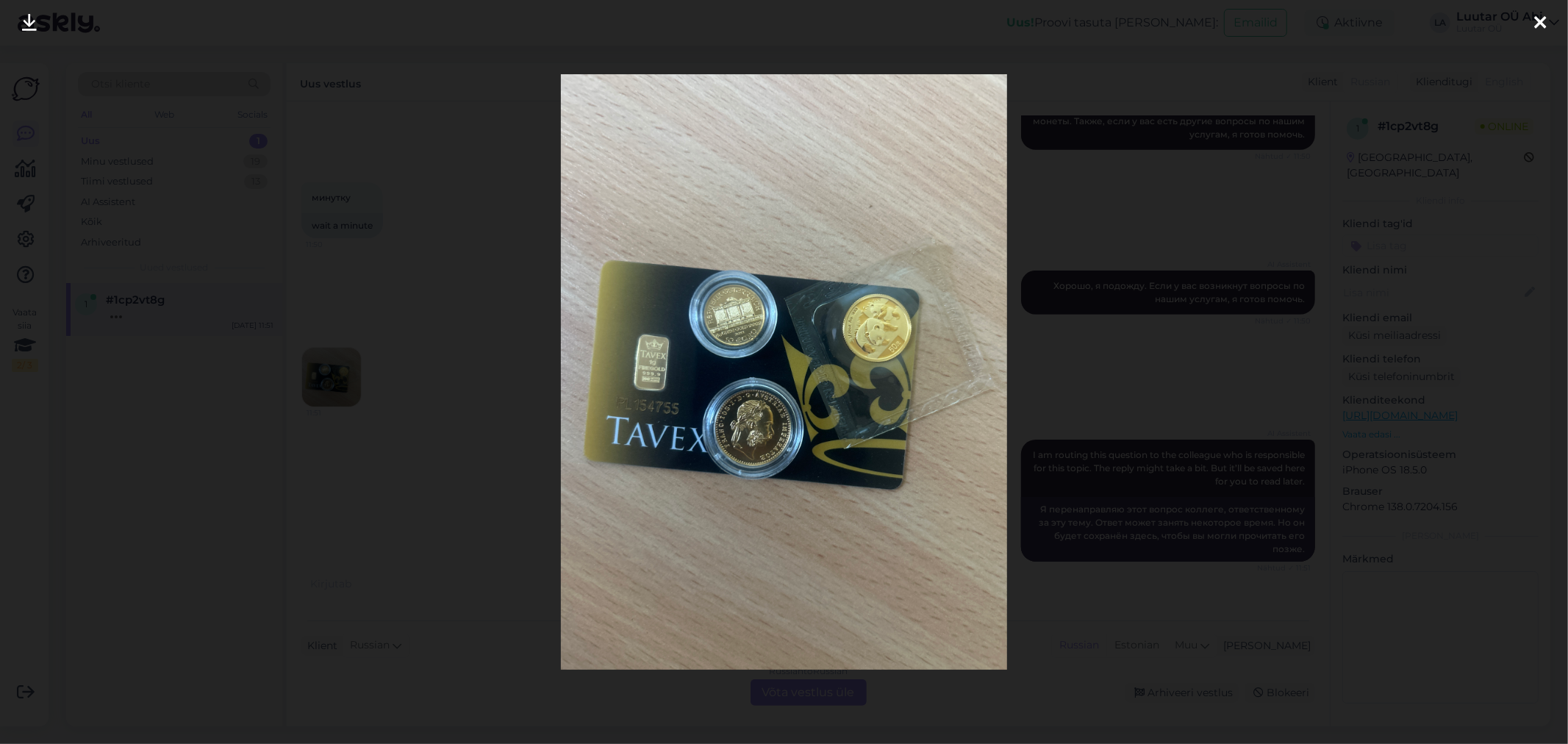
click at [500, 331] on div at bounding box center [784, 372] width 1568 height 744
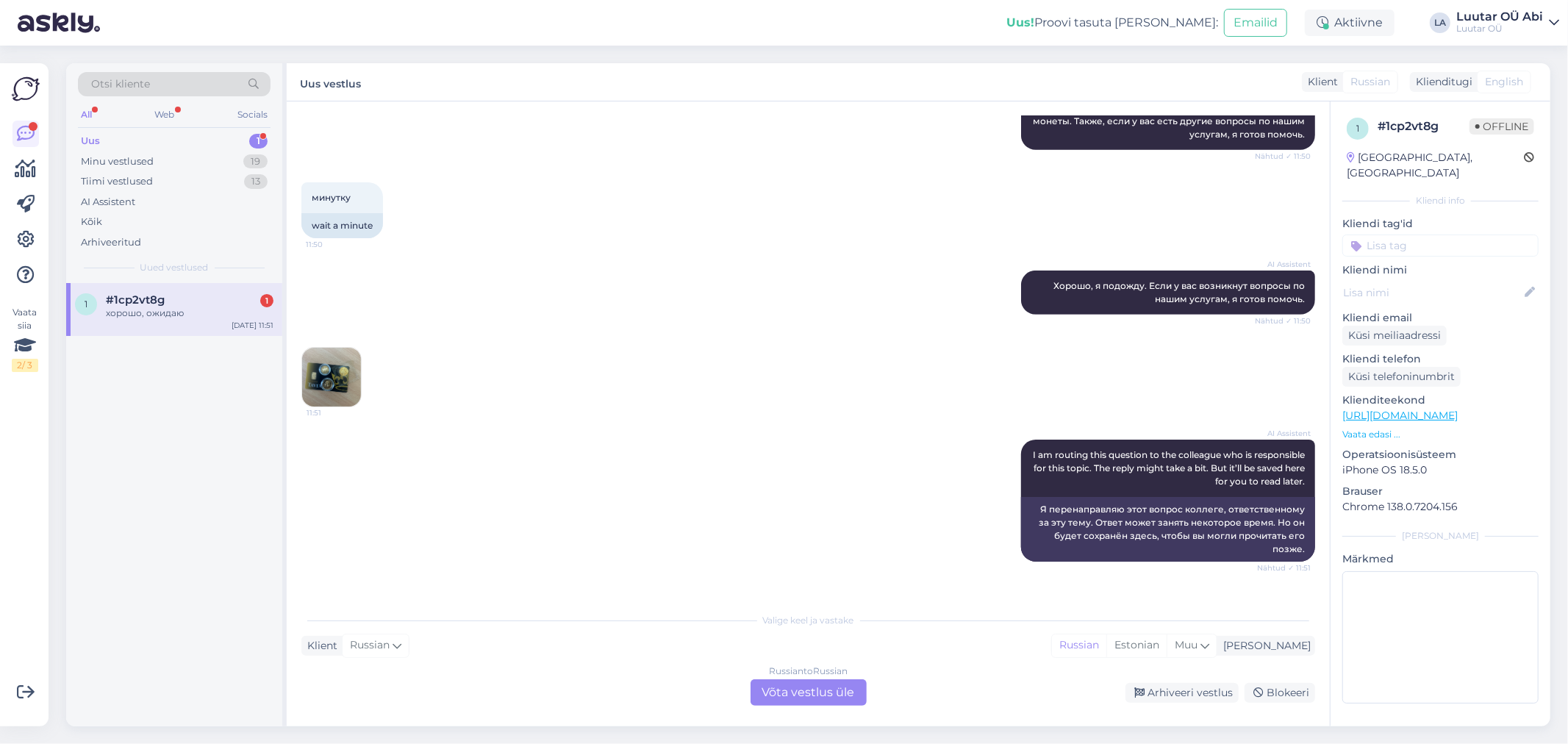
scroll to position [645, 0]
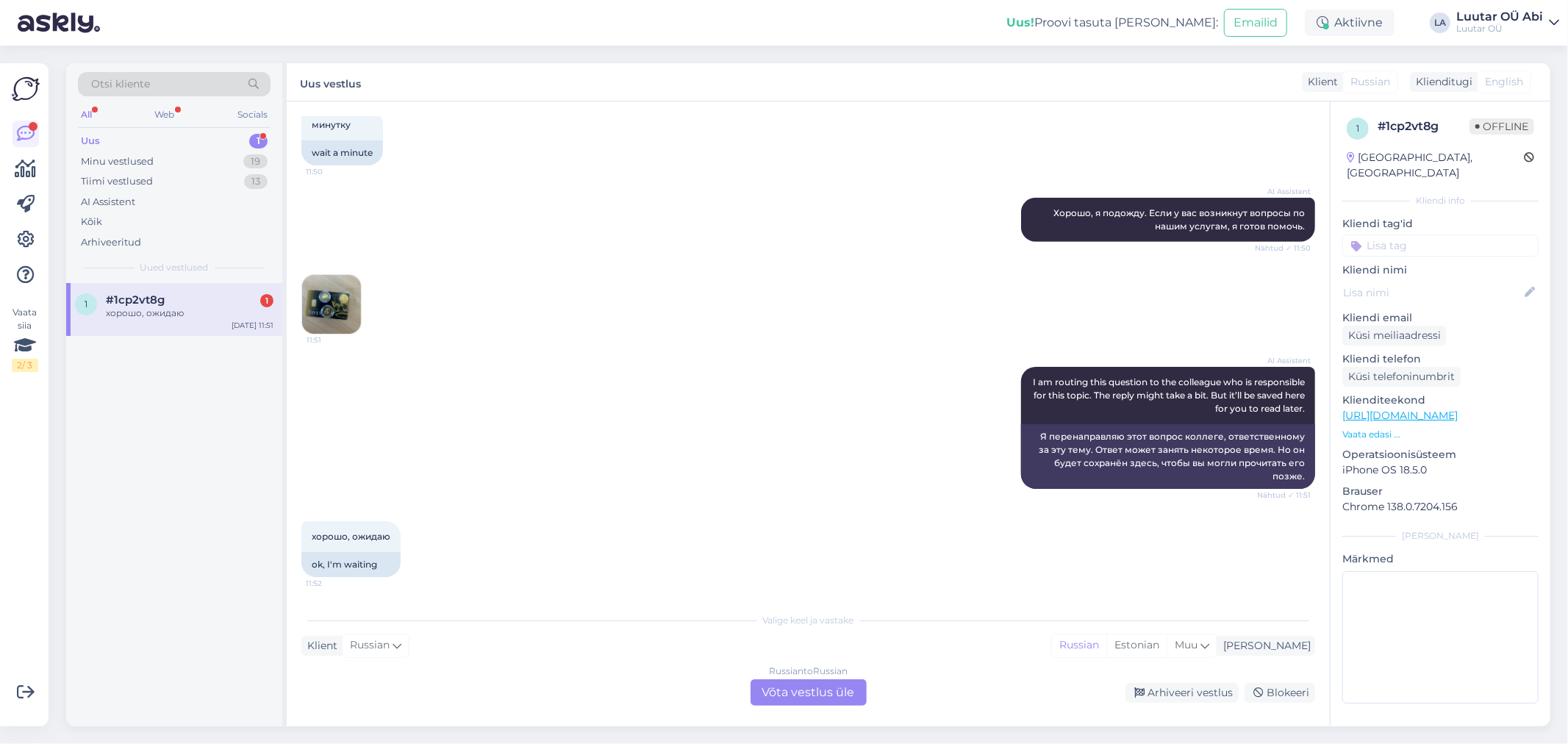
click at [506, 327] on div "11:51" at bounding box center [808, 304] width 1014 height 92
click at [336, 291] on img at bounding box center [331, 304] width 59 height 59
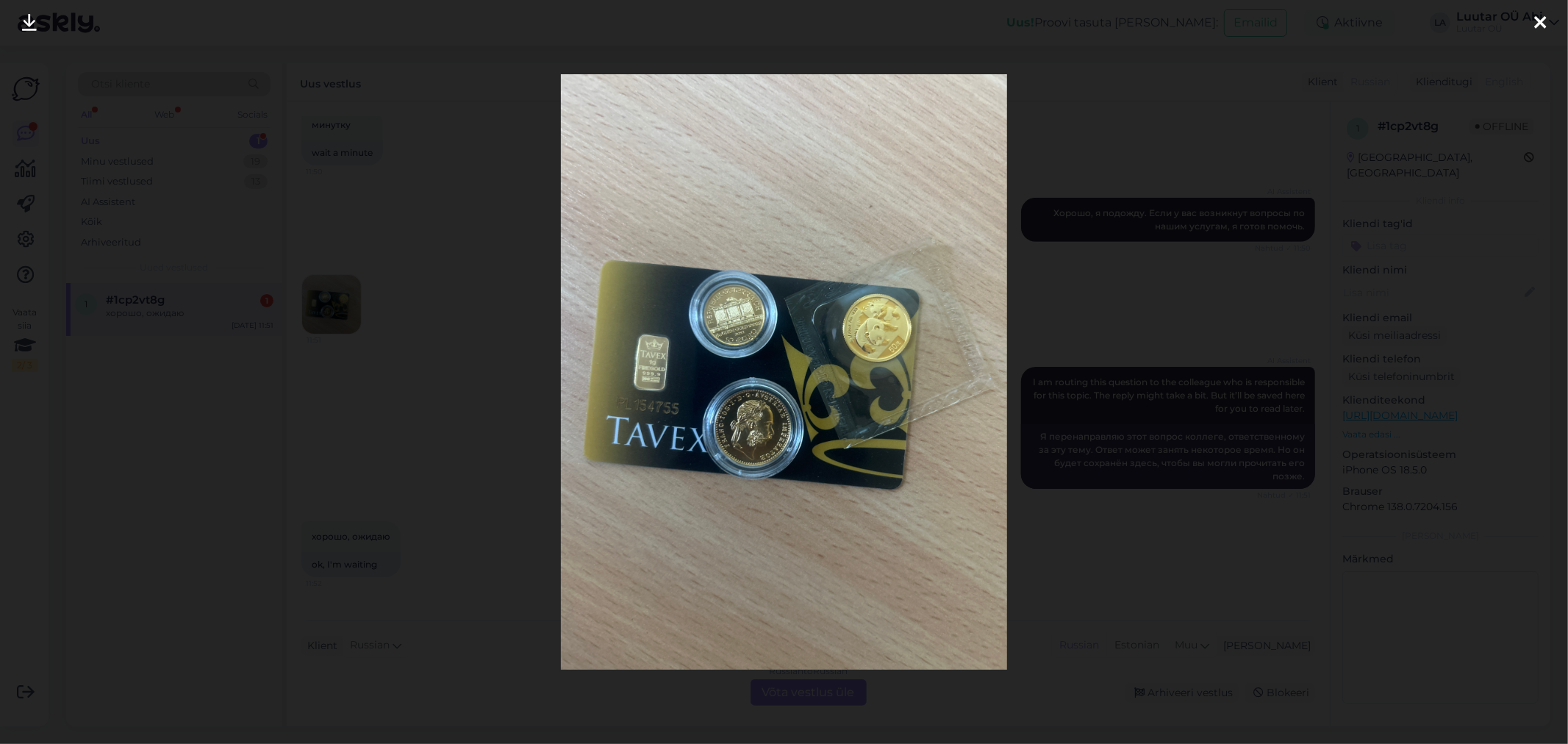
click at [506, 366] on div at bounding box center [784, 372] width 1568 height 744
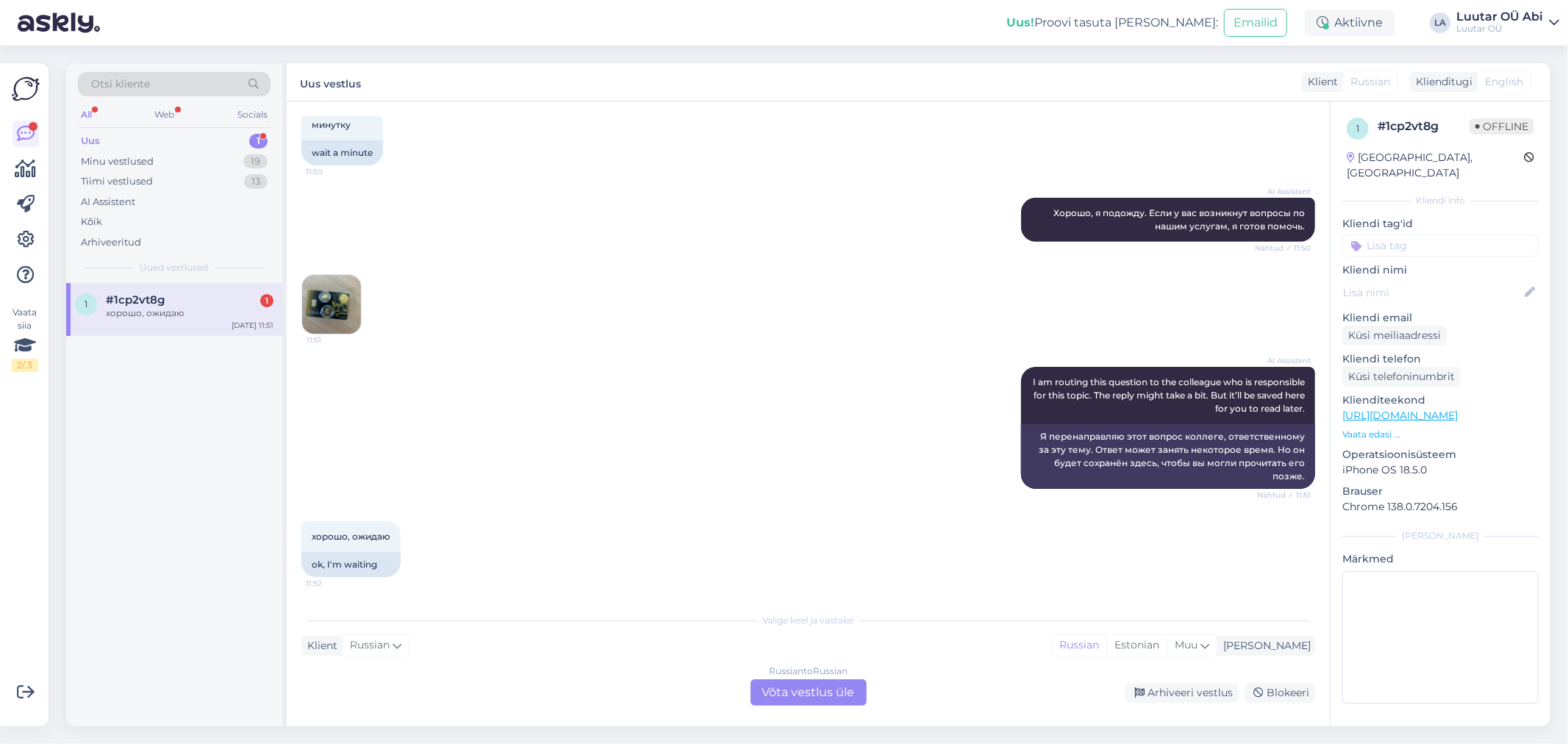
click at [771, 689] on div "Russian to Russian Võta vestlus üle" at bounding box center [809, 692] width 116 height 26
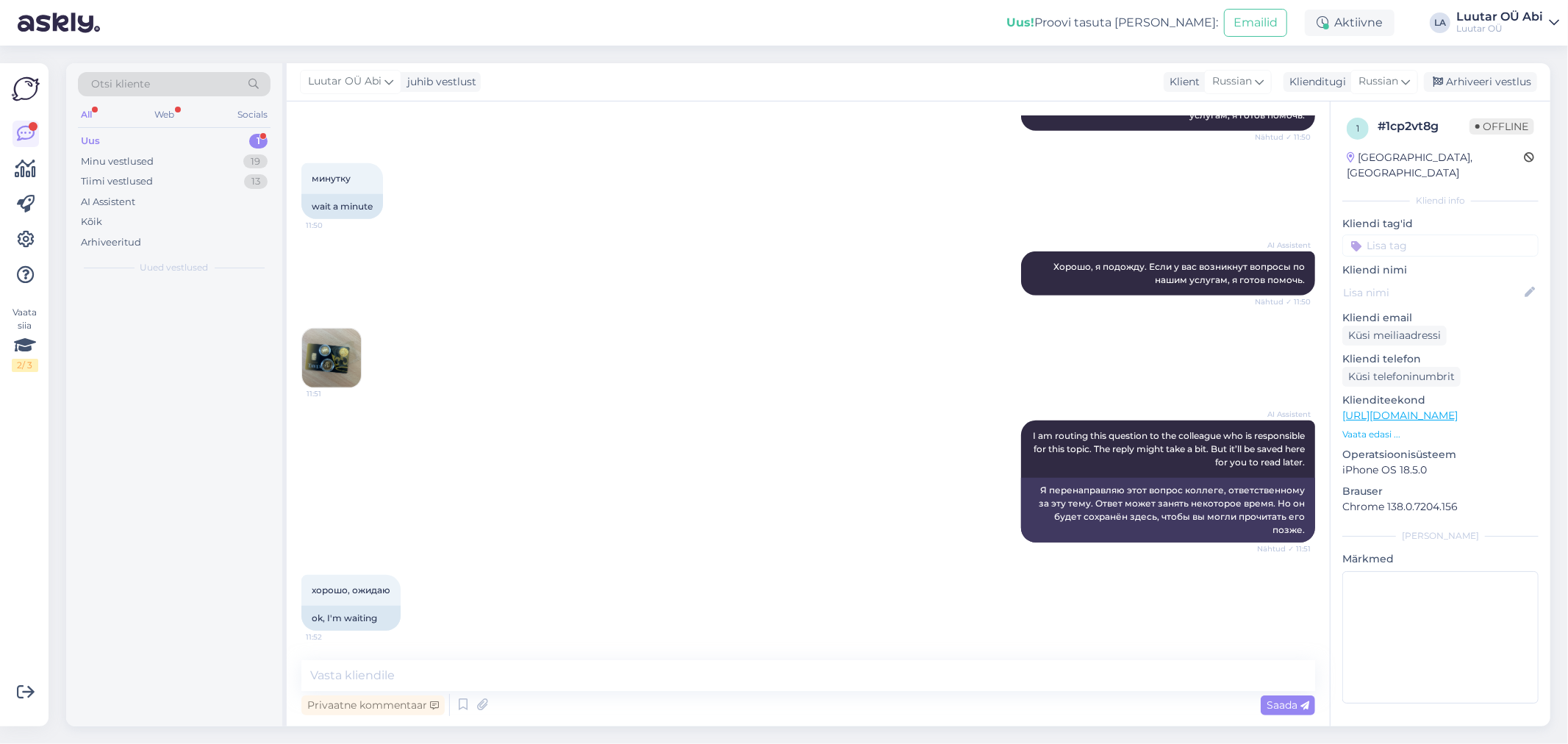
scroll to position [590, 0]
click at [715, 656] on div "Vestlus algas [DATE] добрый день 11:49 Good afternoon AI Assistent Добрый день!…" at bounding box center [808, 414] width 1043 height 625
click at [713, 668] on textarea at bounding box center [808, 676] width 1014 height 31
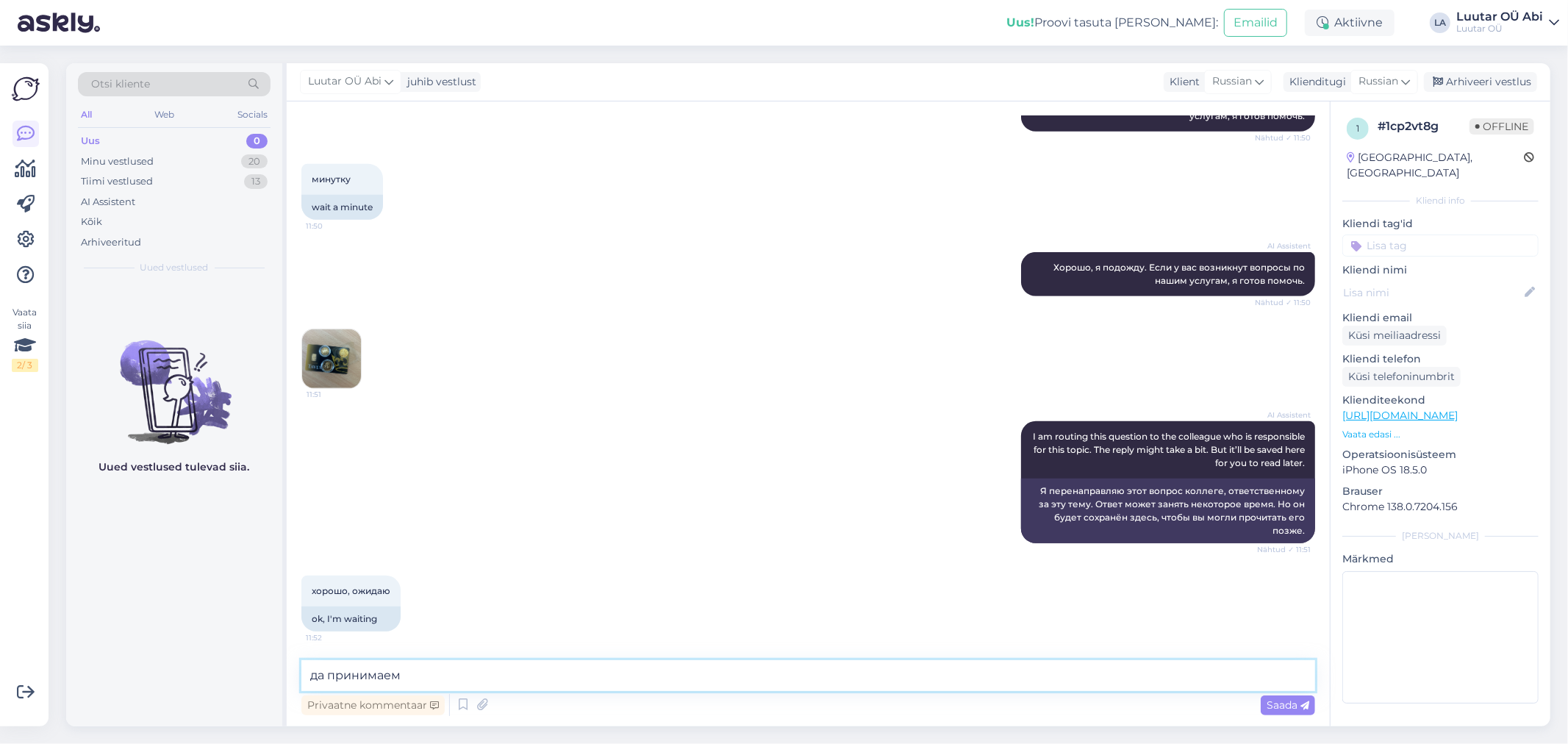
type textarea "да принимаем"
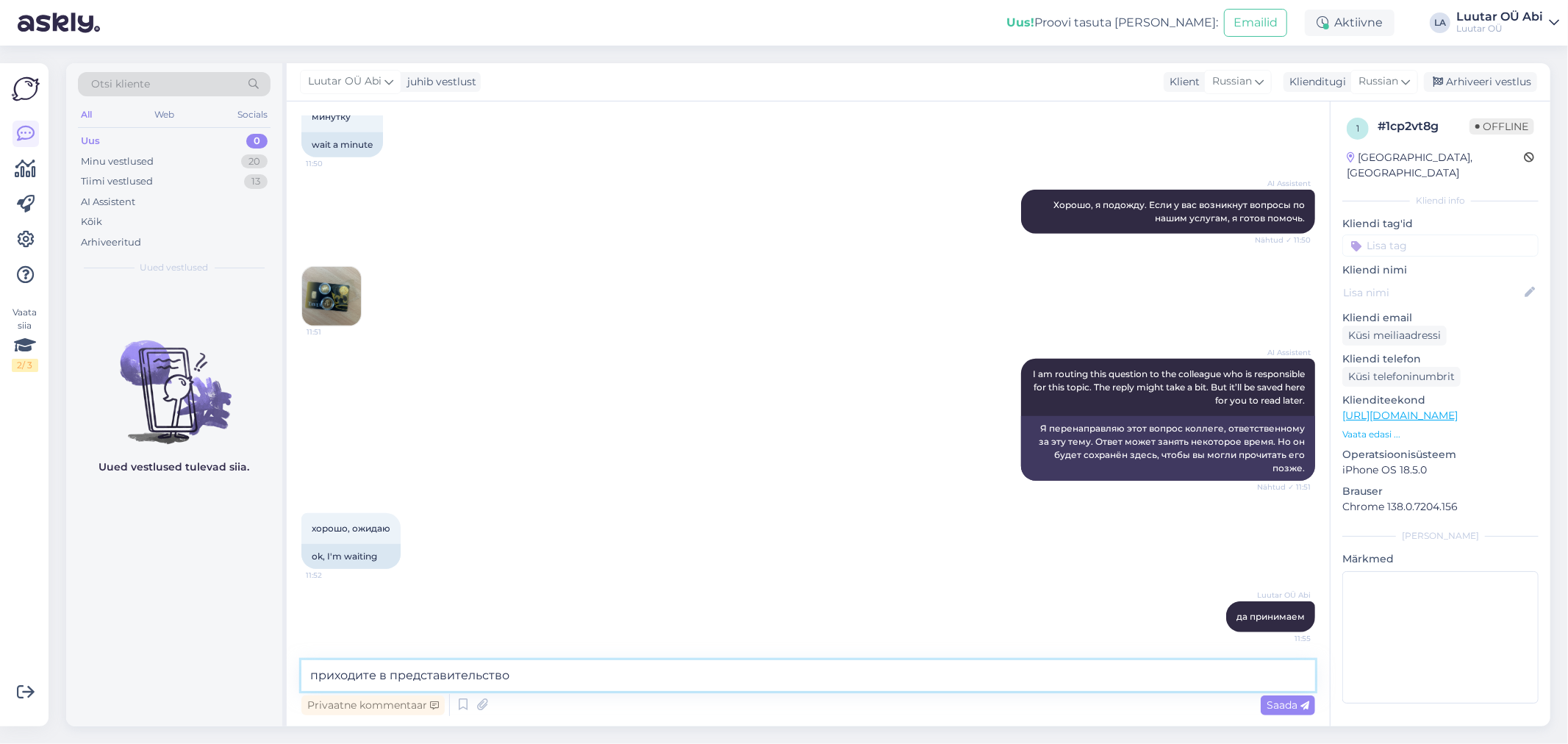
type textarea "приходите в представительство"
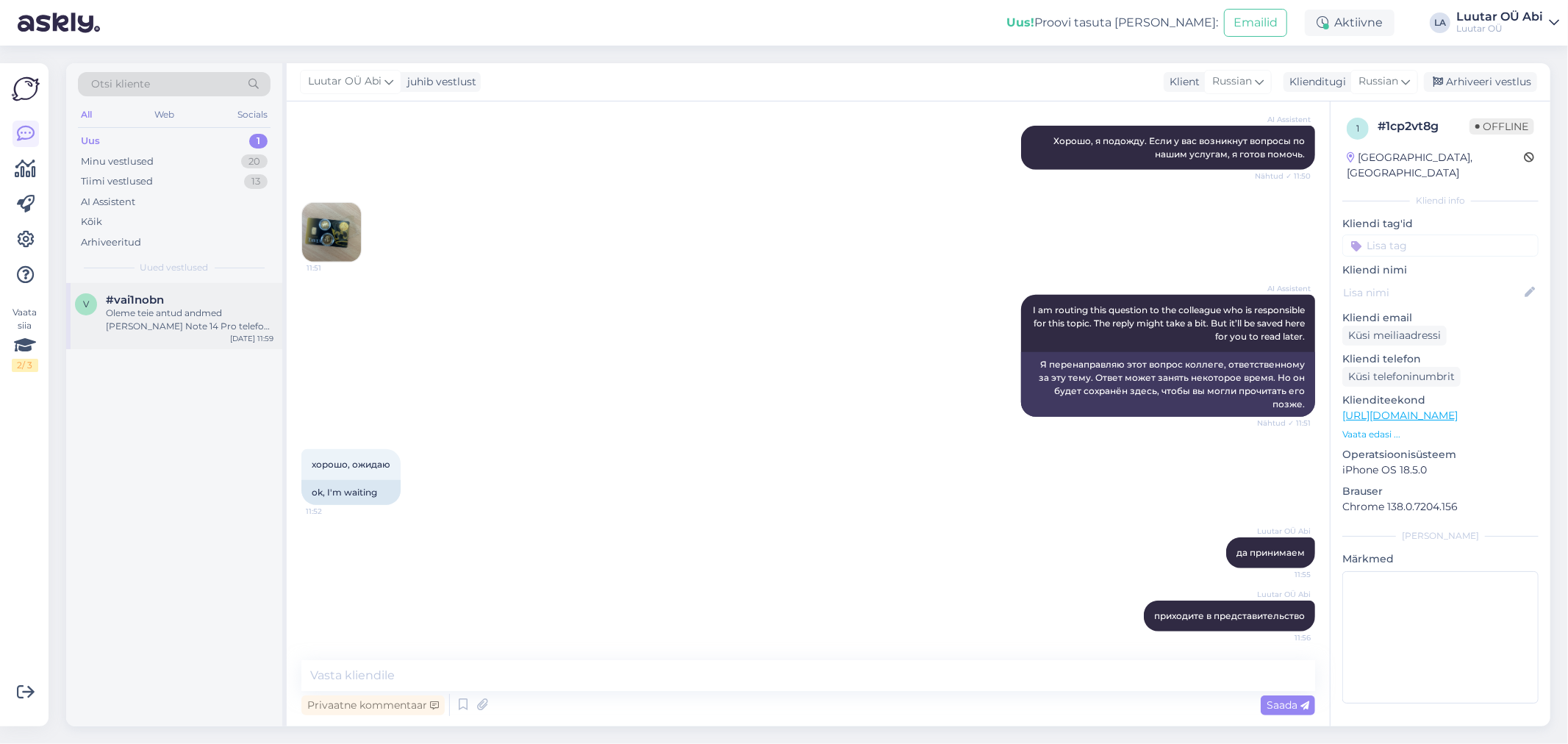
click at [202, 300] on div "#vai1nobn" at bounding box center [189, 300] width 168 height 13
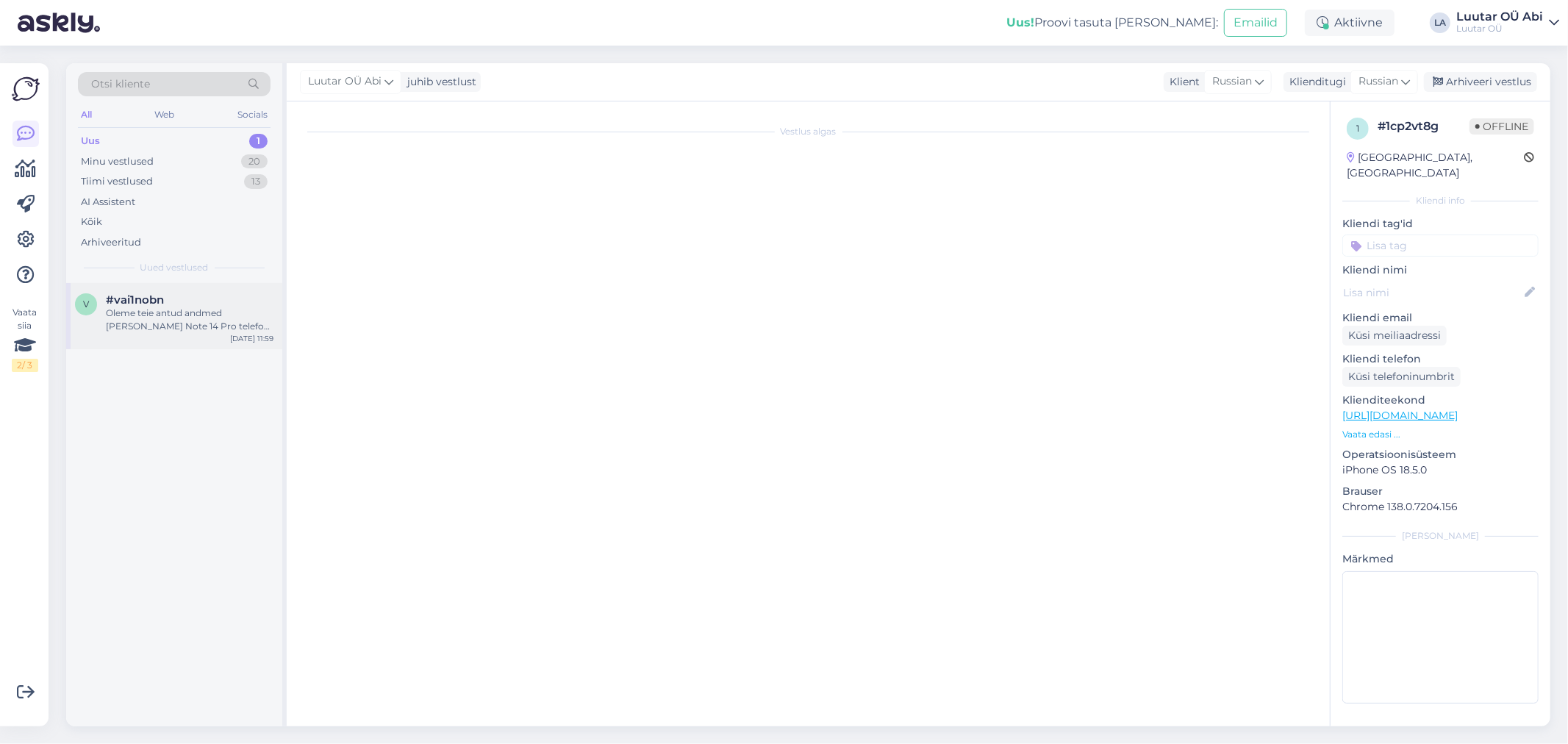
scroll to position [824, 0]
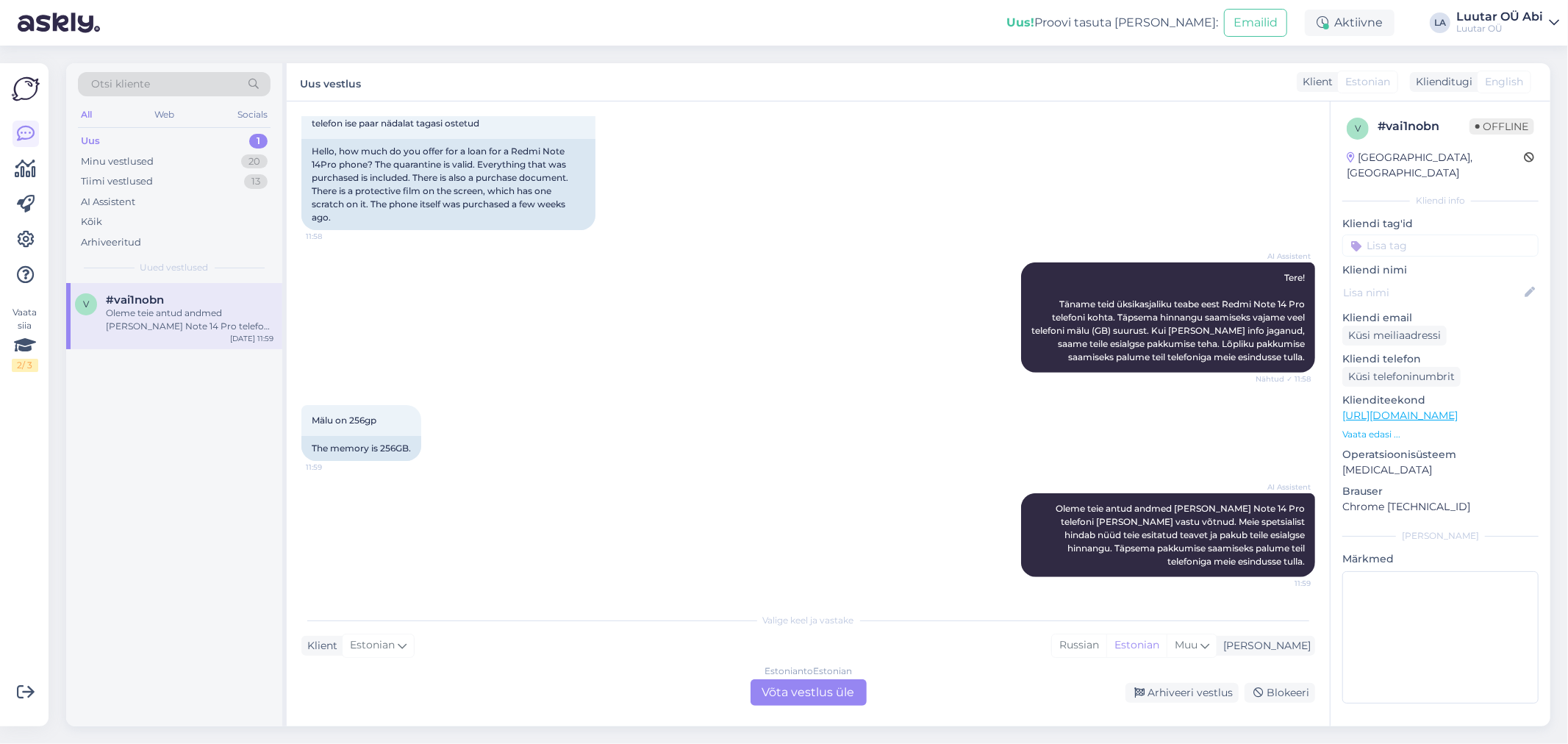
click at [641, 336] on div "AI Assistent Tere! Täname teid üksikasjaliku teabe eest Redmi Note 14 Pro telef…" at bounding box center [808, 318] width 1014 height 142
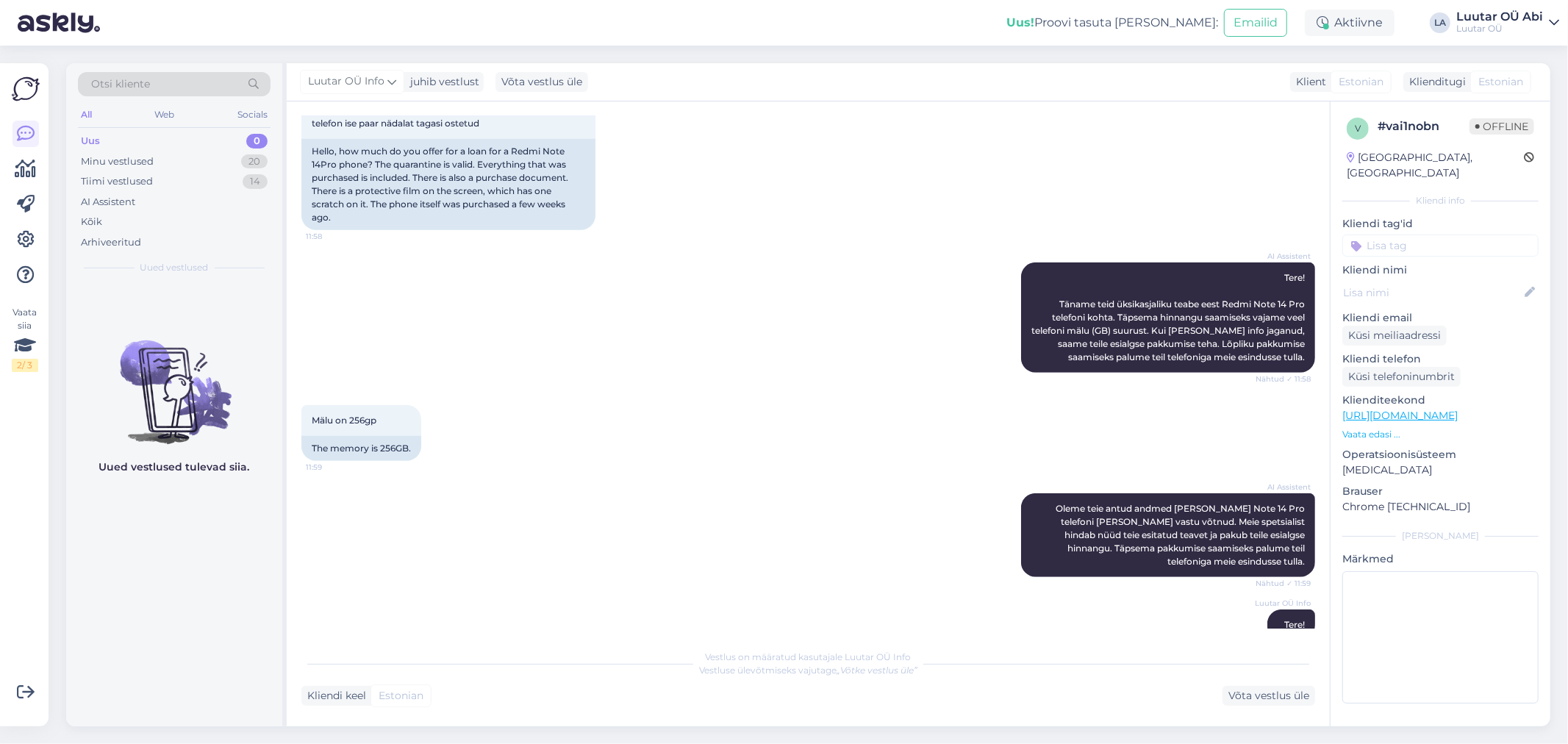
scroll to position [850, 0]
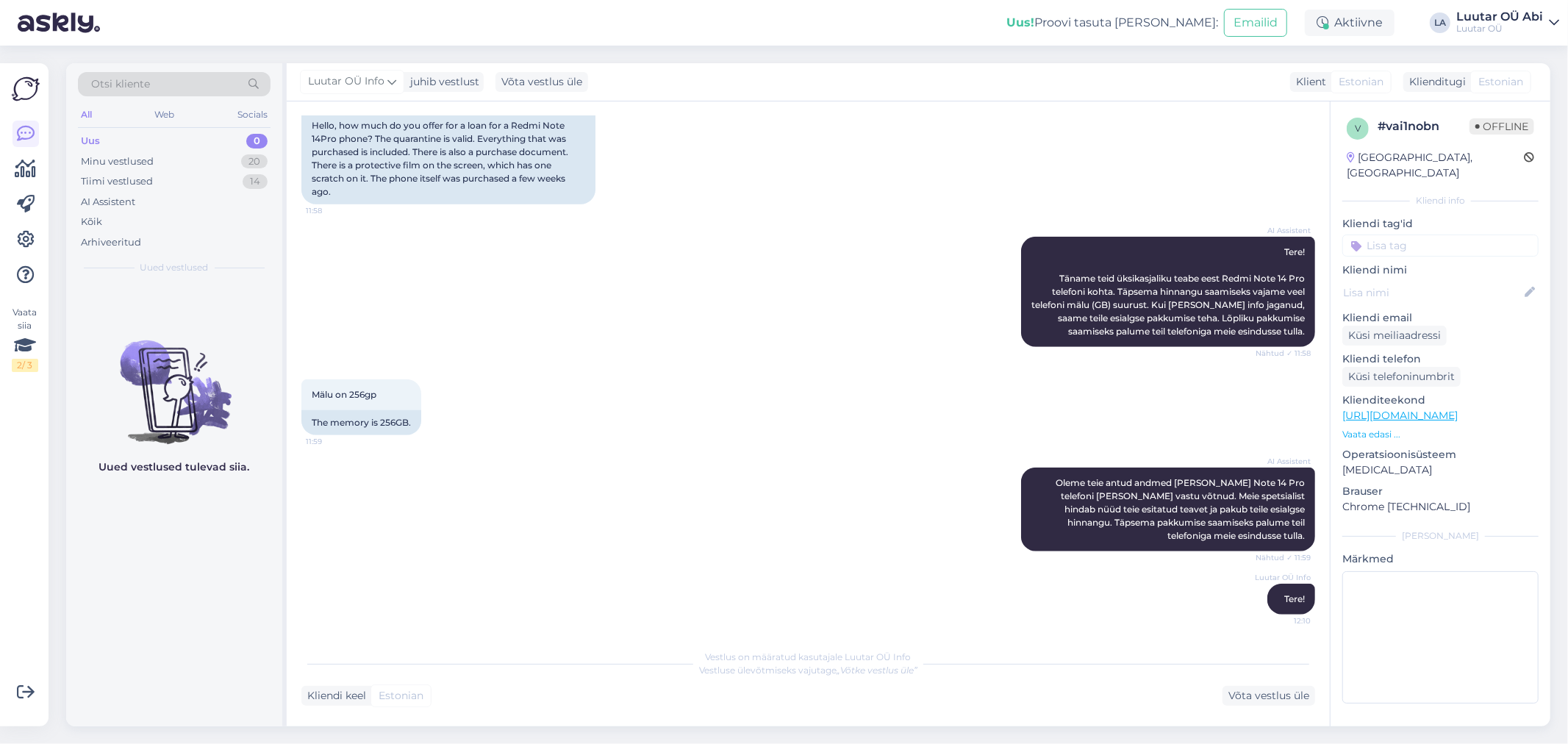
click at [554, 369] on div "Mälu on 256gp 11:59 The memory is 256GB." at bounding box center [808, 408] width 1014 height 88
